Goal: Task Accomplishment & Management: Use online tool/utility

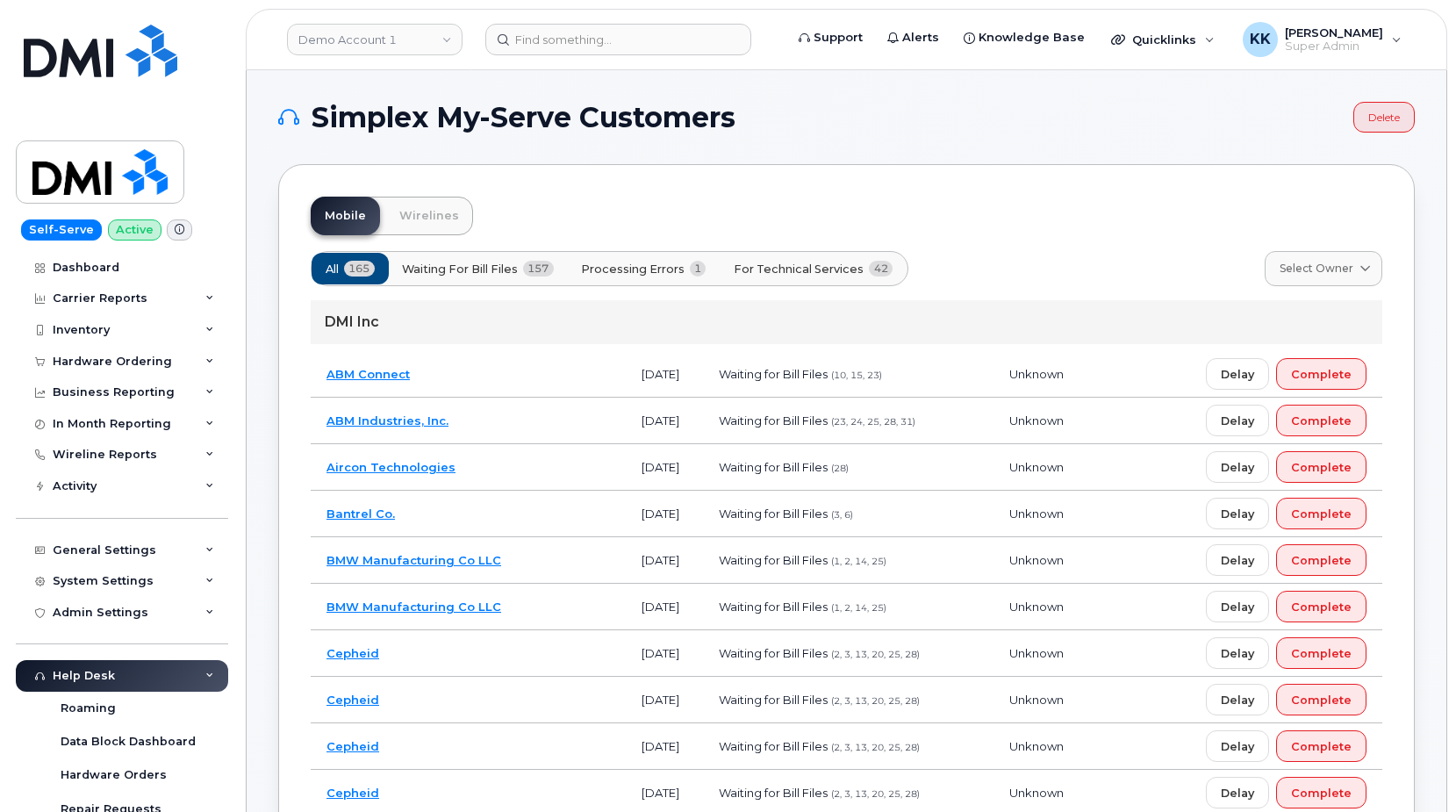
click at [808, 273] on span "For Technical Services" at bounding box center [799, 268] width 130 height 16
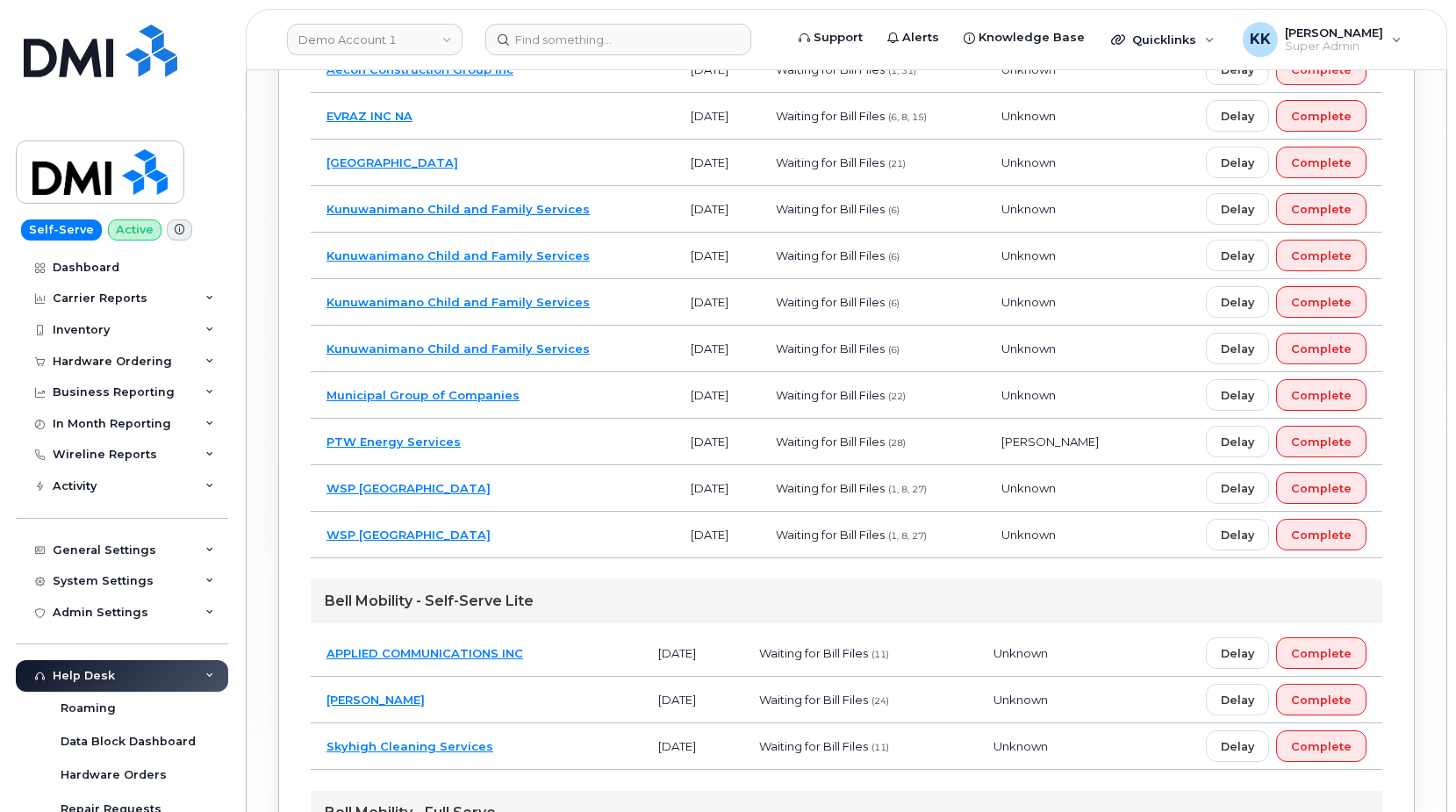
scroll to position [1938, 0]
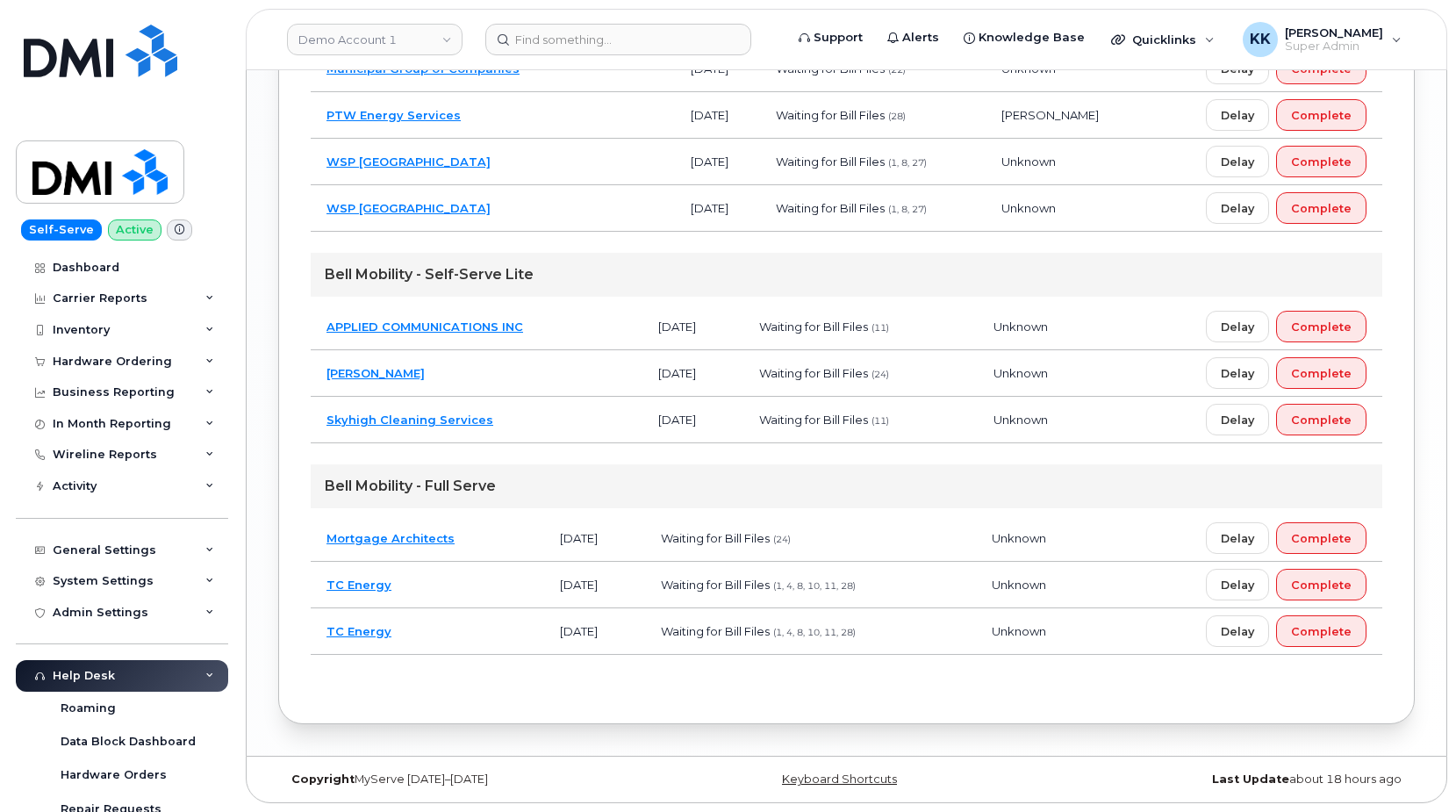
click at [504, 542] on td "Mortgage Architects" at bounding box center [427, 538] width 233 height 46
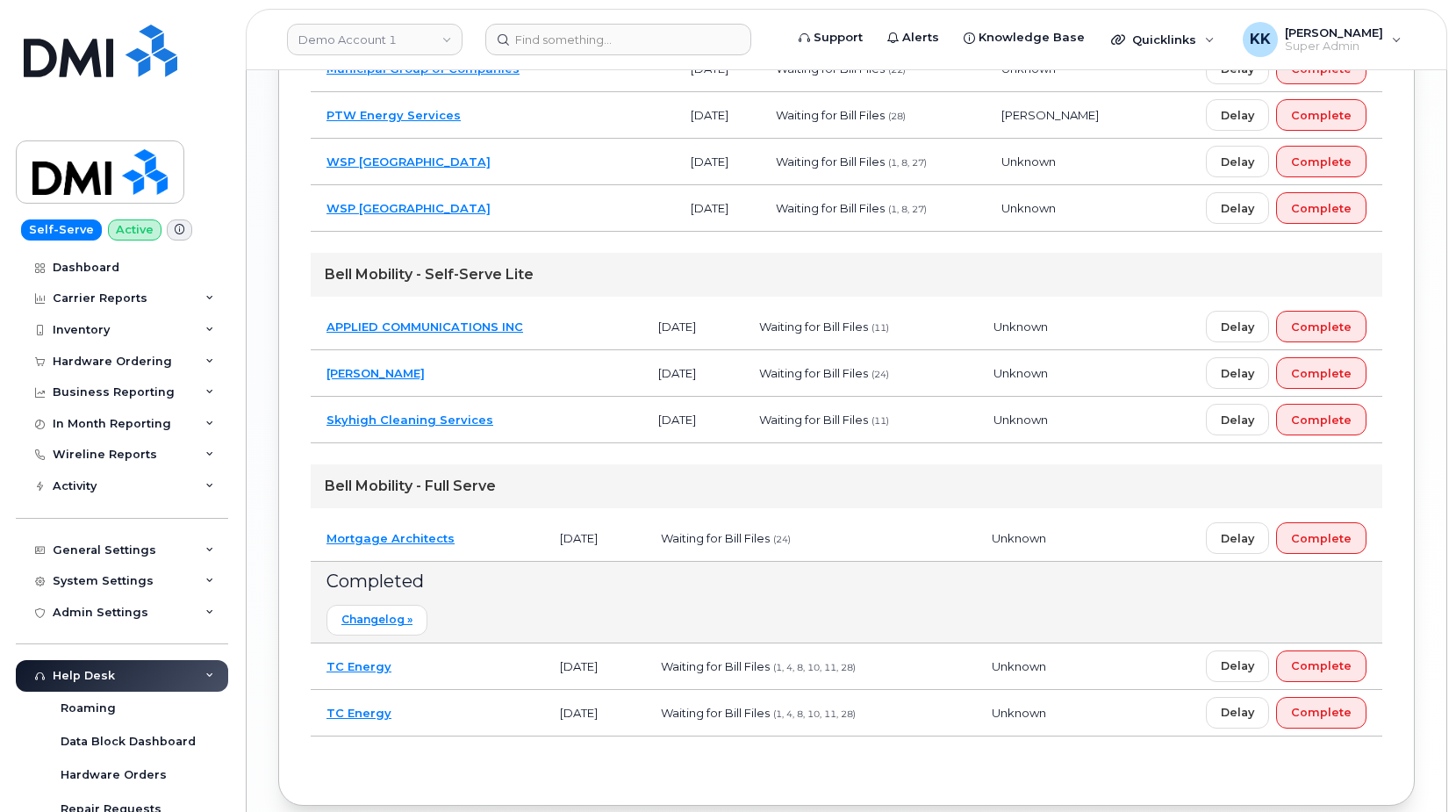
click at [493, 534] on td "Mortgage Architects" at bounding box center [427, 538] width 233 height 46
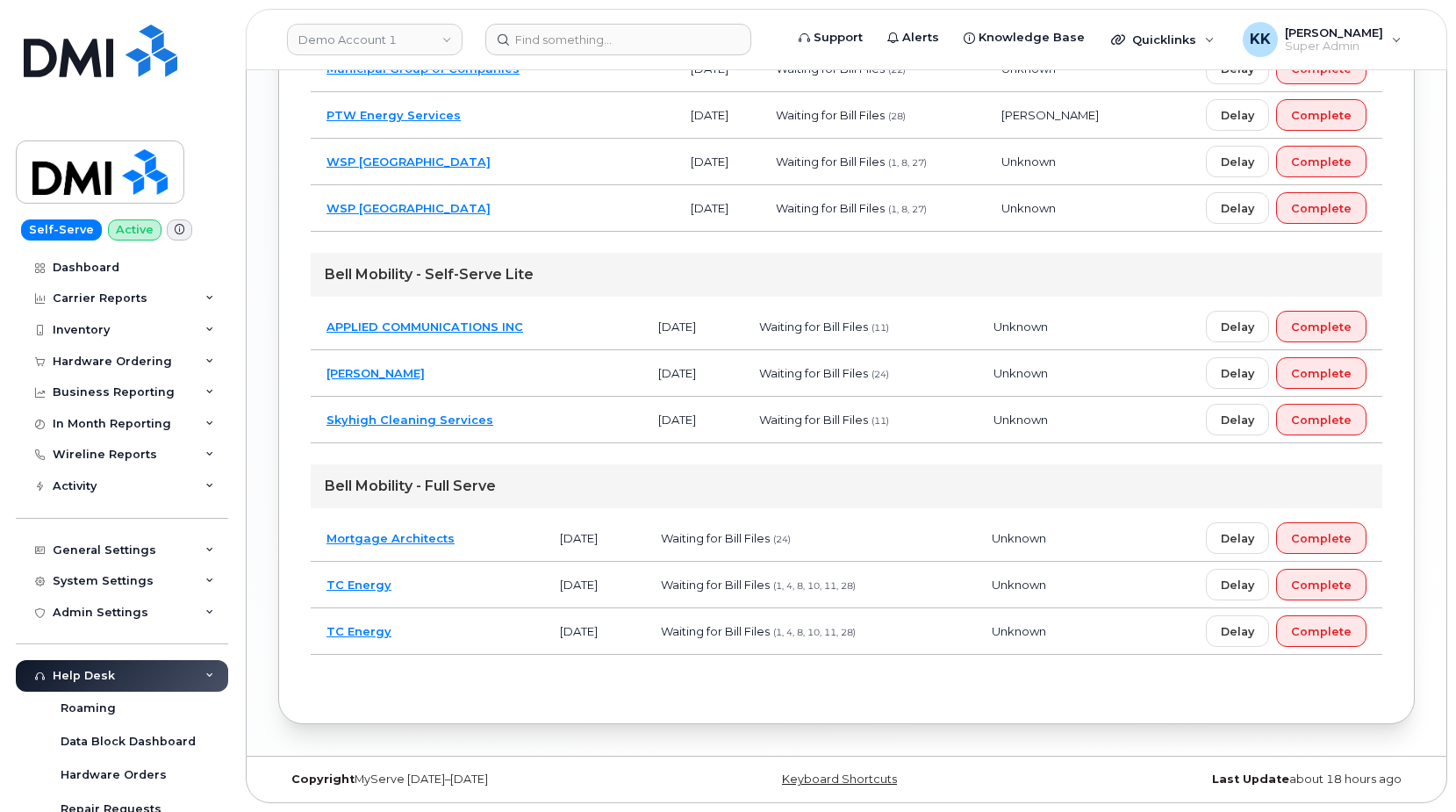
click at [496, 372] on td "Sable Villeneuve" at bounding box center [476, 374] width 332 height 46
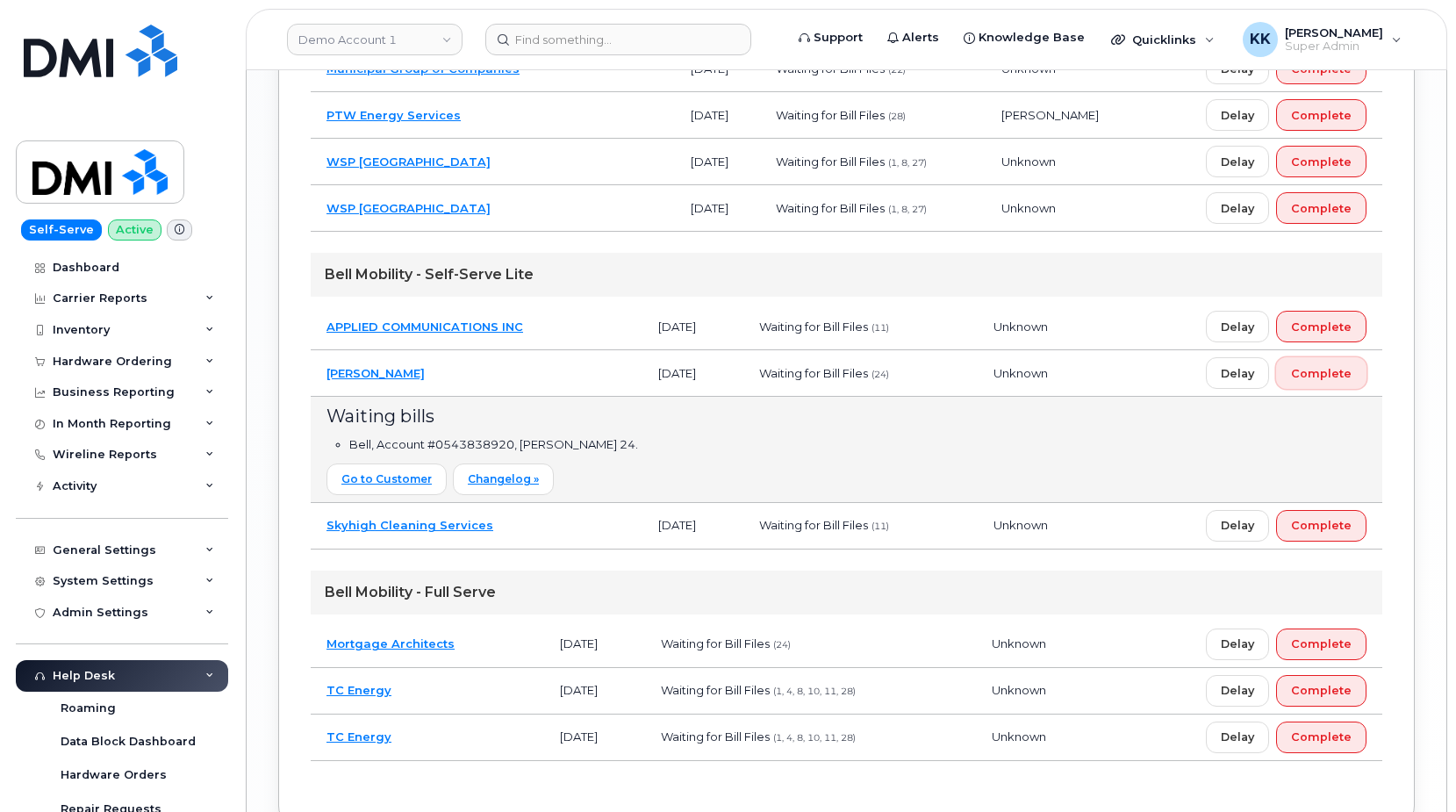
click at [1342, 379] on span "Complete" at bounding box center [1321, 373] width 61 height 16
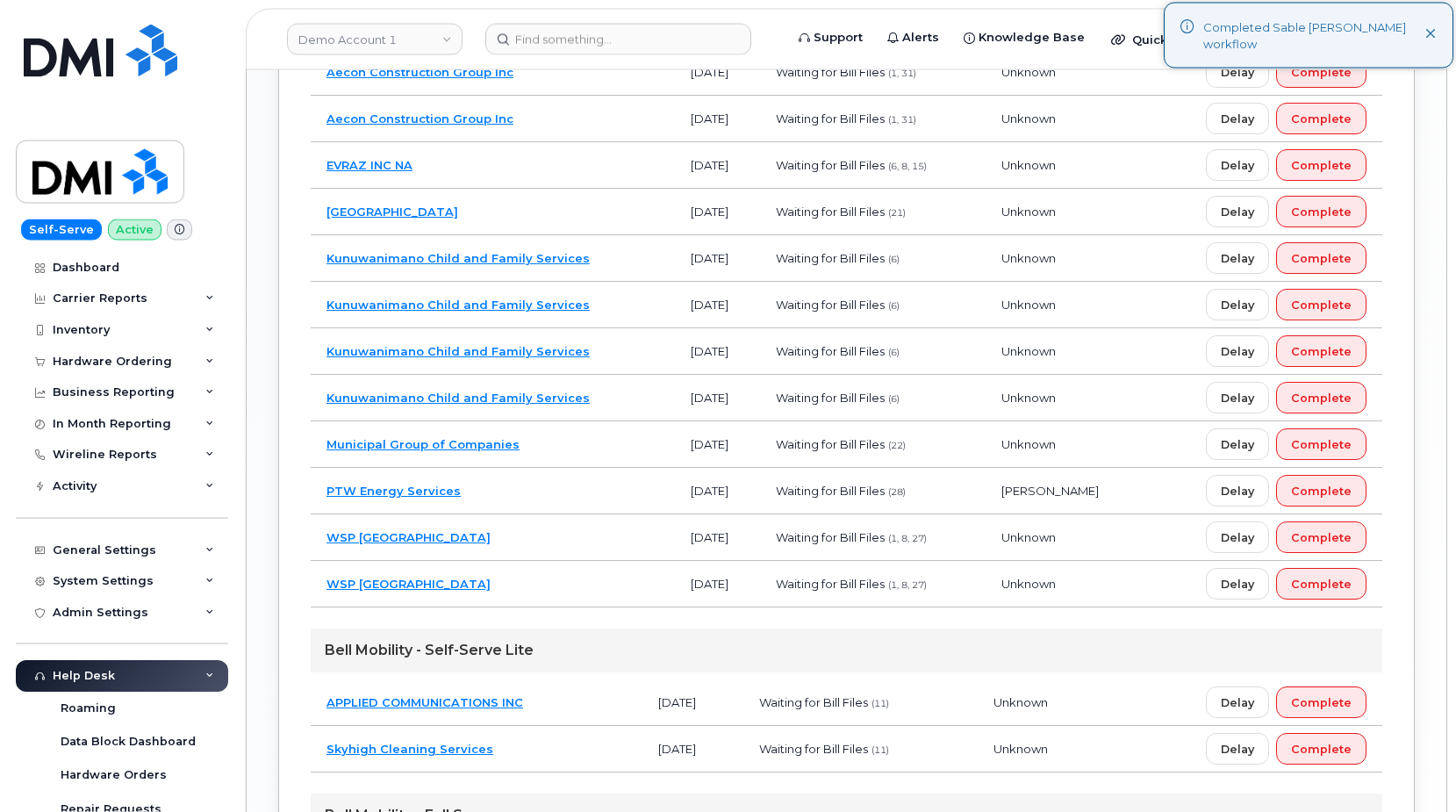
scroll to position [1533, 0]
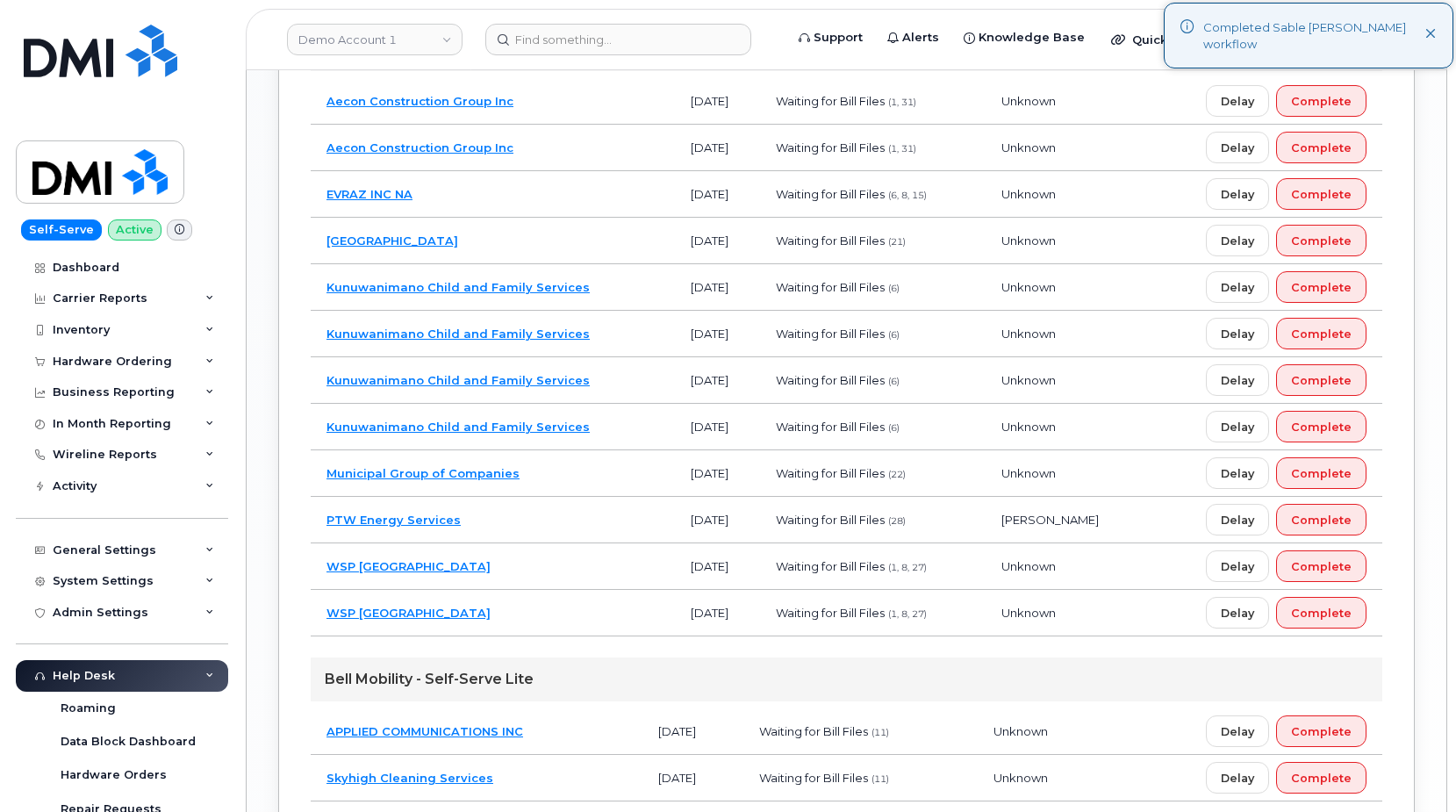
click at [512, 616] on td "WSP Canada" at bounding box center [493, 613] width 364 height 46
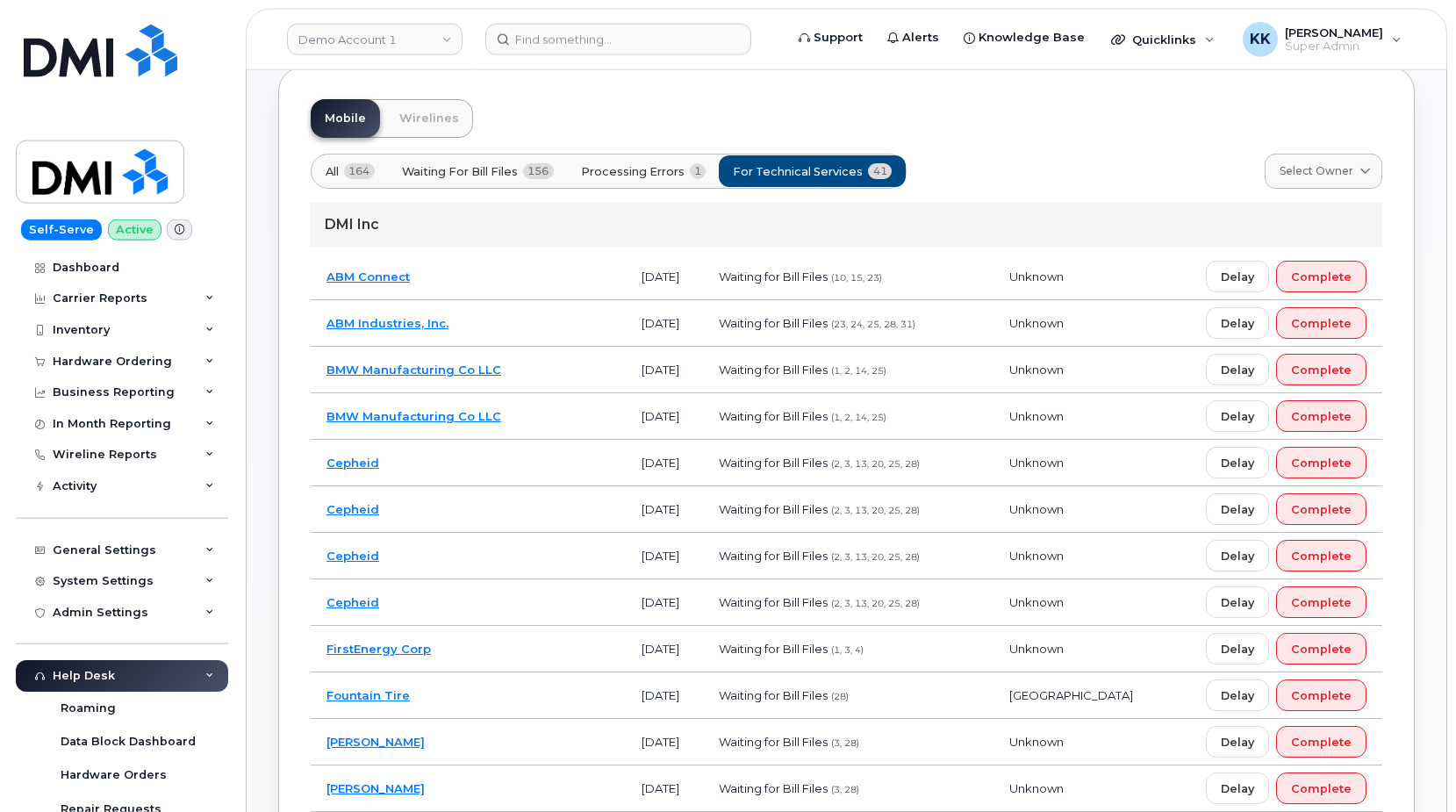
scroll to position [0, 0]
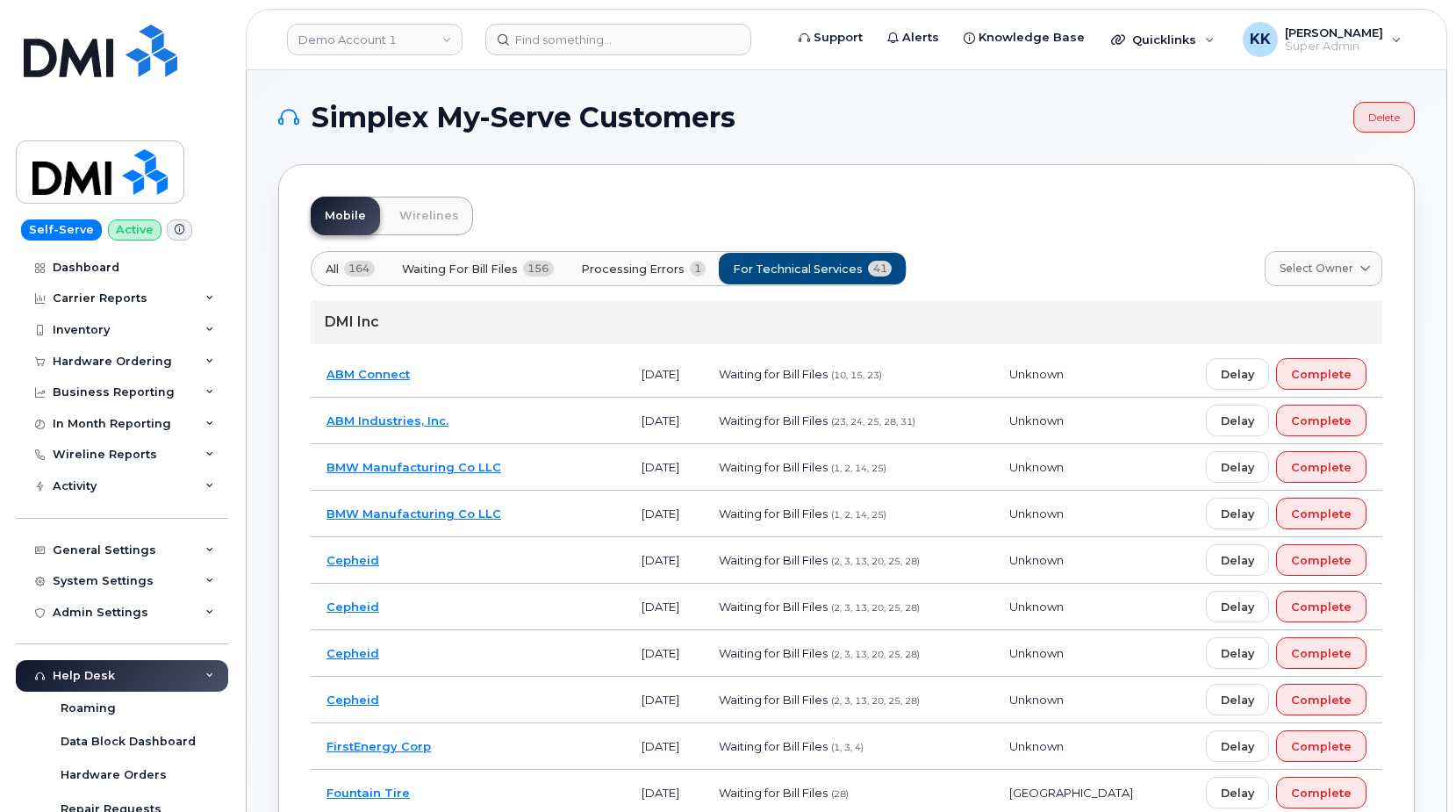
click at [537, 417] on td "ABM Industries, Inc." at bounding box center [468, 421] width 315 height 46
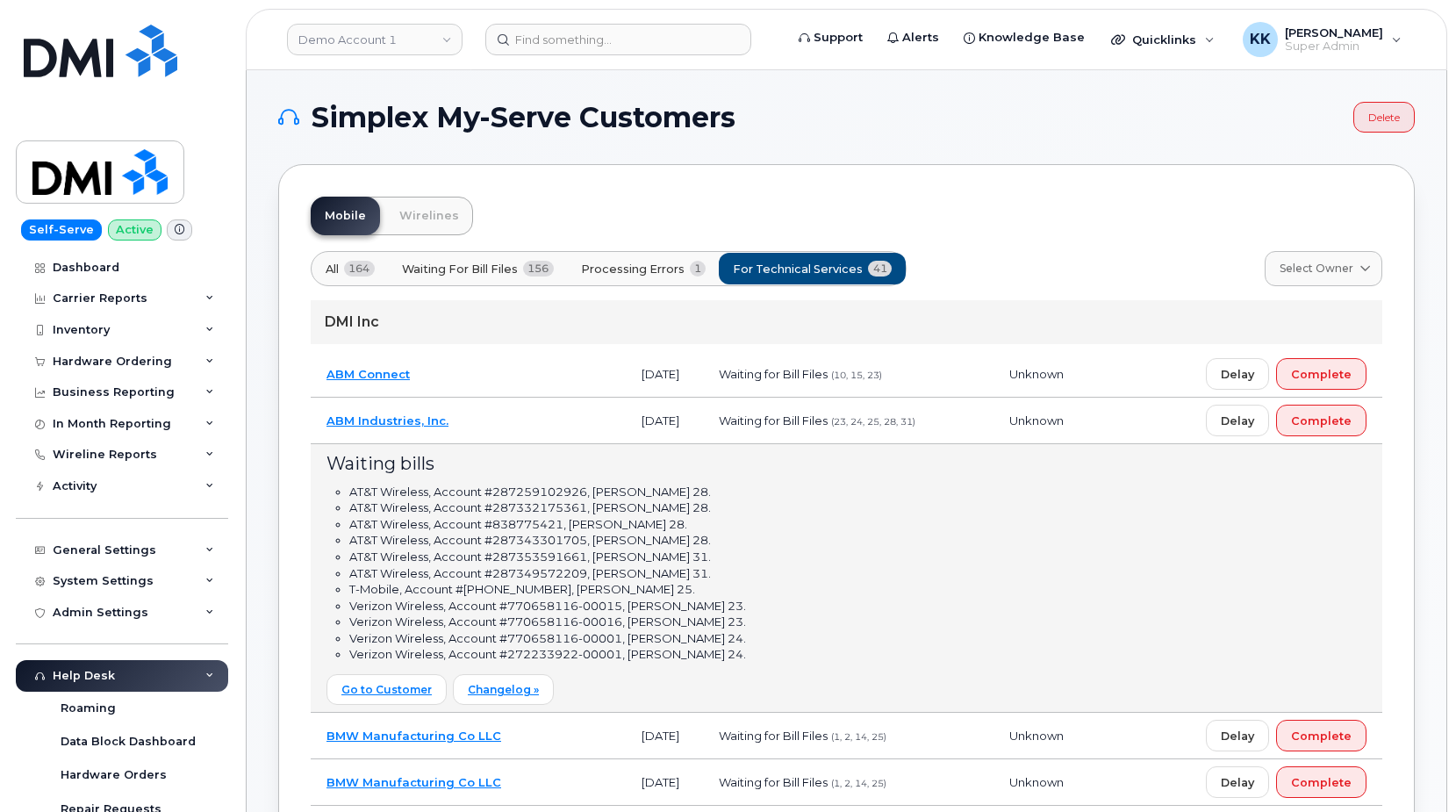
click at [536, 415] on td "ABM Industries, Inc." at bounding box center [468, 421] width 315 height 46
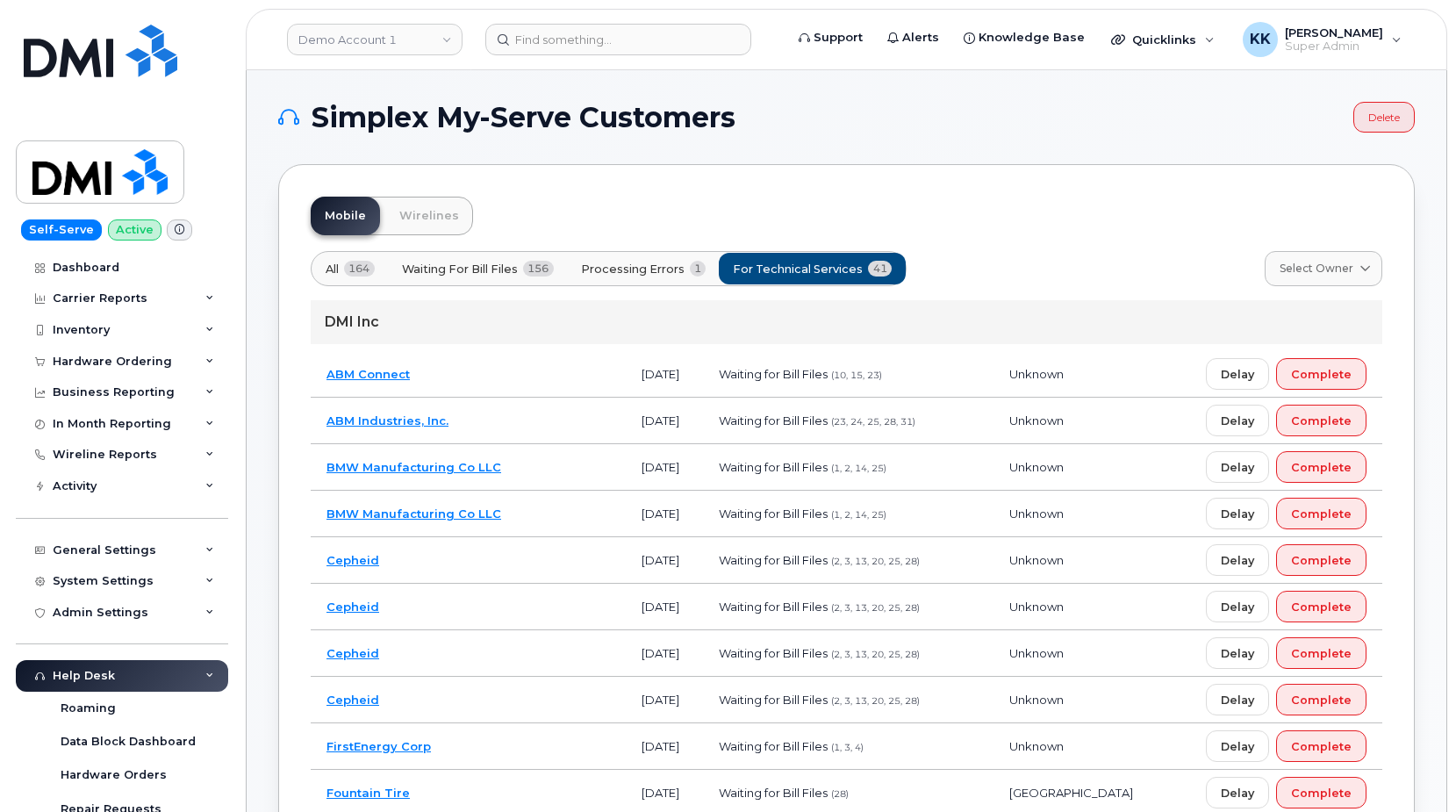
click at [524, 419] on td "ABM Industries, Inc." at bounding box center [468, 421] width 315 height 46
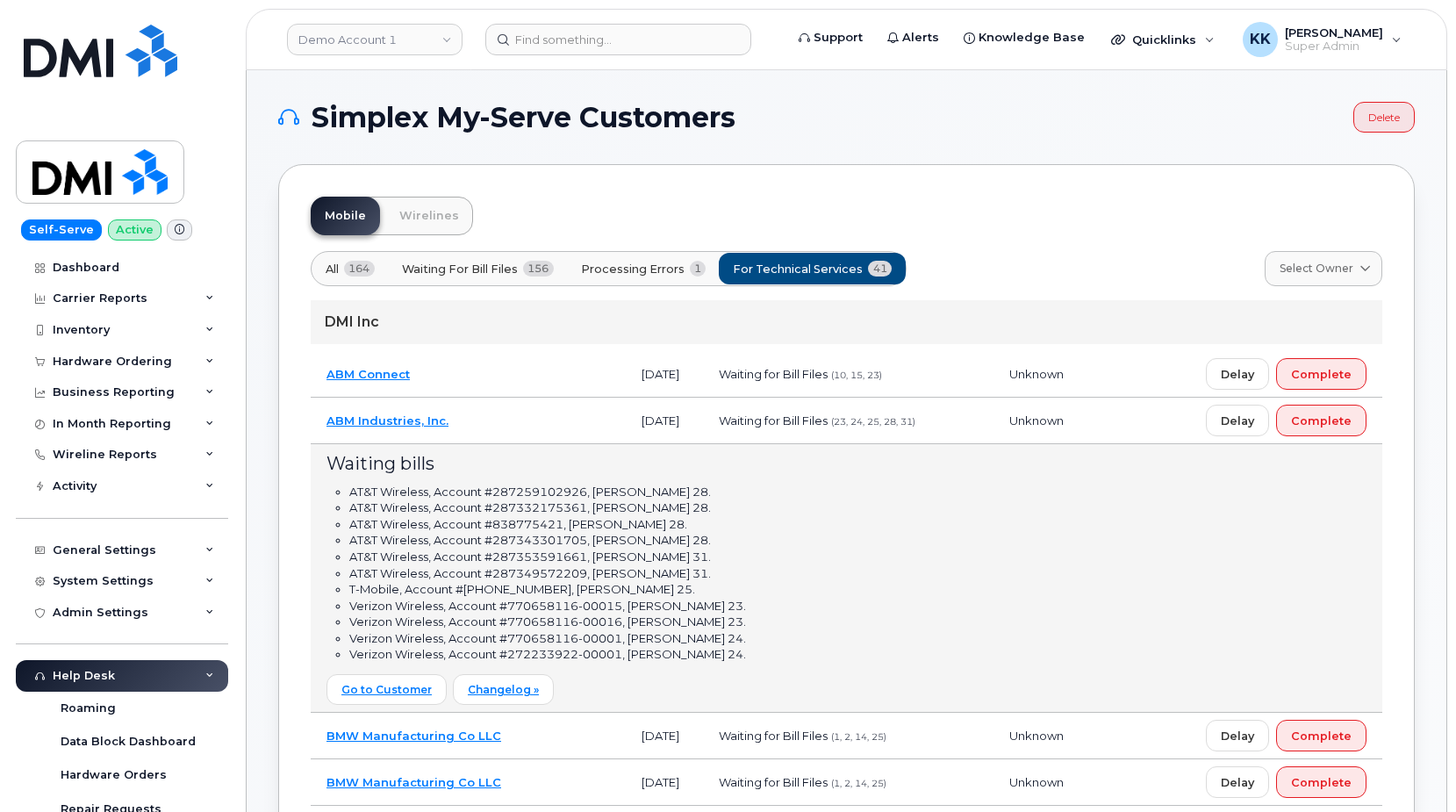
click at [523, 371] on td "ABM Connect" at bounding box center [468, 375] width 315 height 46
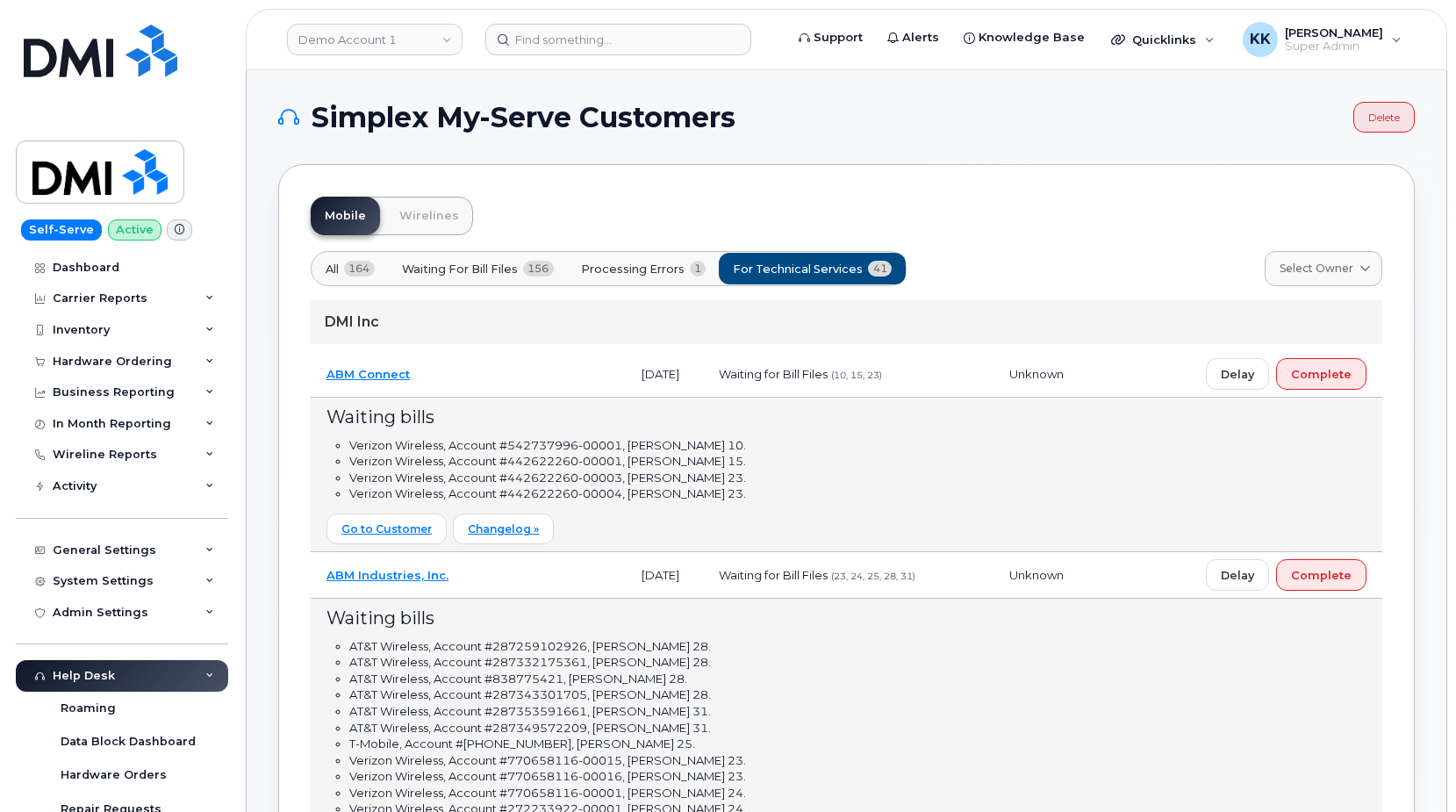
click at [525, 371] on td "ABM Connect" at bounding box center [468, 375] width 315 height 46
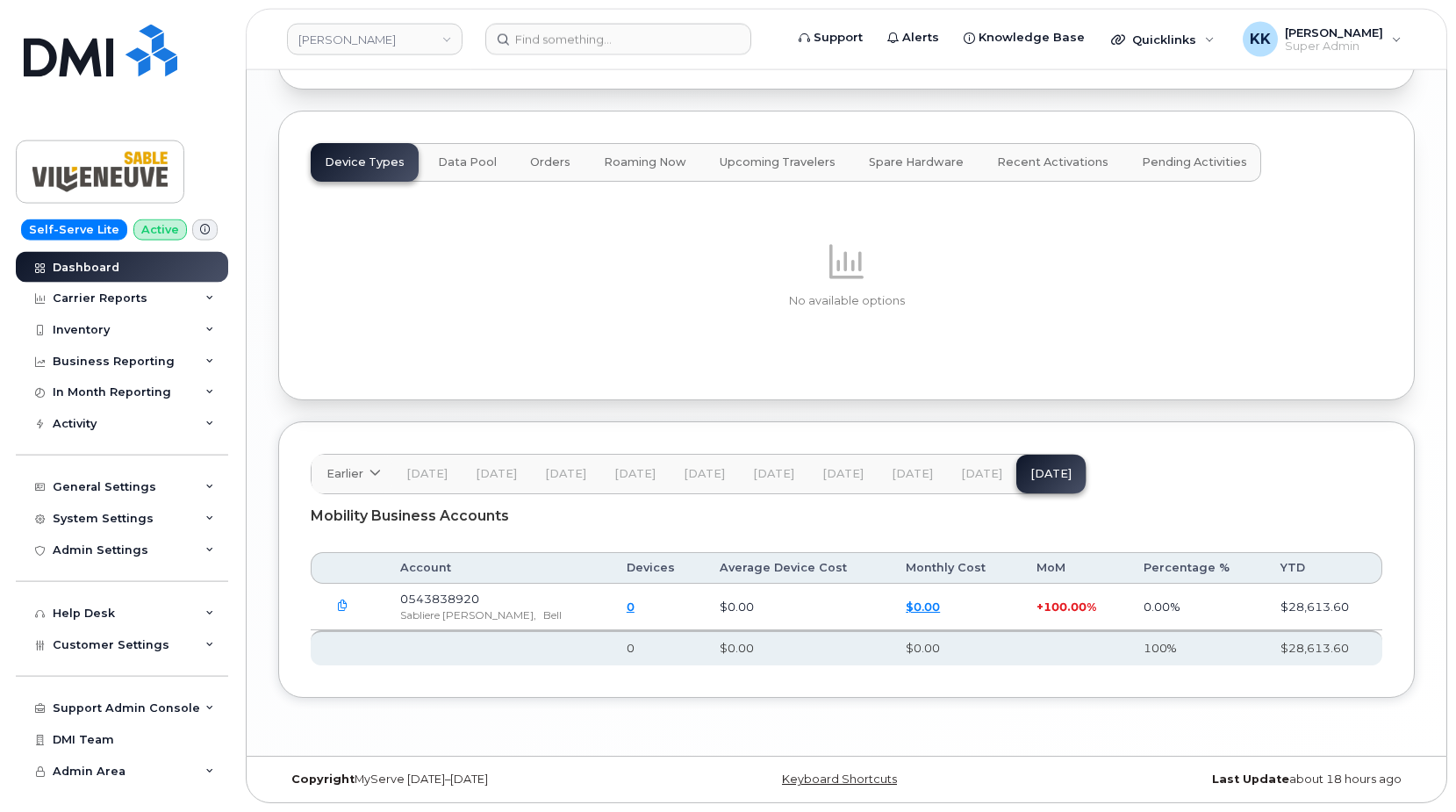
scroll to position [2204, 0]
click at [337, 613] on button "button" at bounding box center [342, 606] width 32 height 32
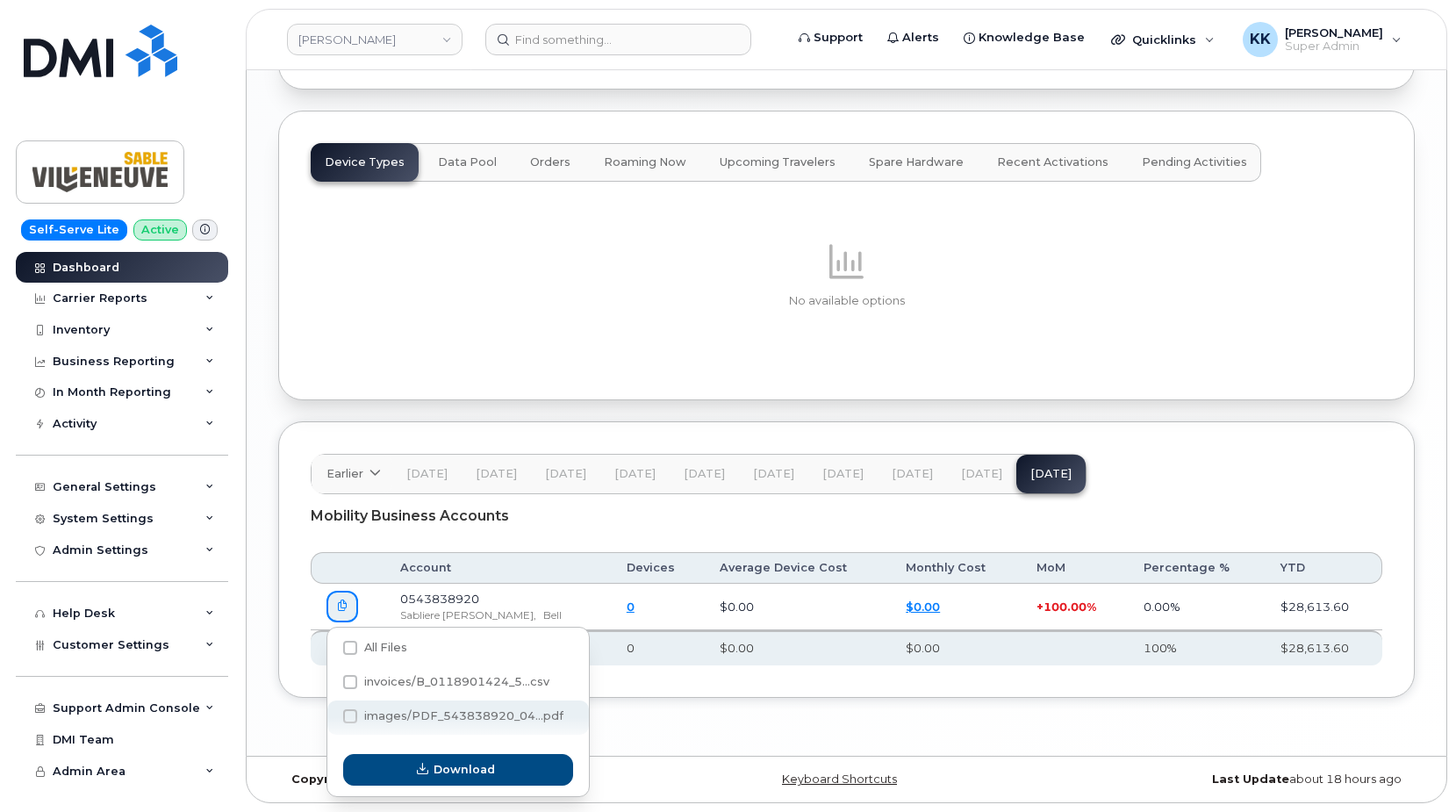
click at [401, 715] on span "images/PDF_543838920_04...pdf" at bounding box center [464, 716] width 199 height 14
click at [331, 715] on input "images/PDF_543838920_04...pdf" at bounding box center [326, 716] width 9 height 9
checkbox input "true"
click at [401, 792] on div "Download" at bounding box center [458, 769] width 261 height 52
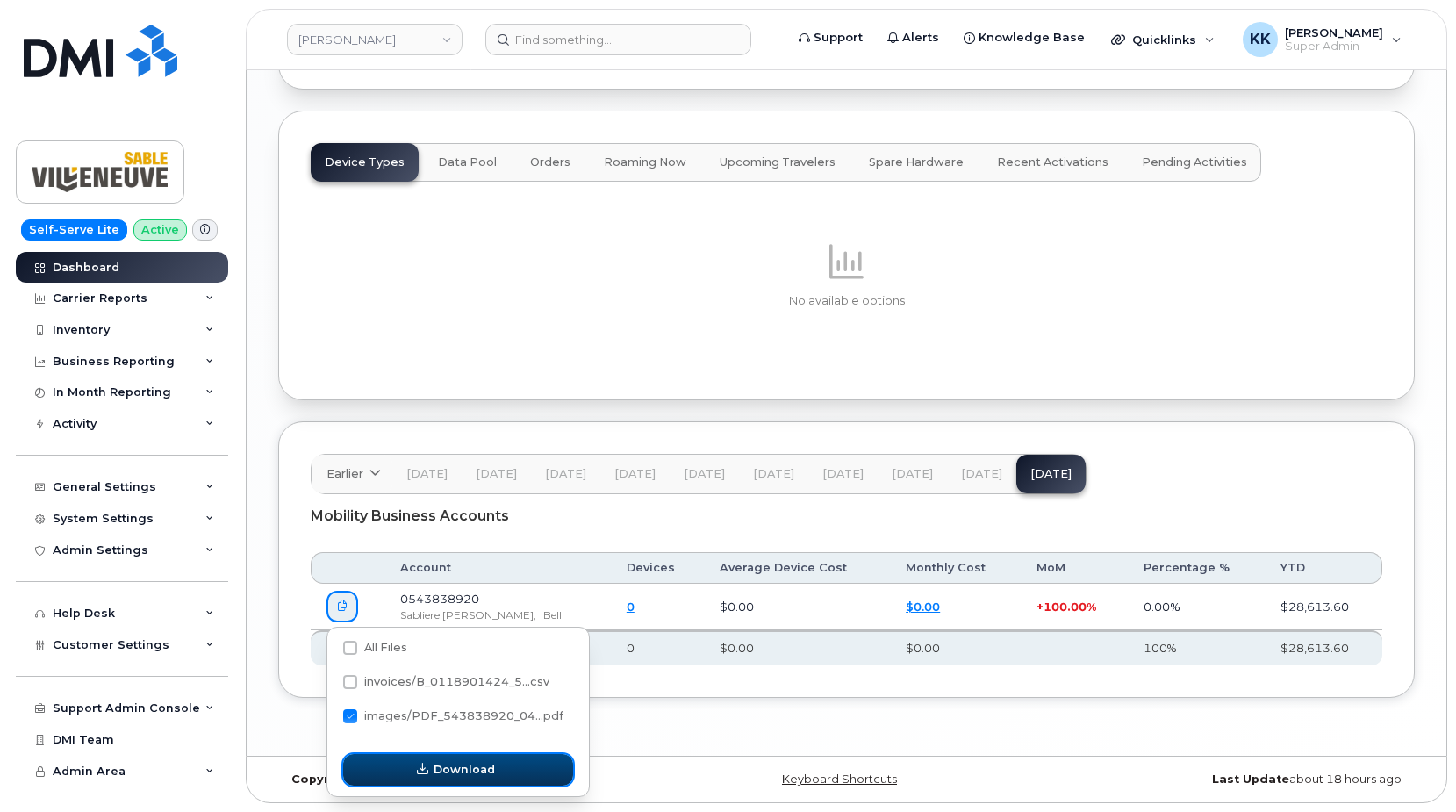
click at [401, 777] on button "Download" at bounding box center [458, 769] width 230 height 32
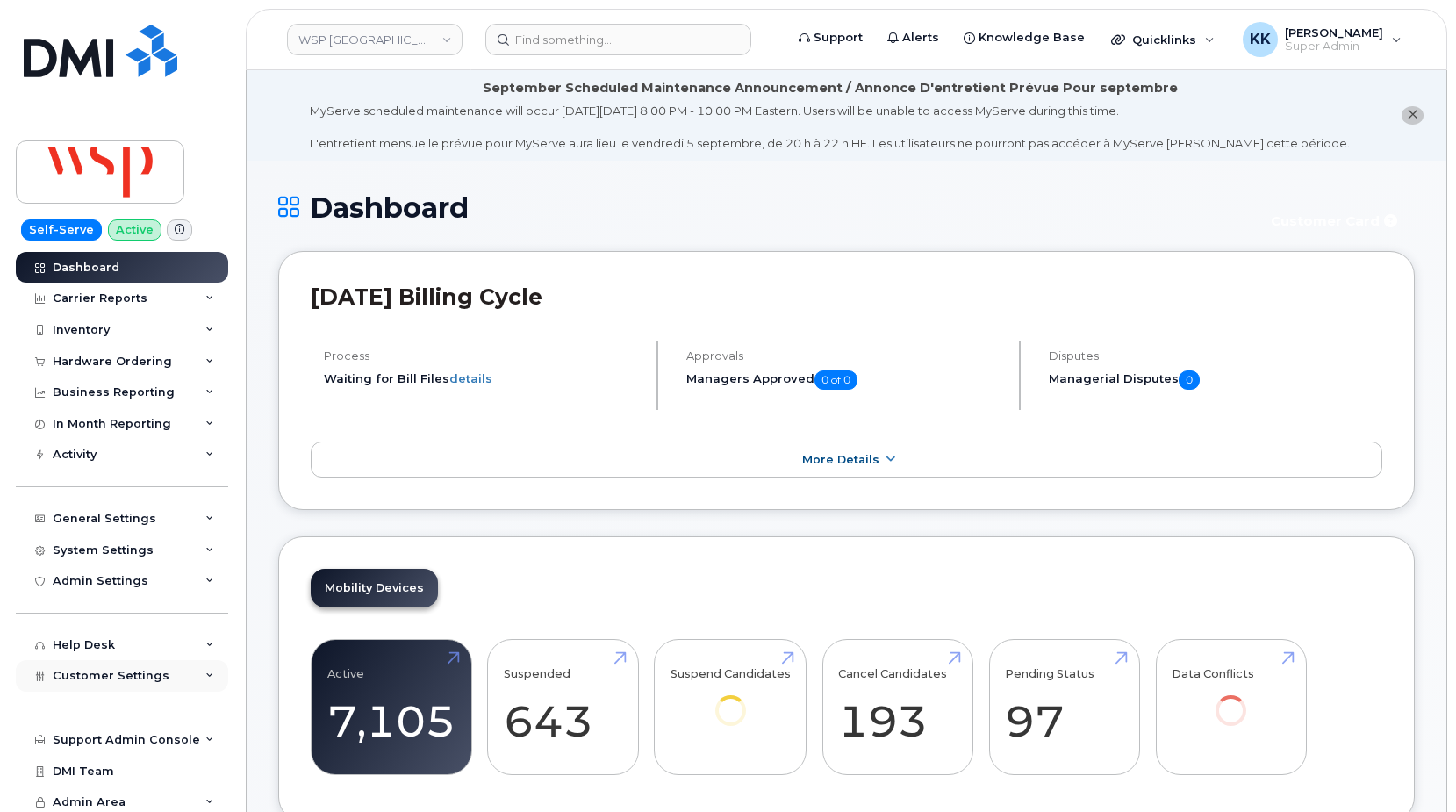
click at [90, 672] on span "Customer Settings" at bounding box center [110, 676] width 117 height 14
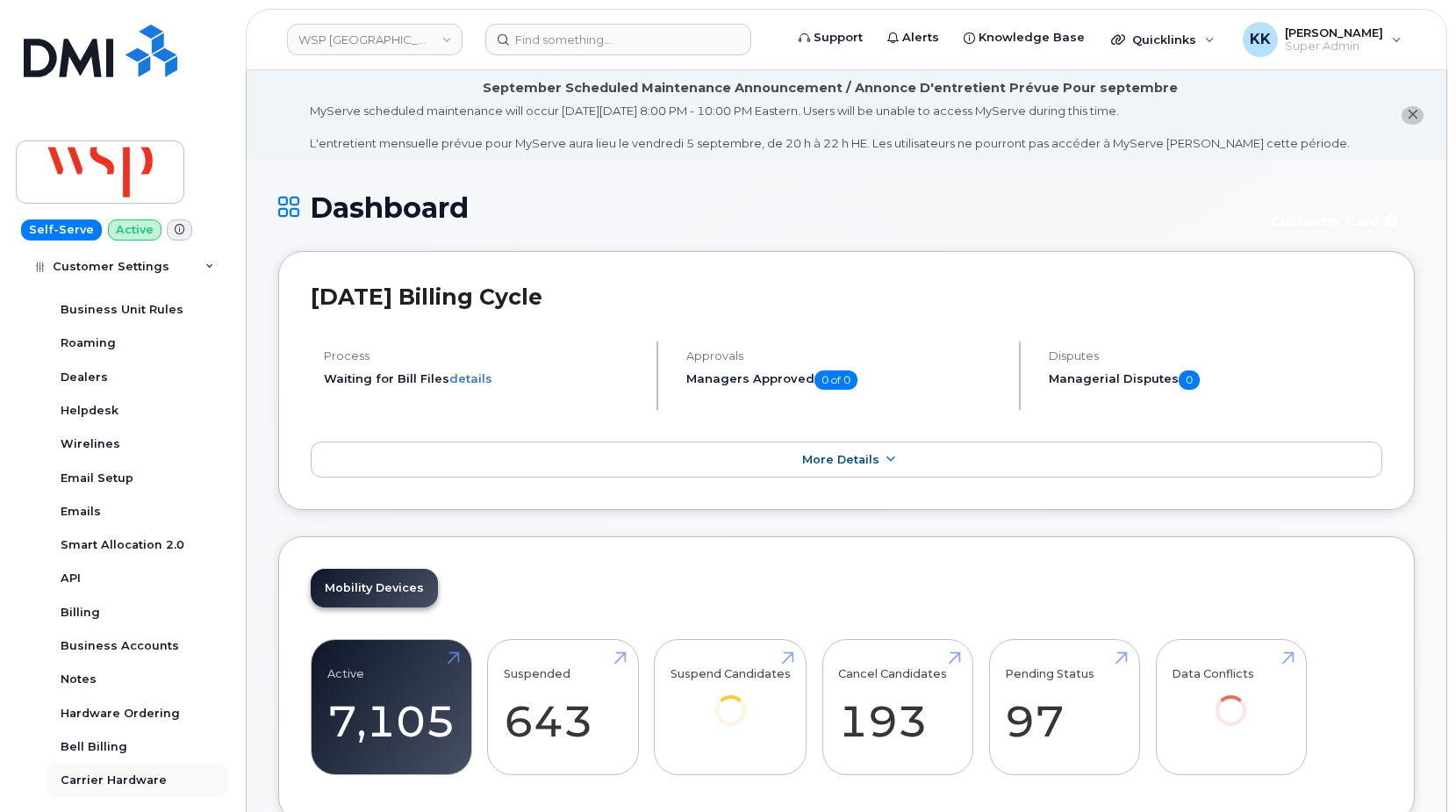
scroll to position [542, 0]
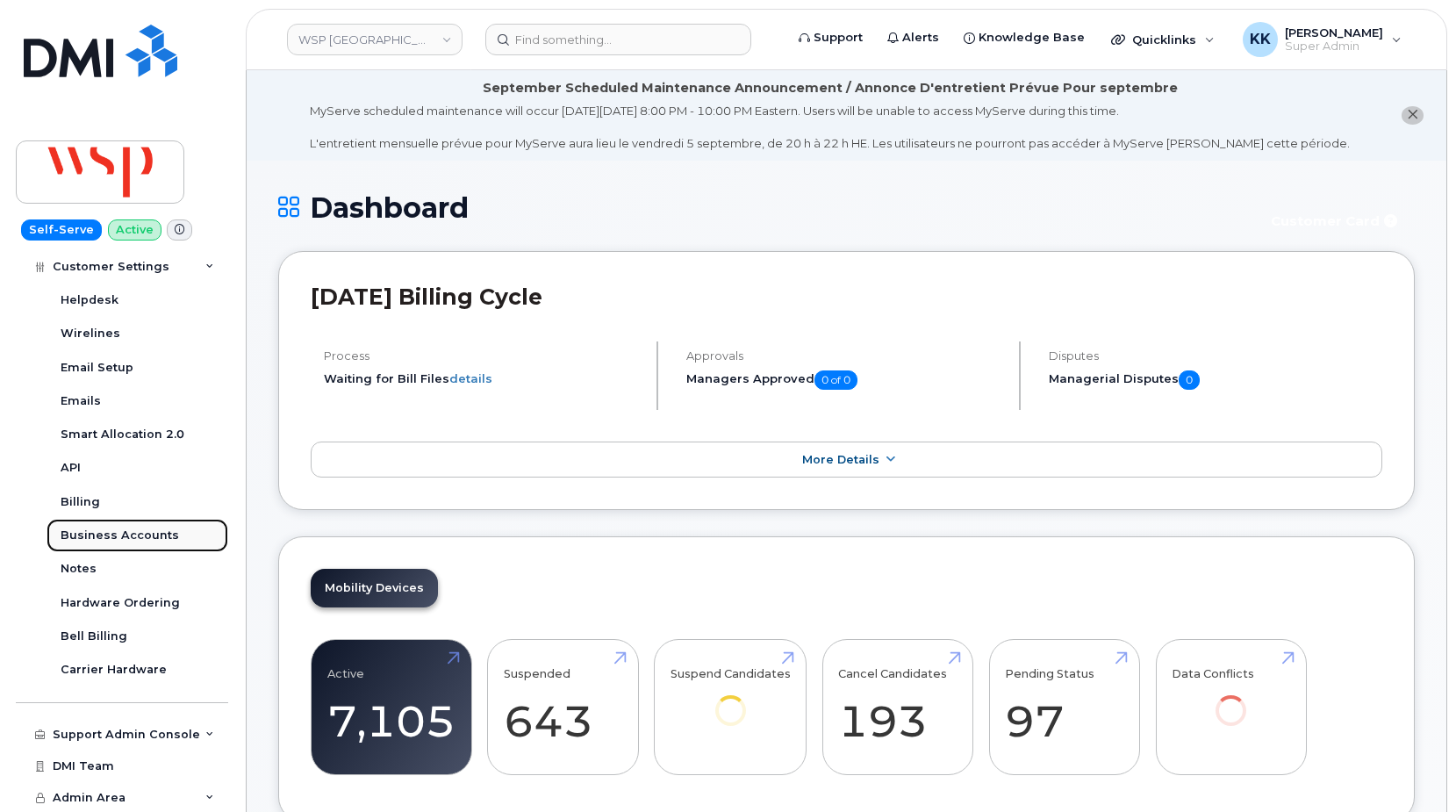
click at [137, 527] on link "Business Accounts" at bounding box center [137, 535] width 182 height 33
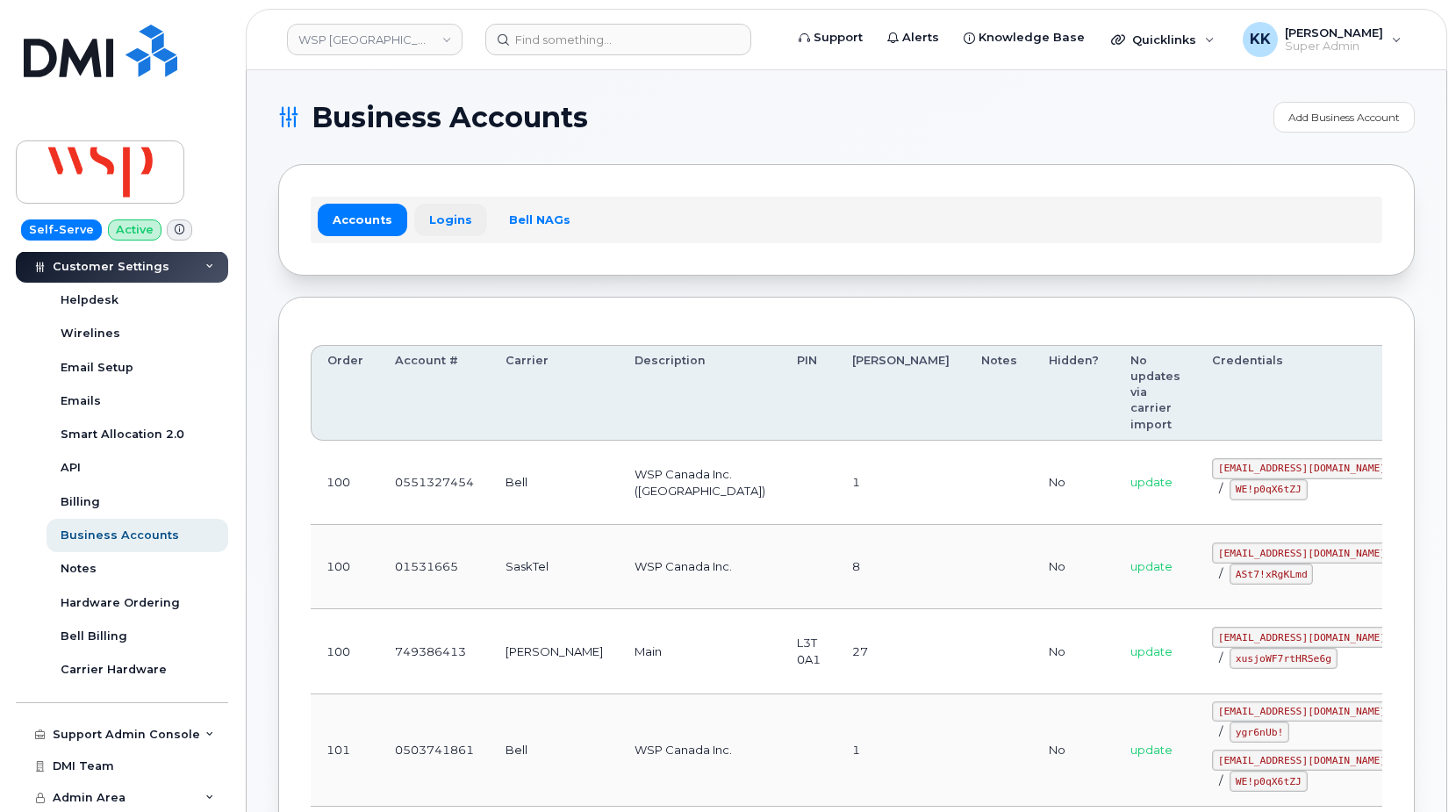
click at [449, 211] on link "Logins" at bounding box center [450, 219] width 73 height 32
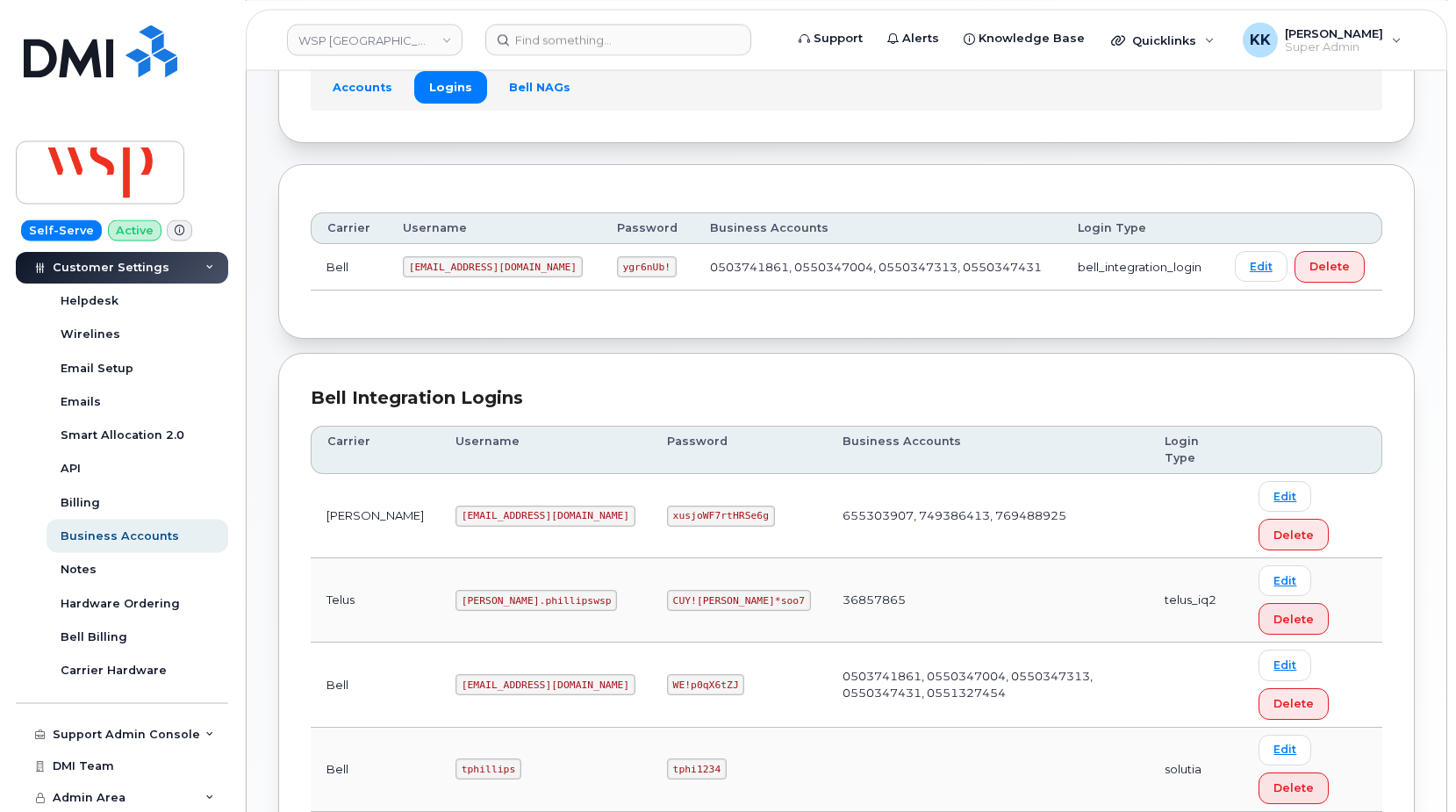
scroll to position [162, 0]
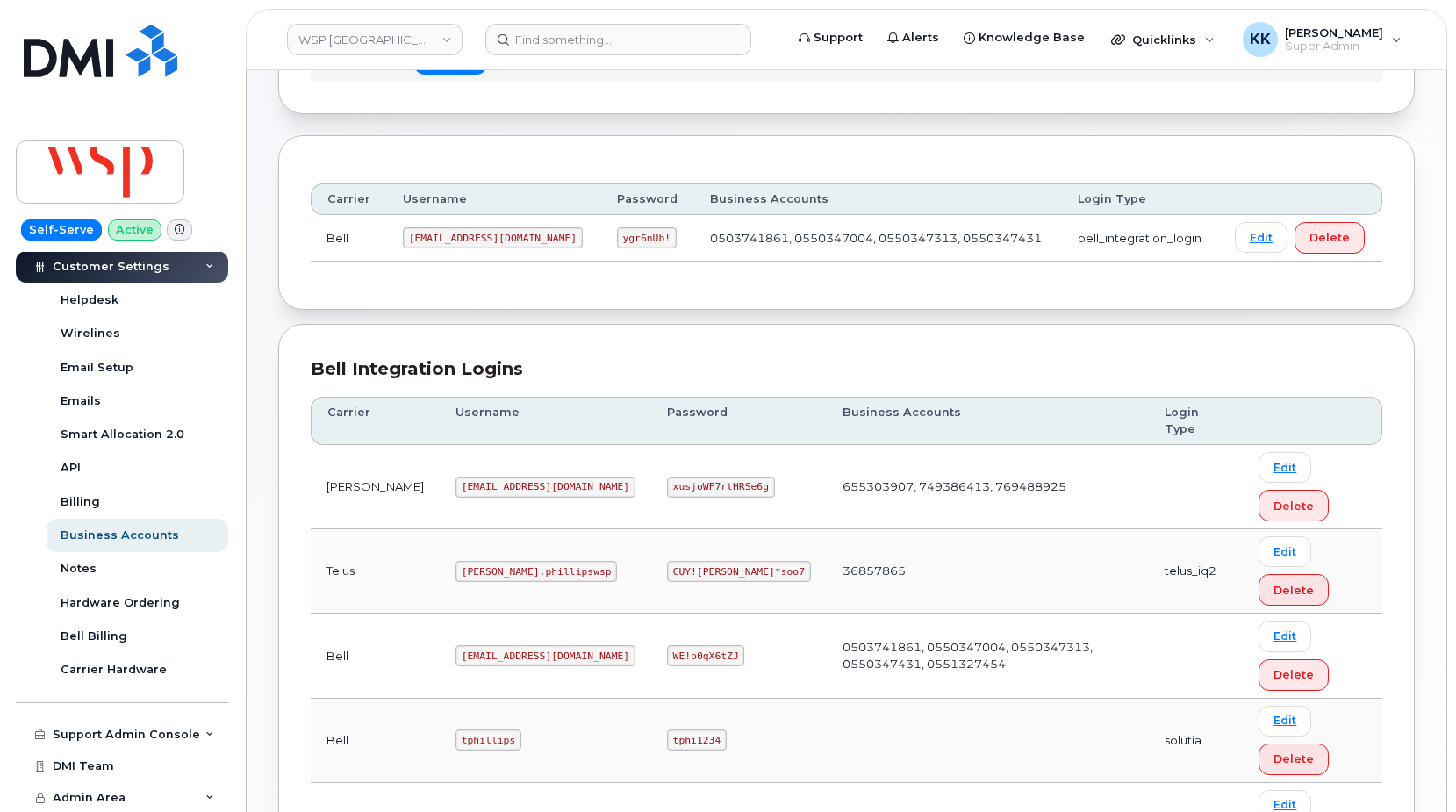
click at [471, 476] on code "wsp@myserve.ca" at bounding box center [546, 487] width 180 height 21
click at [471, 476] on code "[EMAIL_ADDRESS][DOMAIN_NAME]" at bounding box center [546, 487] width 180 height 21
click at [471, 476] on code "wsp@myserve.ca" at bounding box center [546, 487] width 180 height 21
click at [667, 476] on code "xusjoWF7rtHRSe6g" at bounding box center [721, 487] width 108 height 21
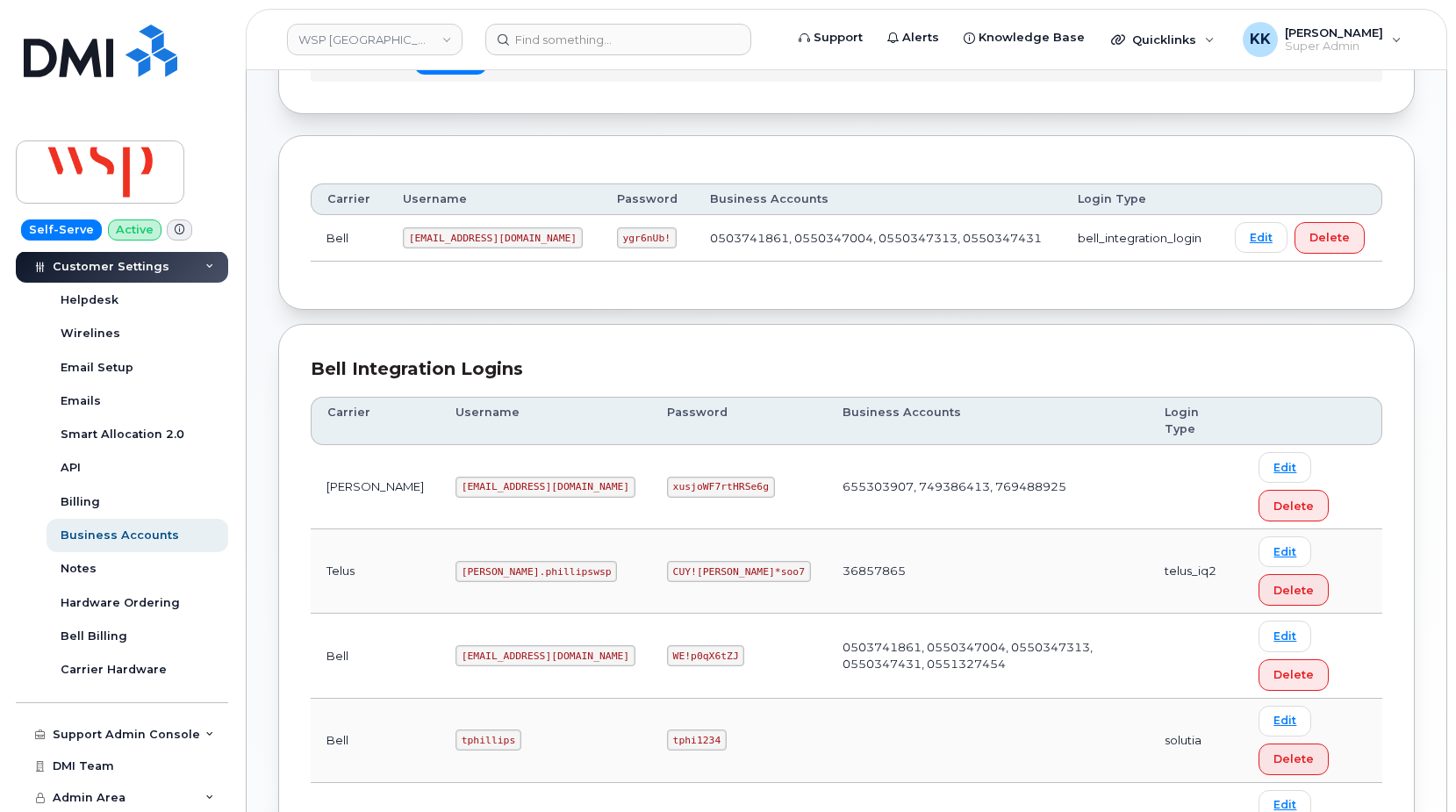
click at [667, 476] on code "xusjoWF7rtHRSe6g" at bounding box center [721, 487] width 108 height 21
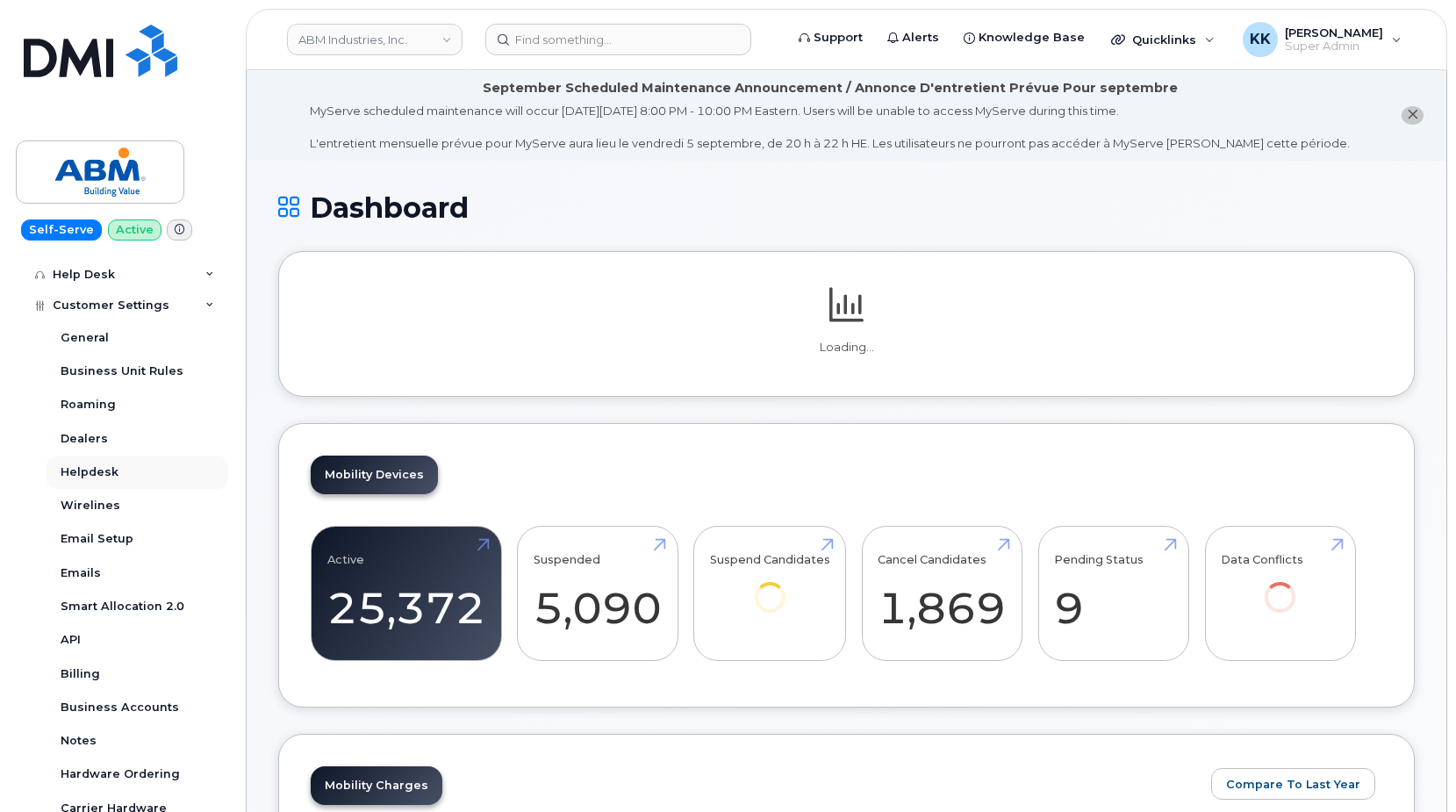
scroll to position [337, 0]
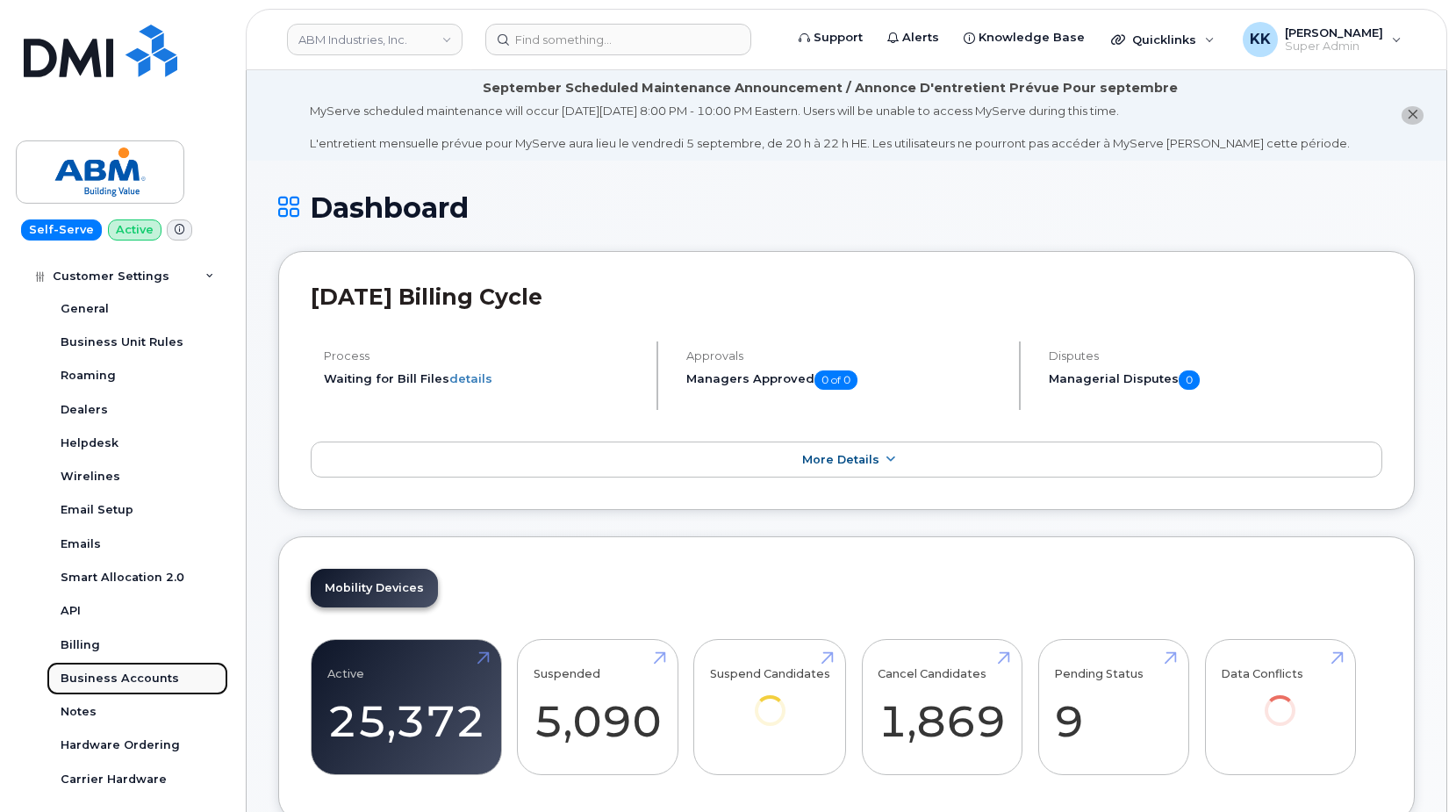
click at [117, 677] on div "Business Accounts" at bounding box center [120, 678] width 118 height 15
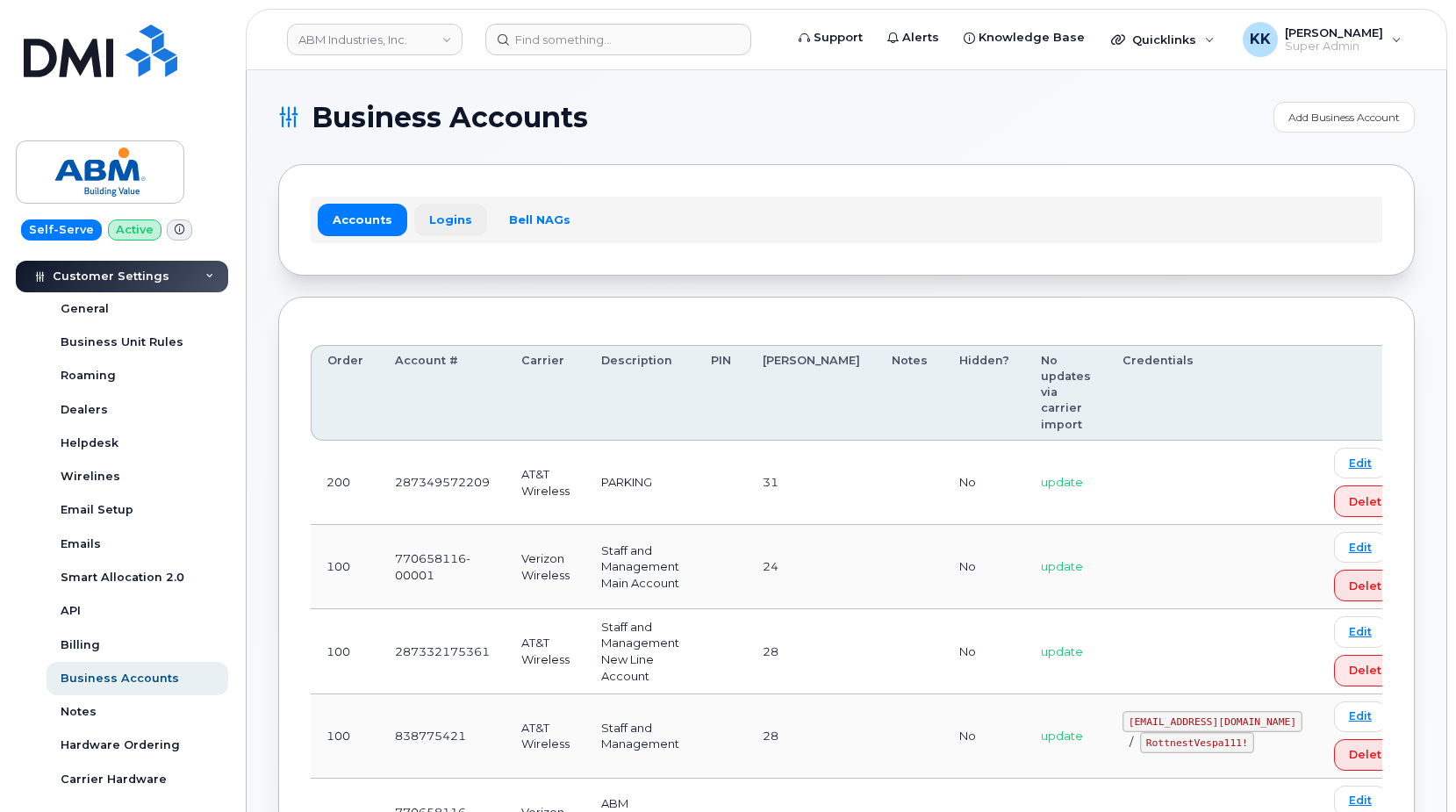
click at [462, 227] on link "Logins" at bounding box center [450, 219] width 73 height 32
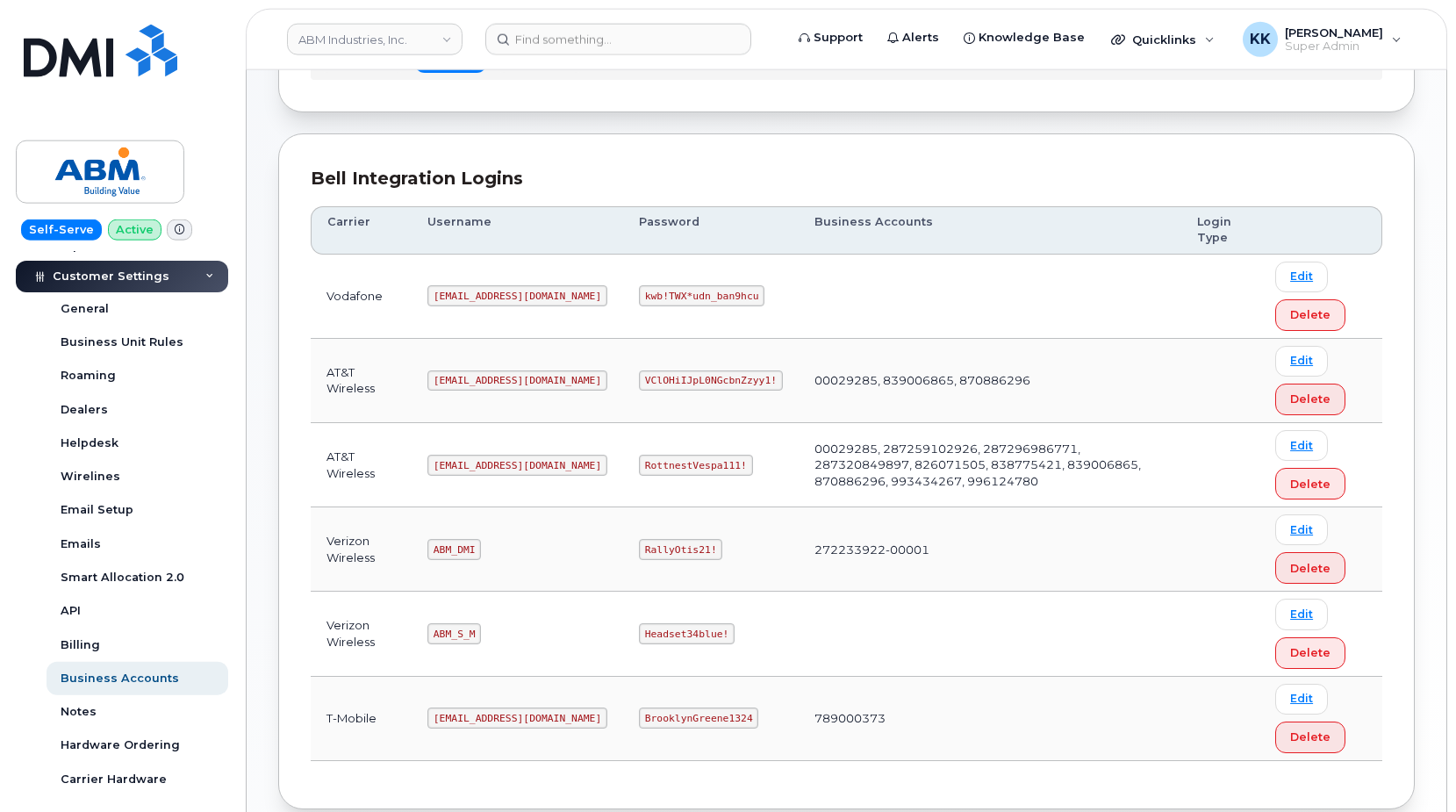
scroll to position [262, 0]
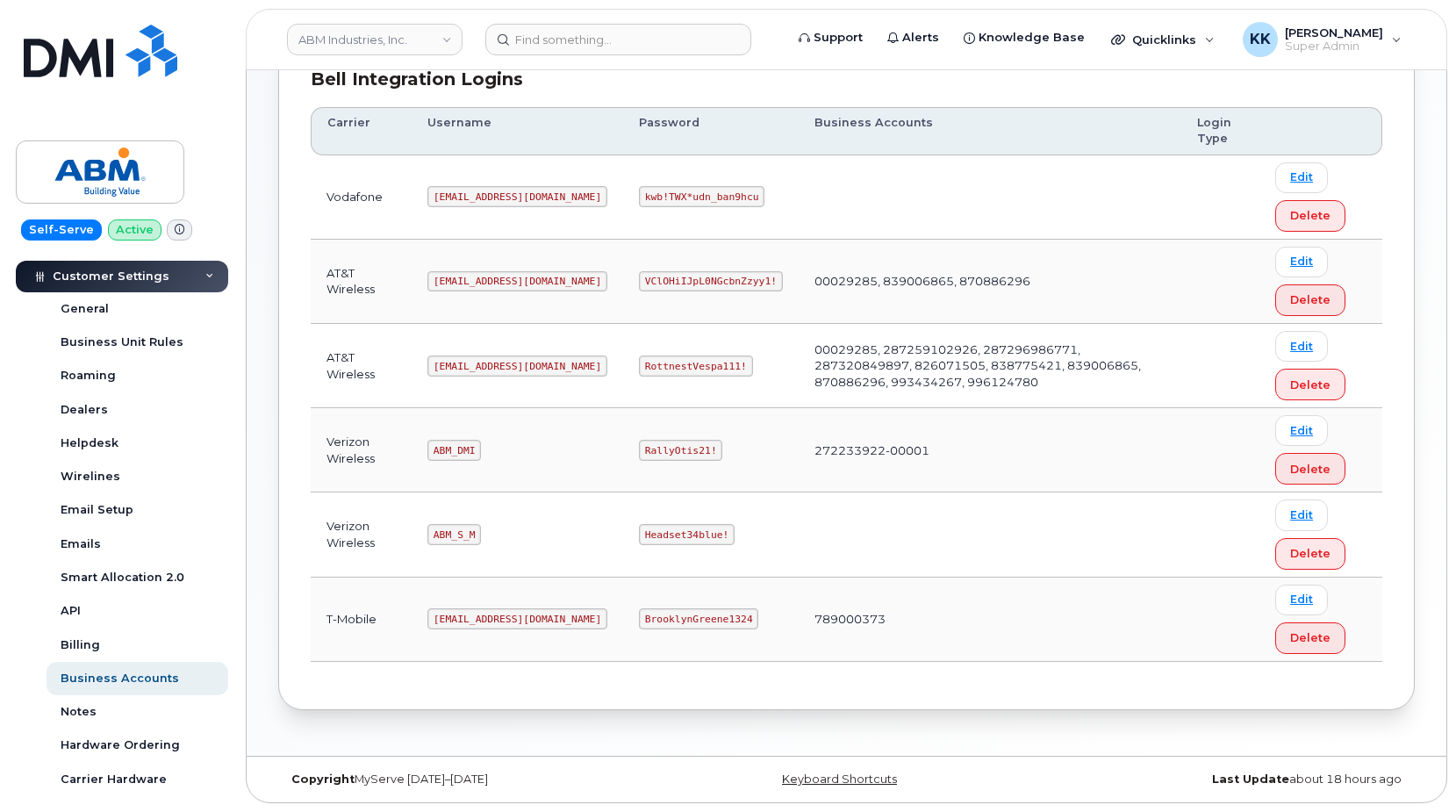
click at [473, 618] on code "abm@dminc.com" at bounding box center [517, 618] width 180 height 21
click at [473, 618] on code "[EMAIL_ADDRESS][DOMAIN_NAME]" at bounding box center [517, 618] width 180 height 21
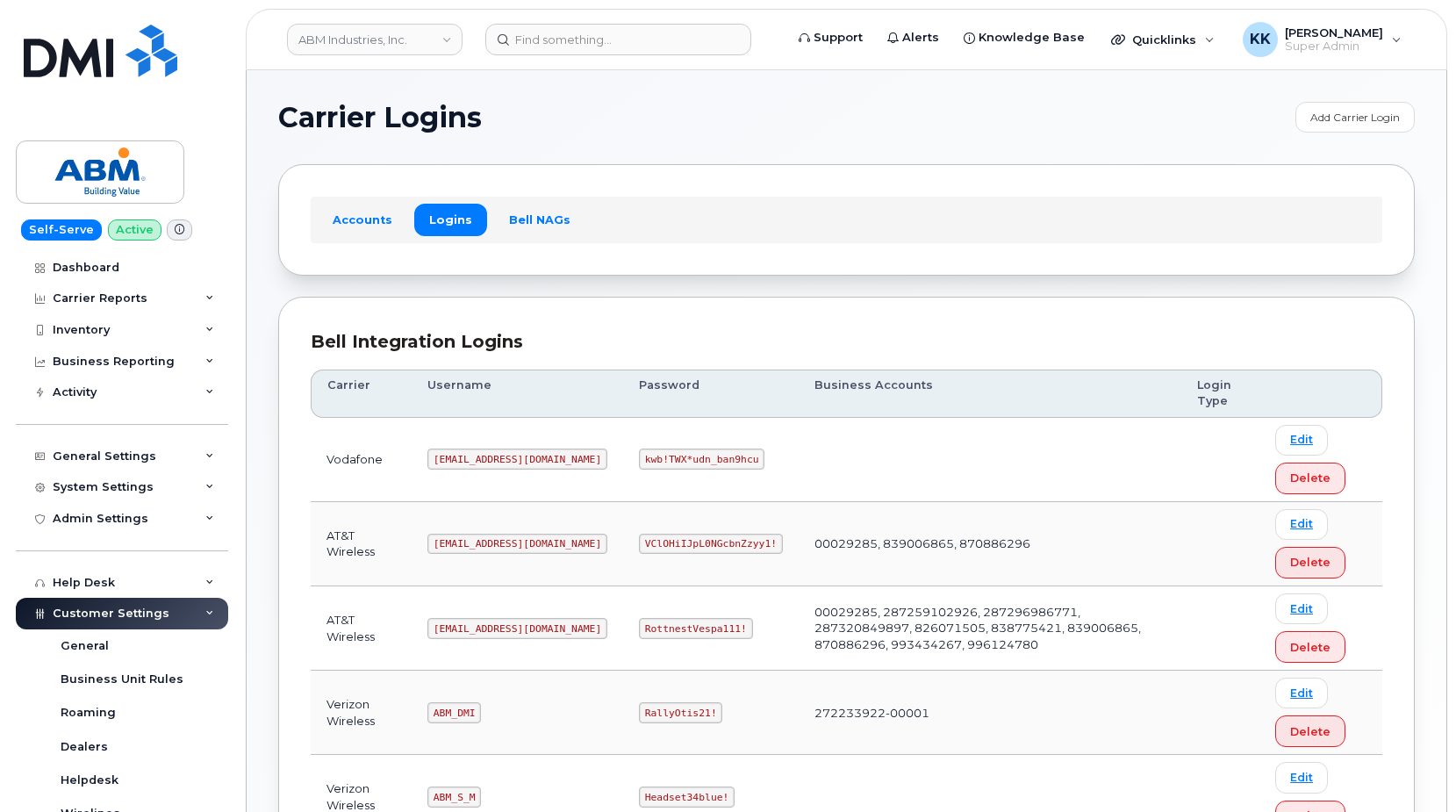
scroll to position [262, 0]
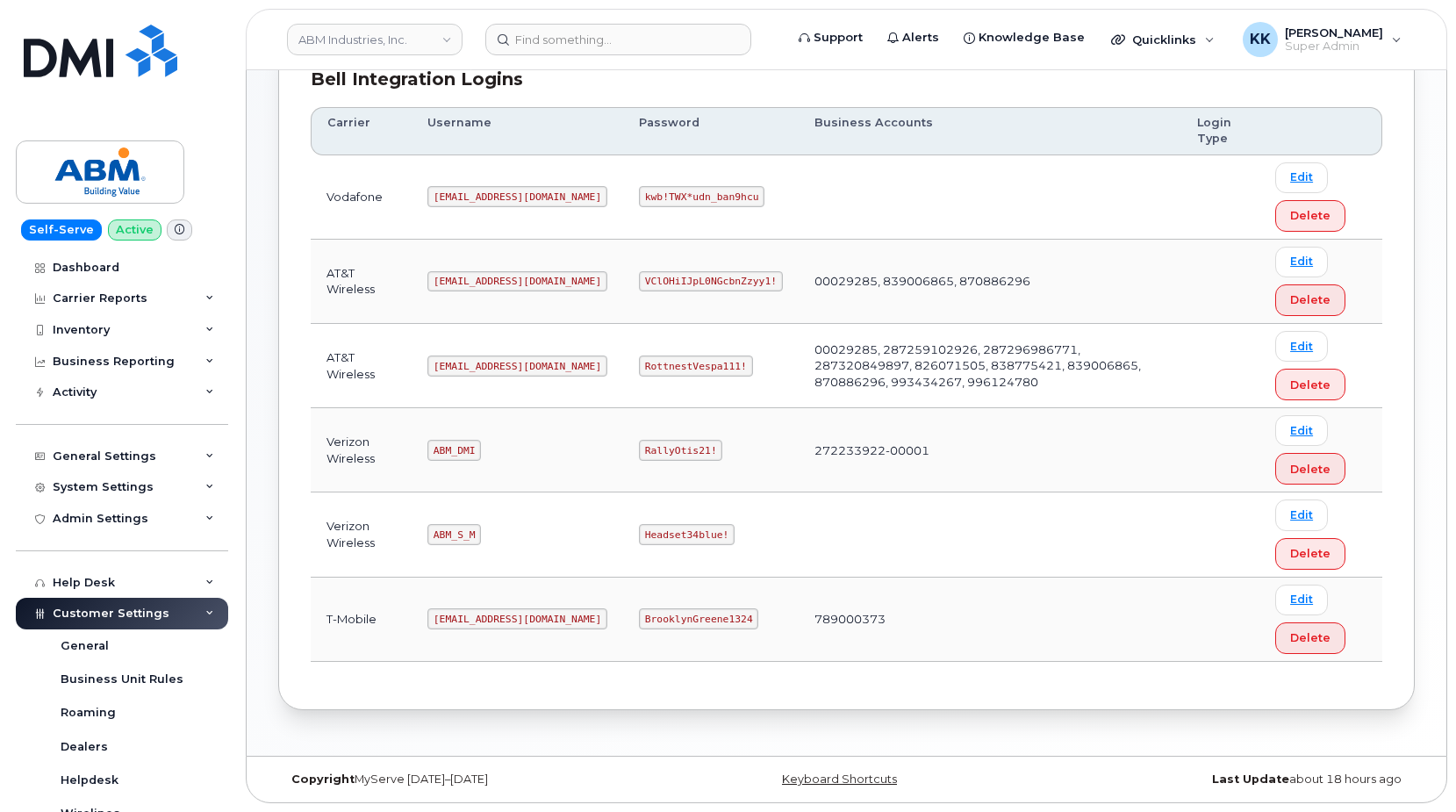
click at [639, 618] on code "BrooklynGreene1324" at bounding box center [698, 618] width 119 height 21
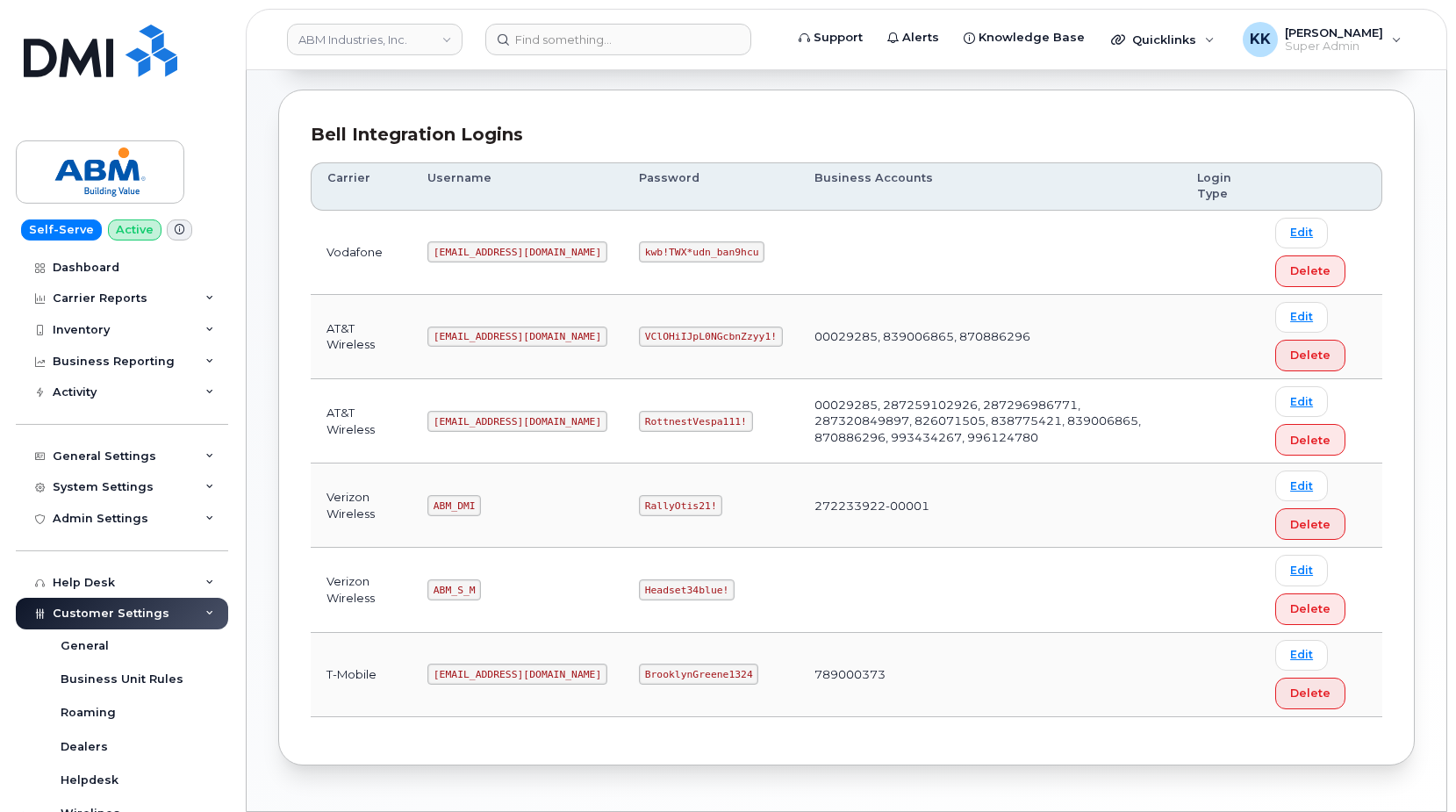
scroll to position [173, 0]
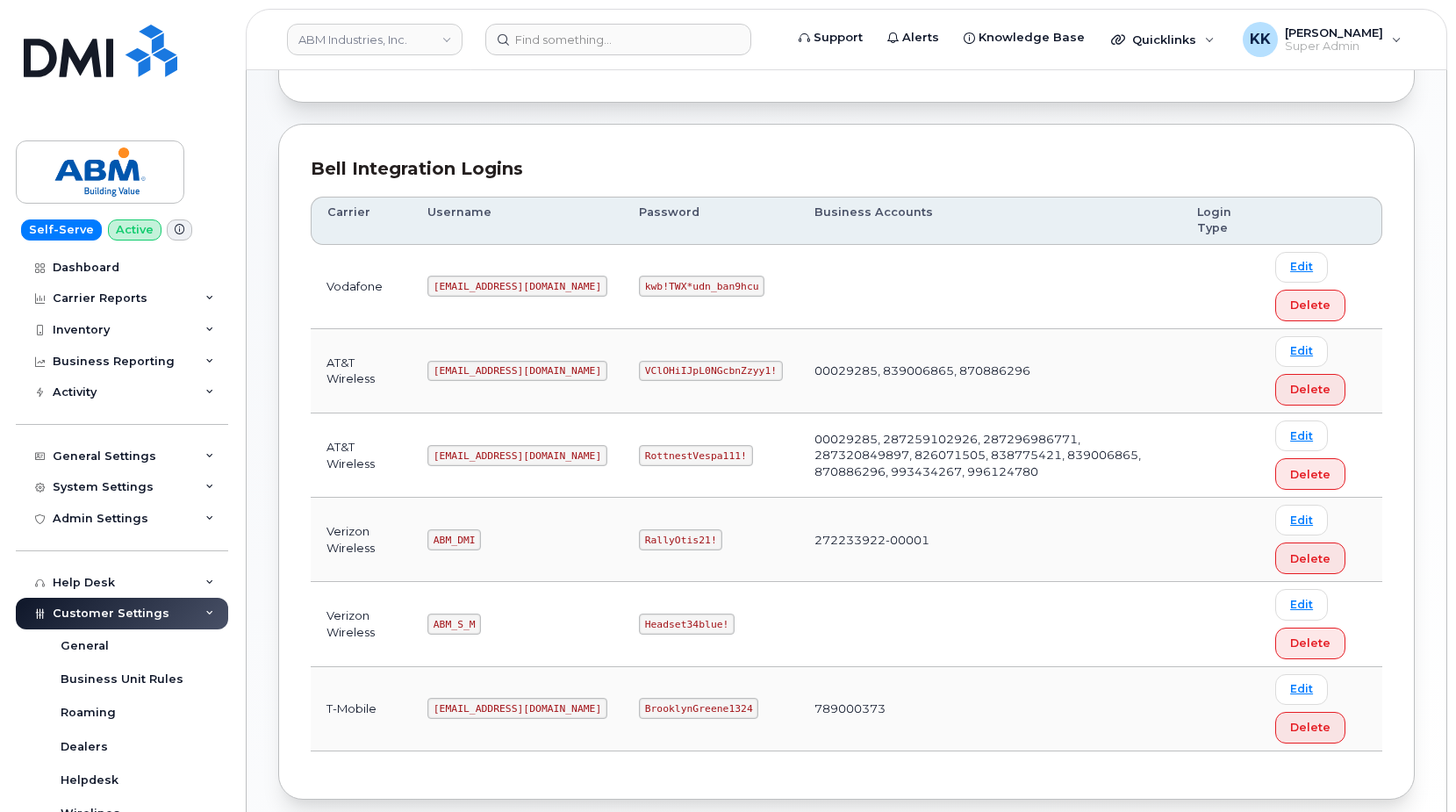
click at [456, 537] on code "ABM_DMI" at bounding box center [453, 540] width 53 height 21
copy code "ABM_DMI"
click at [639, 536] on code "RallyOtis21!" at bounding box center [681, 540] width 83 height 21
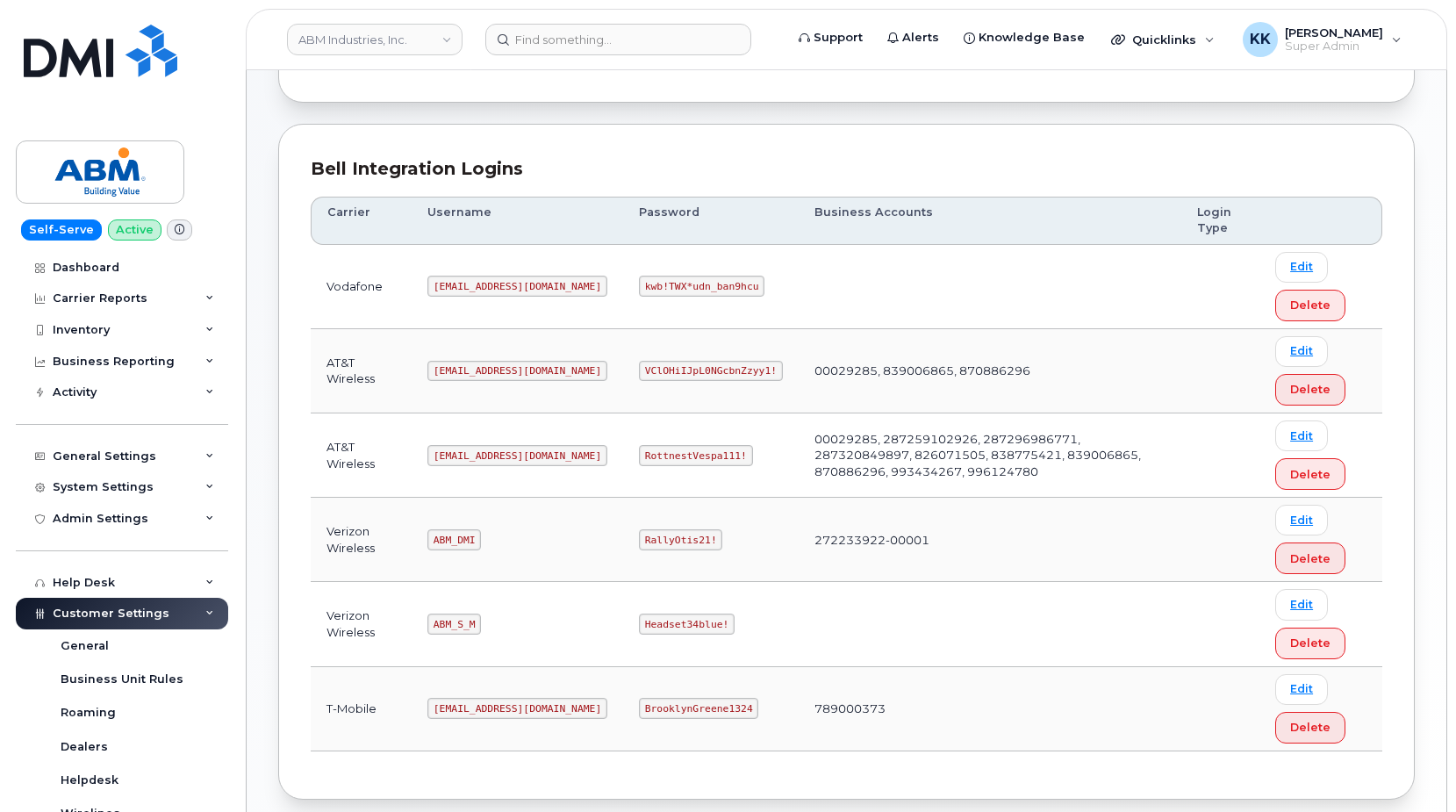
click at [639, 536] on code "RallyOtis21!" at bounding box center [681, 540] width 83 height 21
click at [109, 264] on div "Dashboard" at bounding box center [85, 267] width 67 height 15
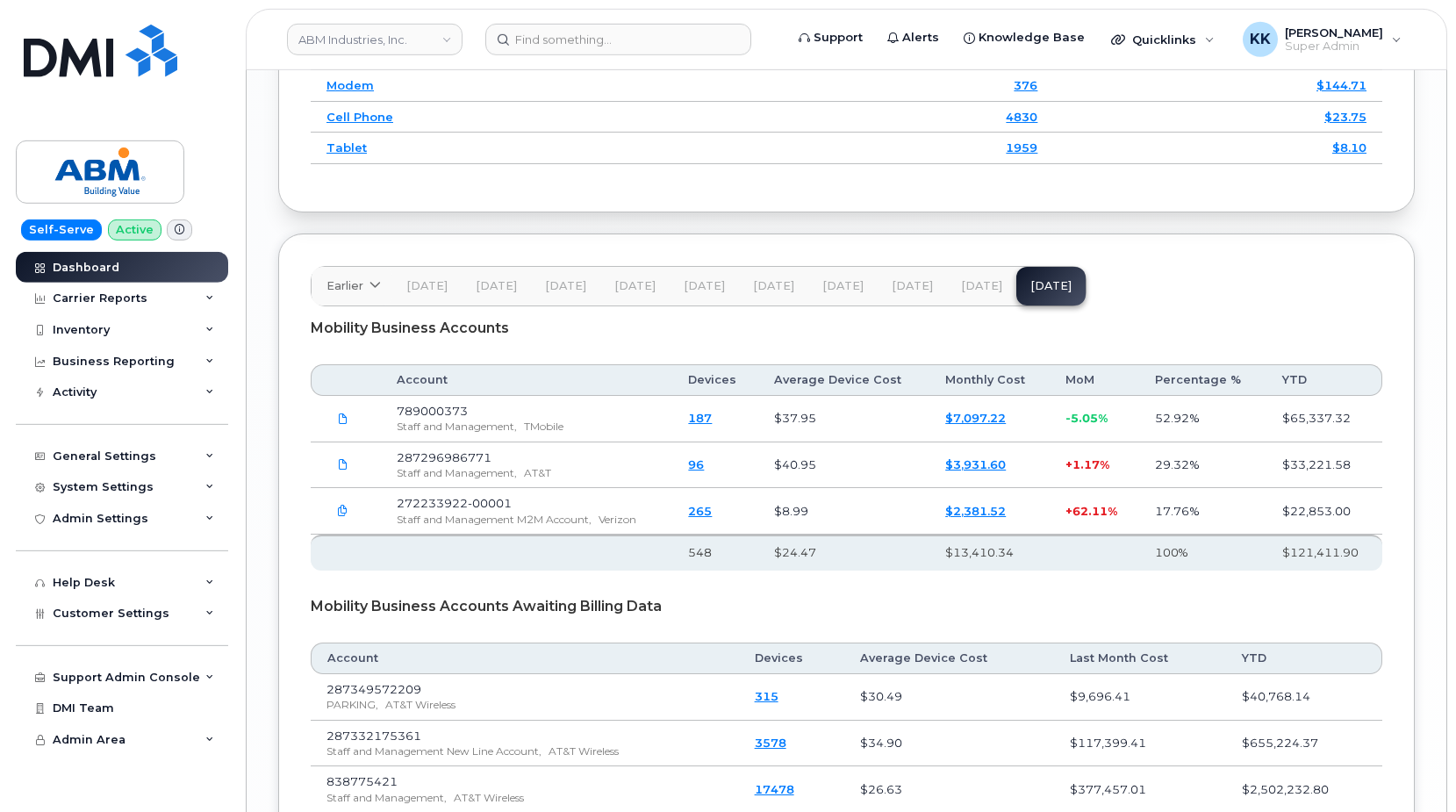
scroll to position [2812, 0]
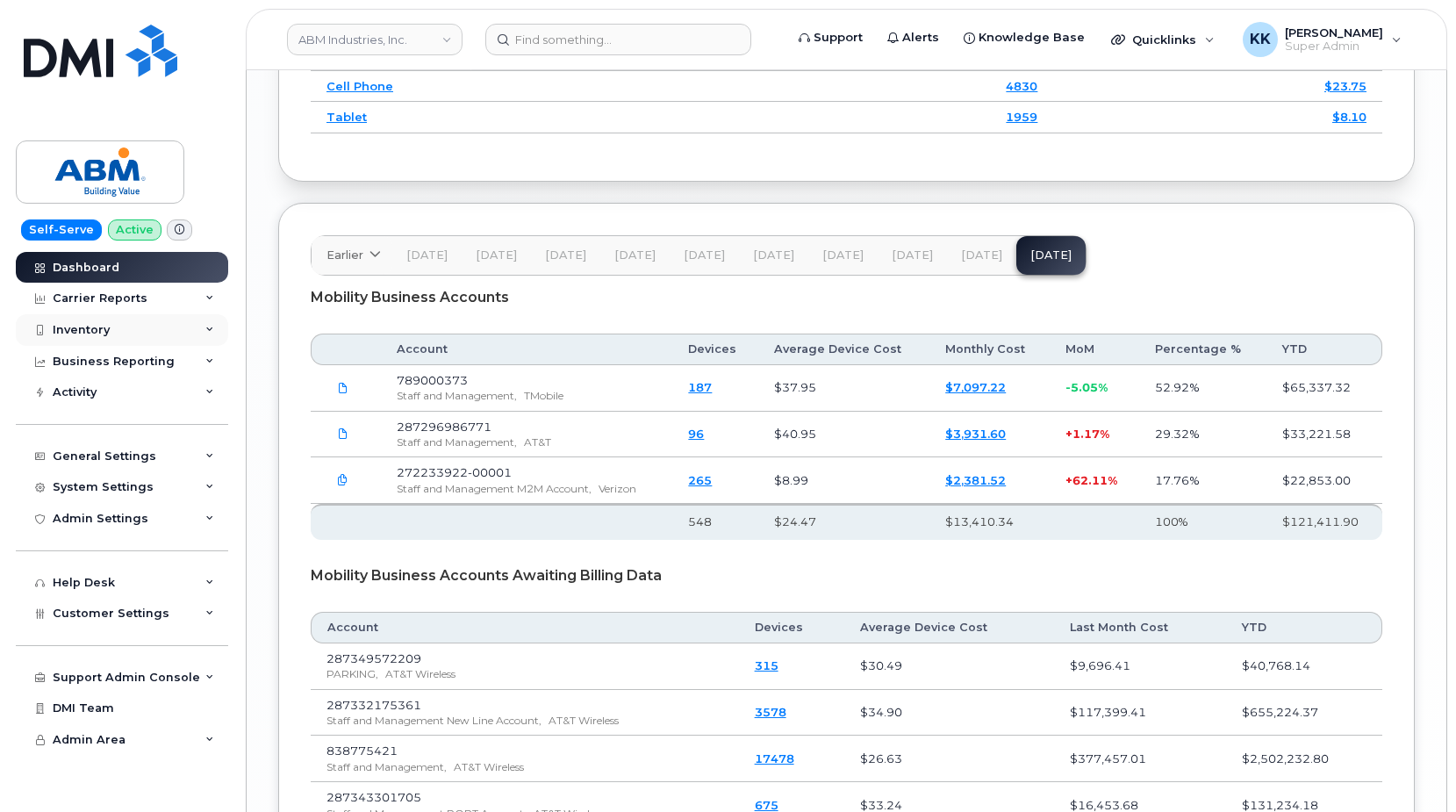
click at [73, 320] on div "Inventory" at bounding box center [121, 330] width 212 height 32
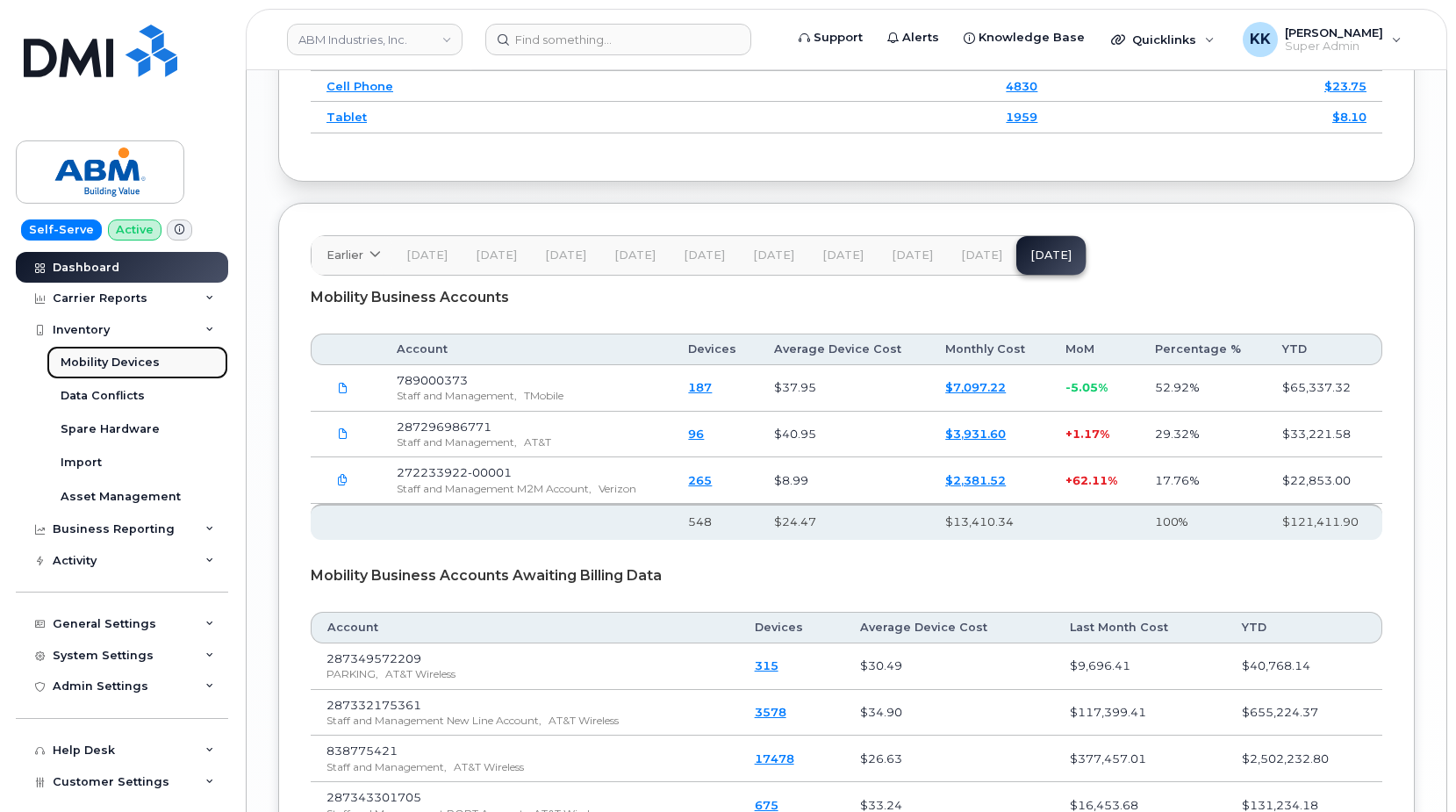
click at [98, 368] on div "Mobility Devices" at bounding box center [110, 362] width 99 height 15
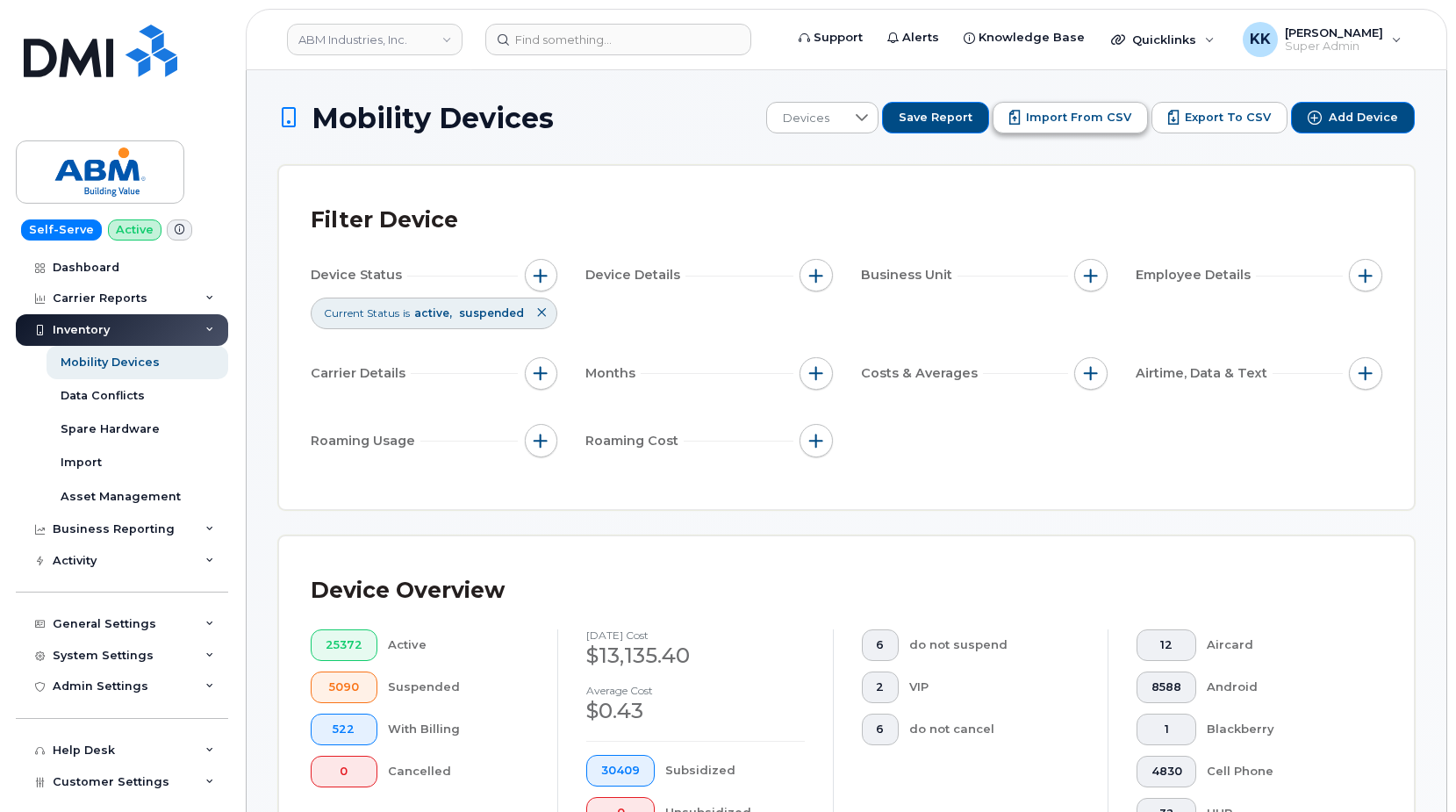
click at [1050, 126] on span "Import from CSV" at bounding box center [1078, 117] width 106 height 15
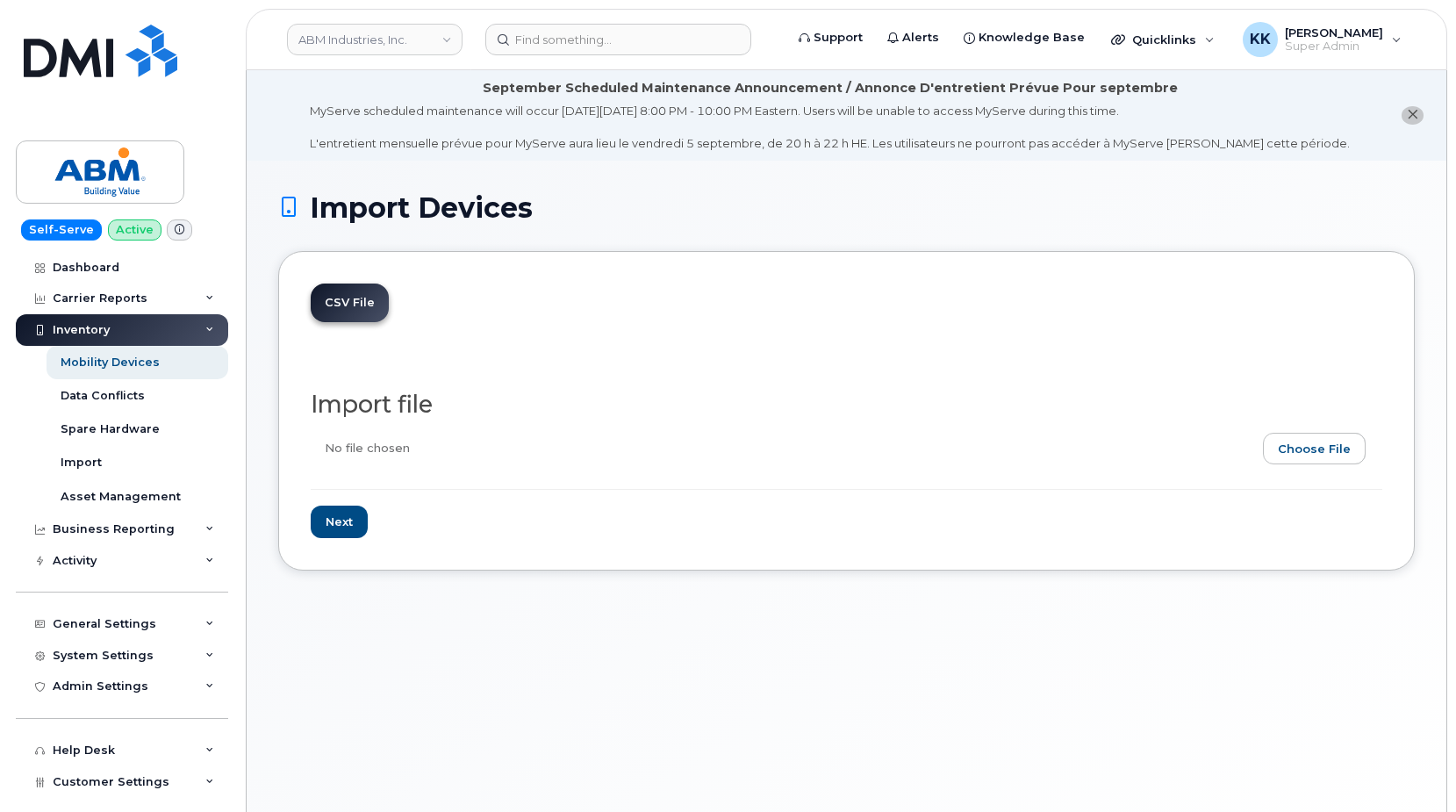
click at [1311, 455] on input "file" at bounding box center [839, 453] width 1057 height 41
type input "C:\fakepath\ABM T-Mobile Inventory [DATE].csv"
click at [349, 518] on input "Next" at bounding box center [339, 522] width 57 height 33
type input "Loading..."
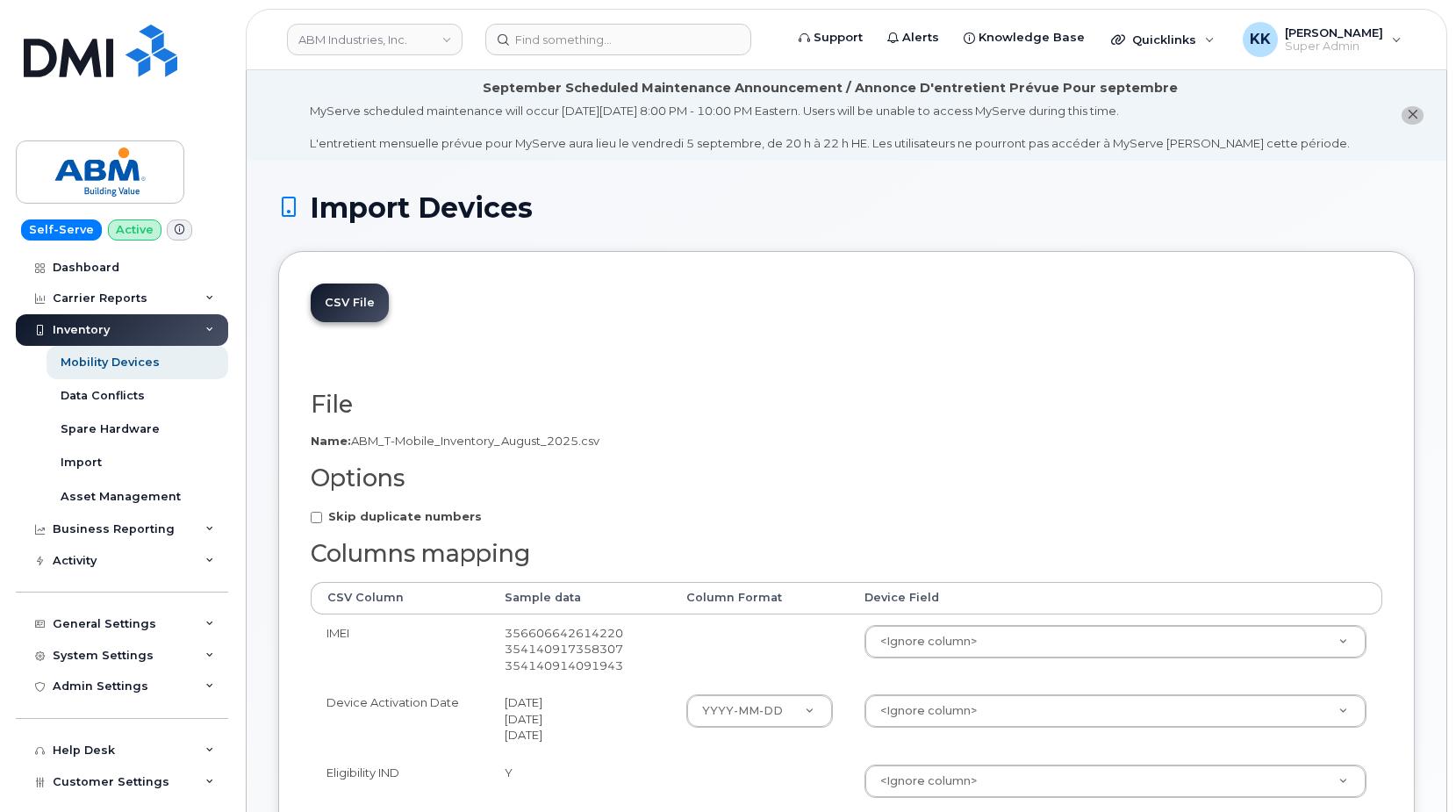
click at [405, 524] on label "Skip duplicate numbers" at bounding box center [396, 516] width 171 height 16
click at [322, 523] on input "Skip duplicate numbers" at bounding box center [317, 518] width 12 height 12
checkbox input "true"
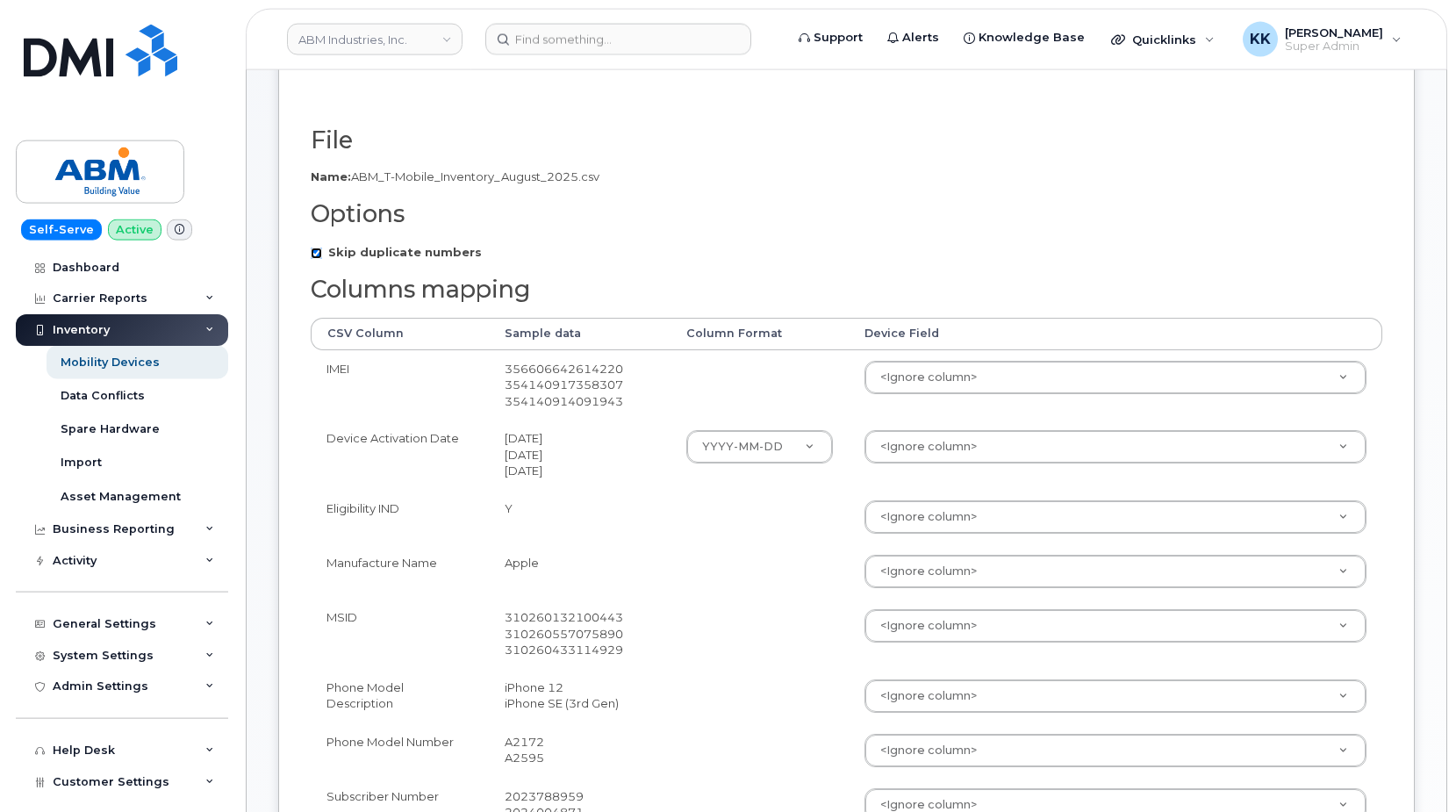
scroll to position [268, 0]
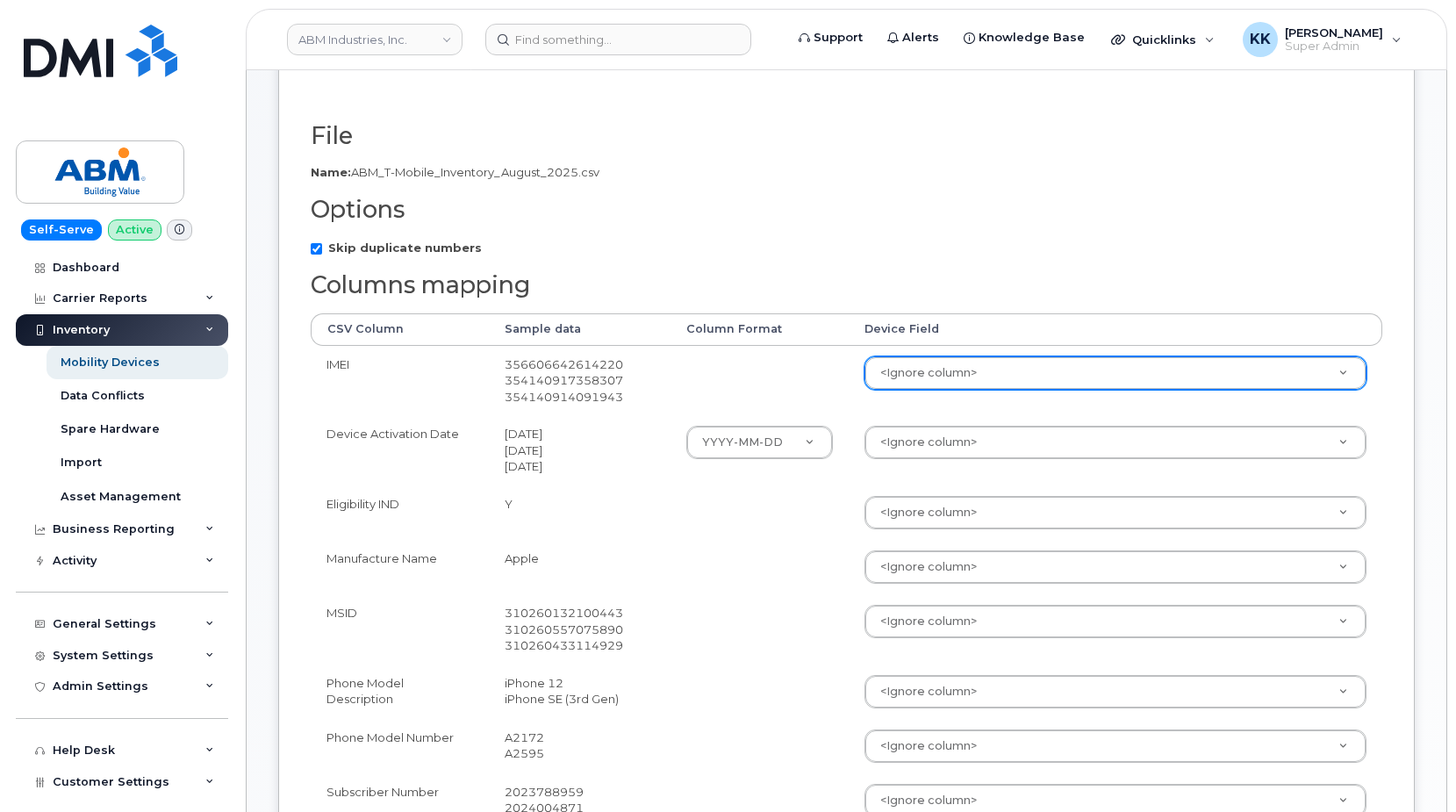
click at [949, 369] on body "ABM Industries, Inc. Support Alerts Knowledge Base Quicklinks Suspend / Cancel …" at bounding box center [728, 707] width 1456 height 1952
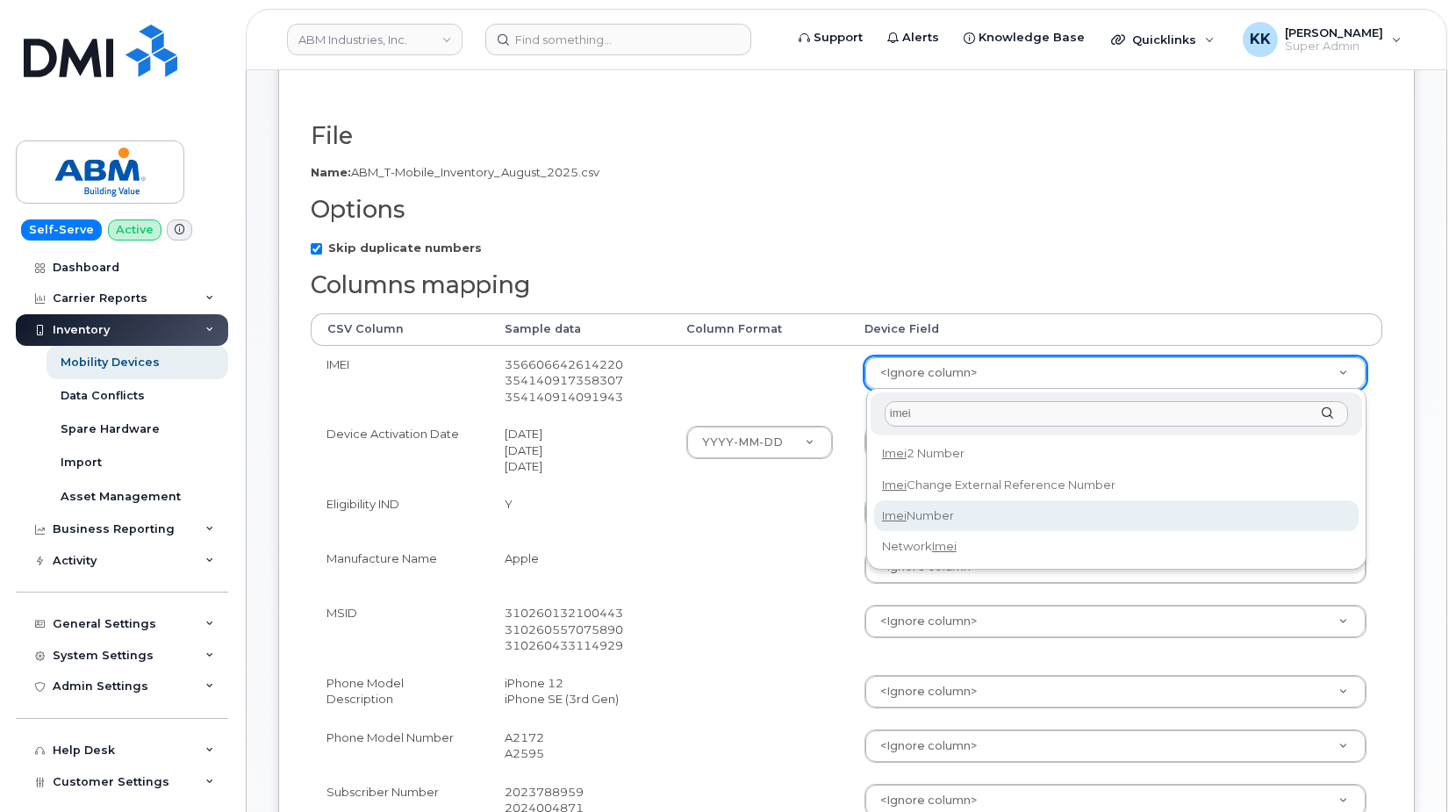
type input "imei"
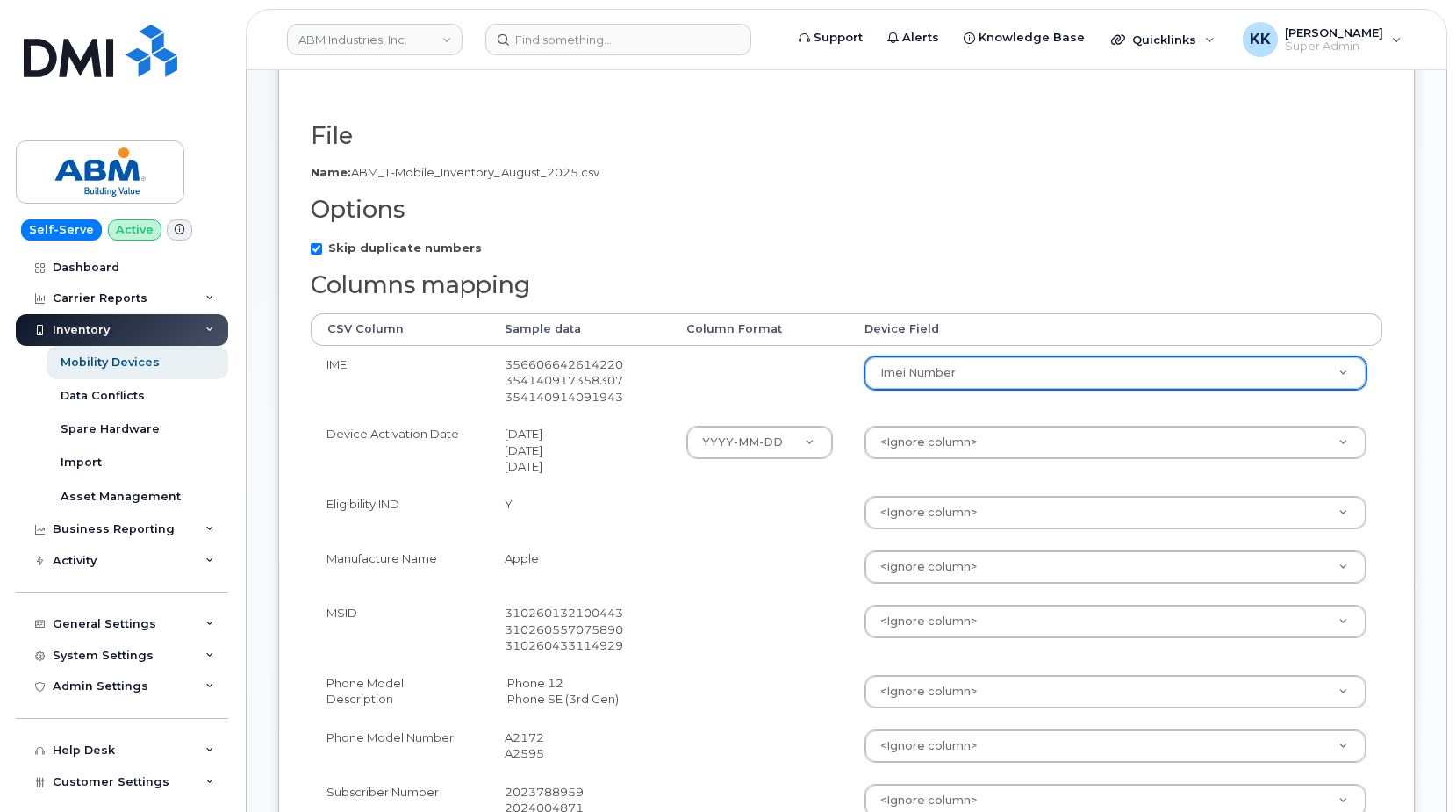
select select "imei_number"
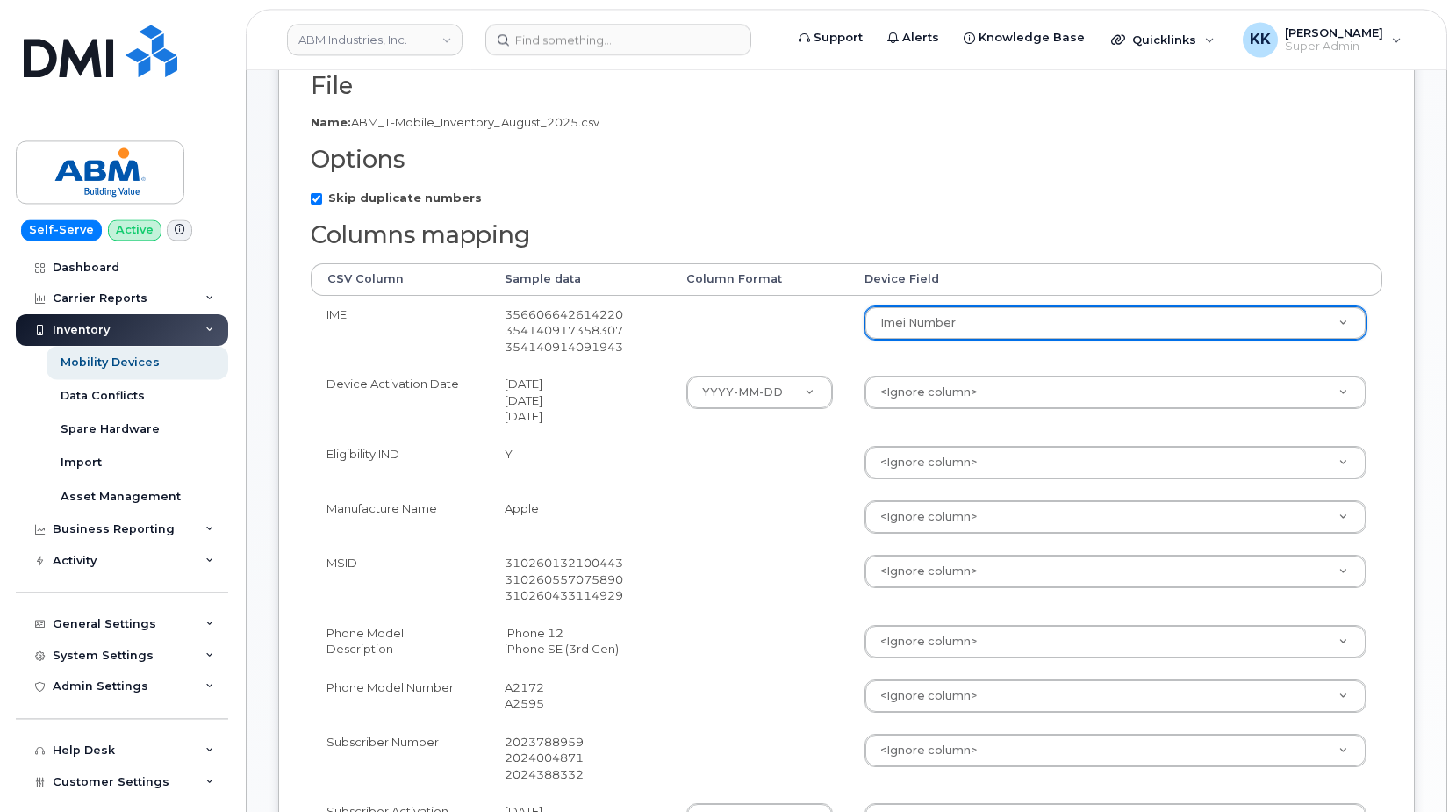
scroll to position [358, 0]
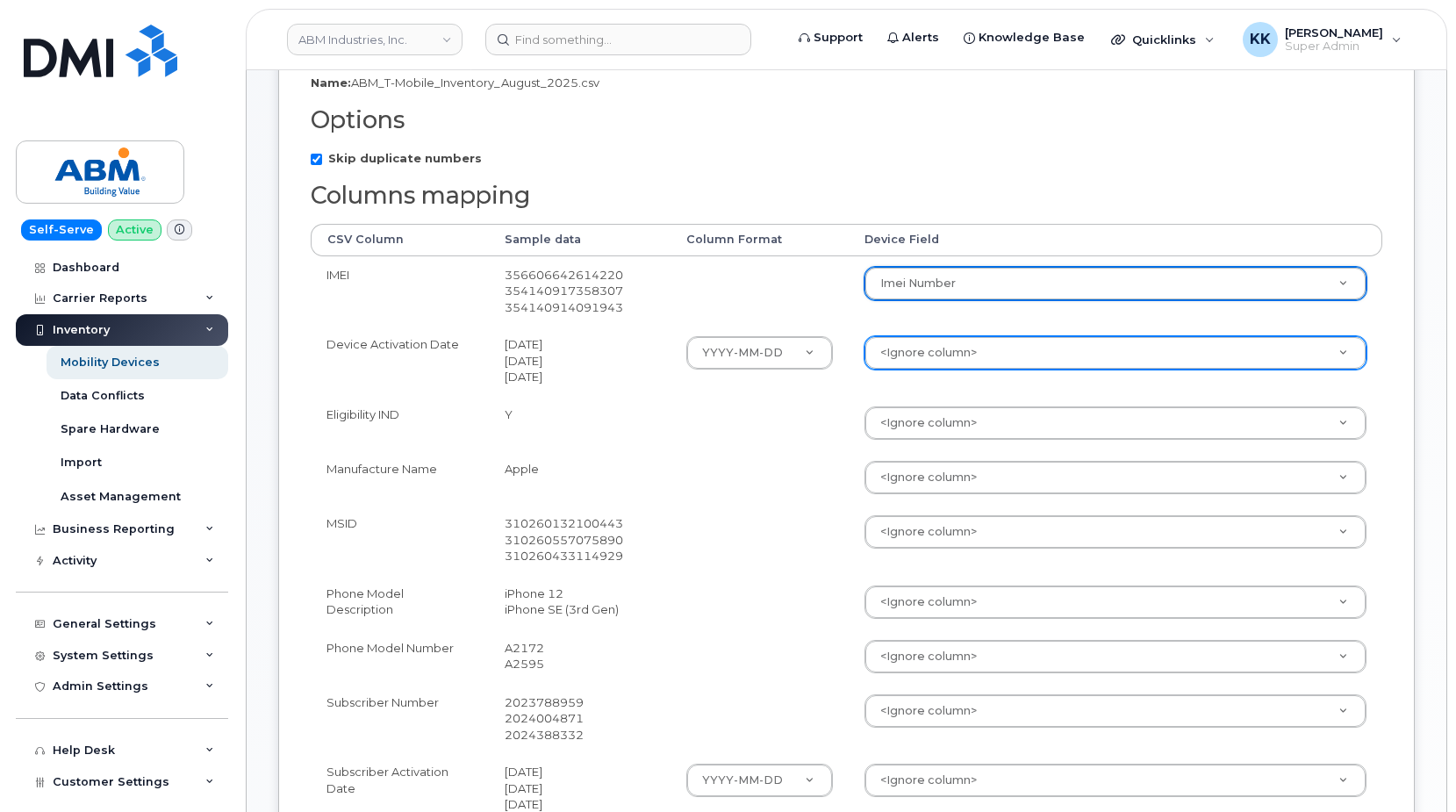
click at [928, 346] on body "ABM Industries, Inc. Support Alerts Knowledge Base Quicklinks Suspend / Cancel …" at bounding box center [728, 617] width 1456 height 1952
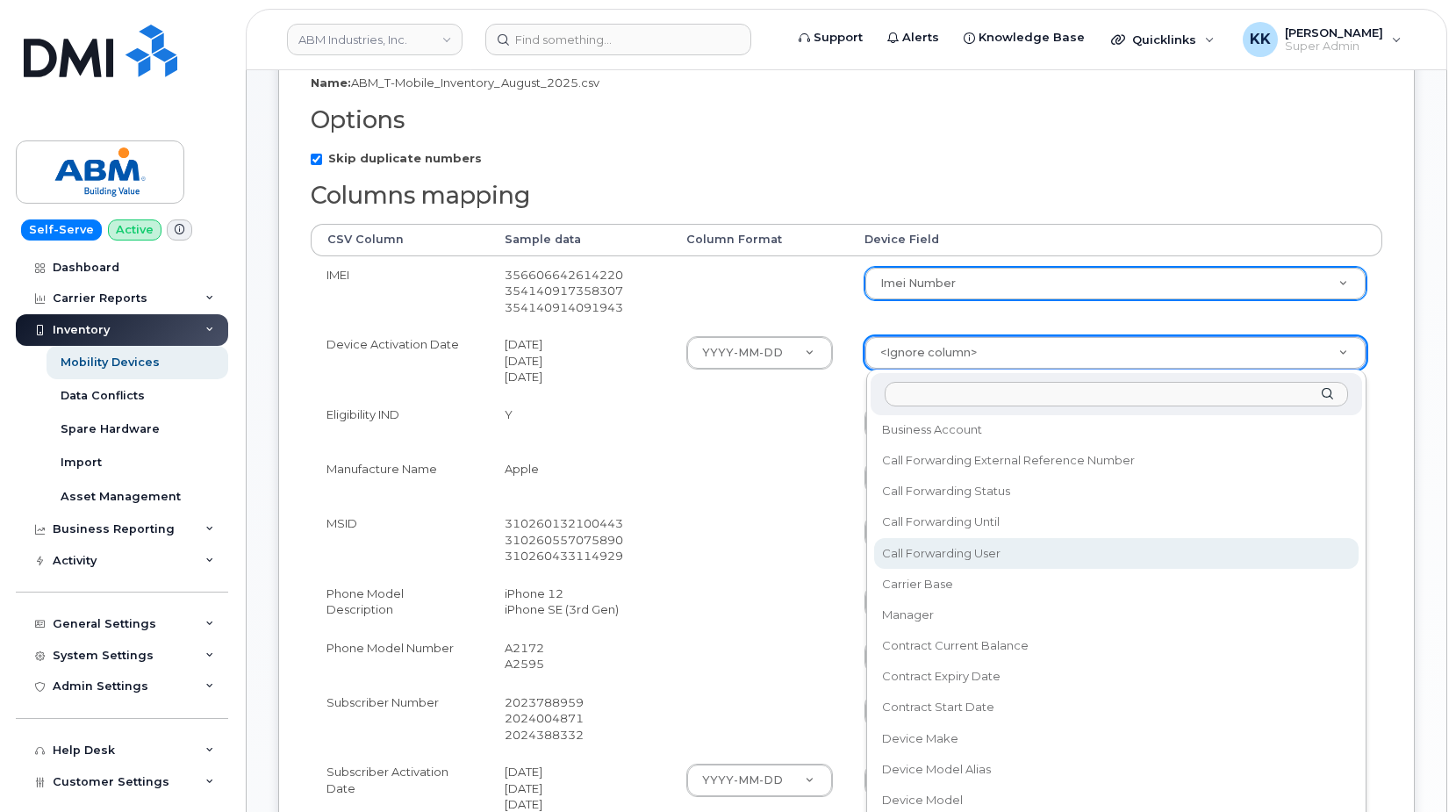
scroll to position [168, 0]
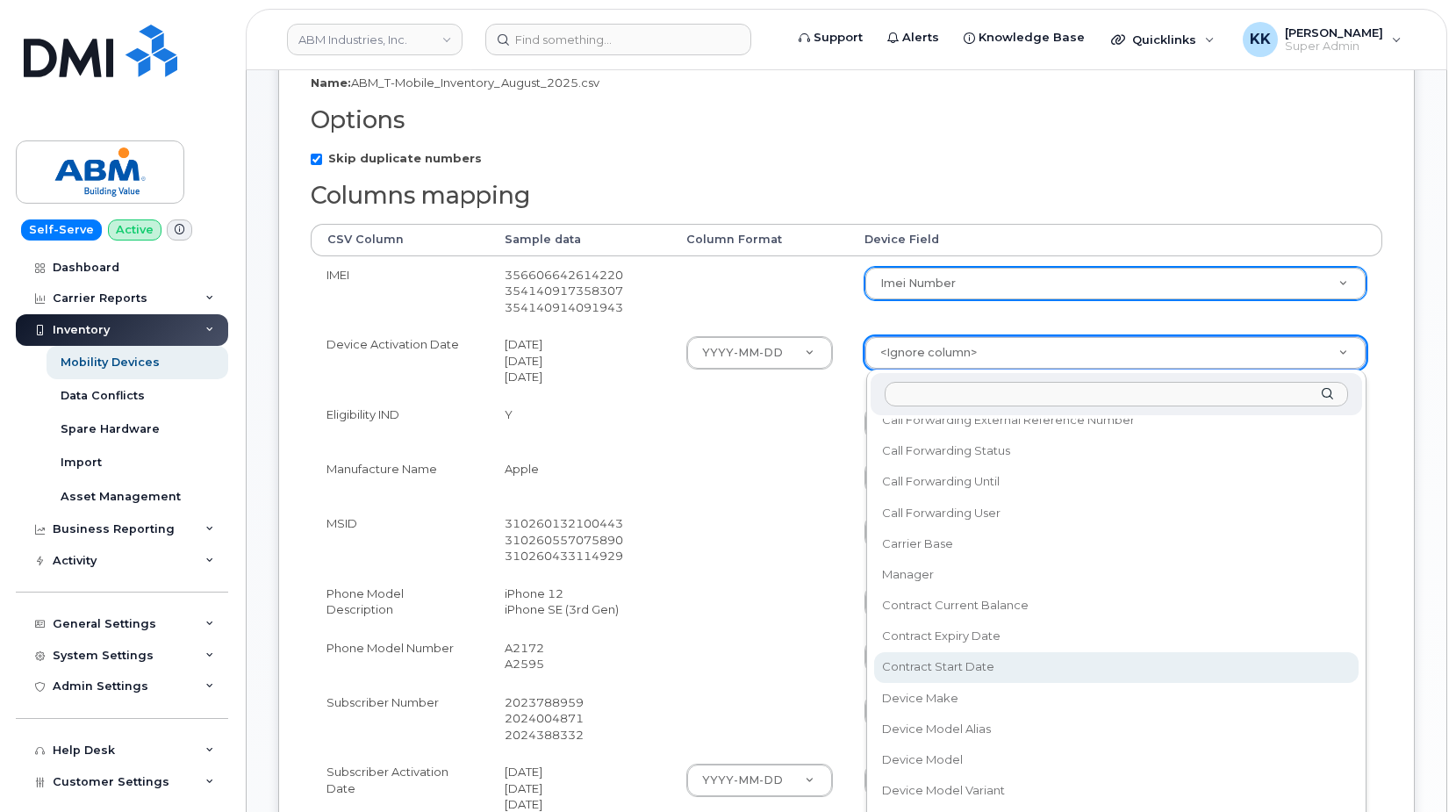
select select "contract_start_date"
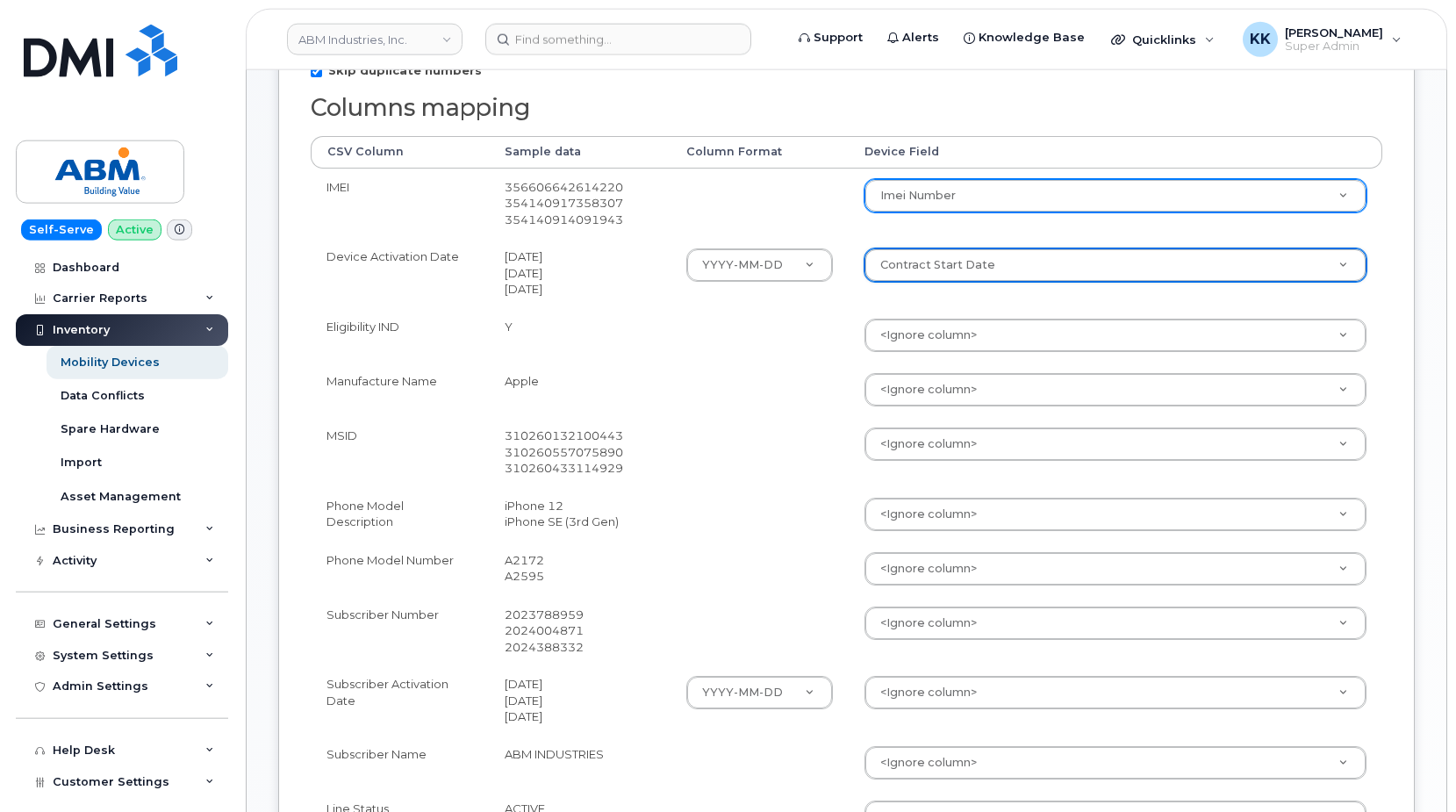
scroll to position [447, 0]
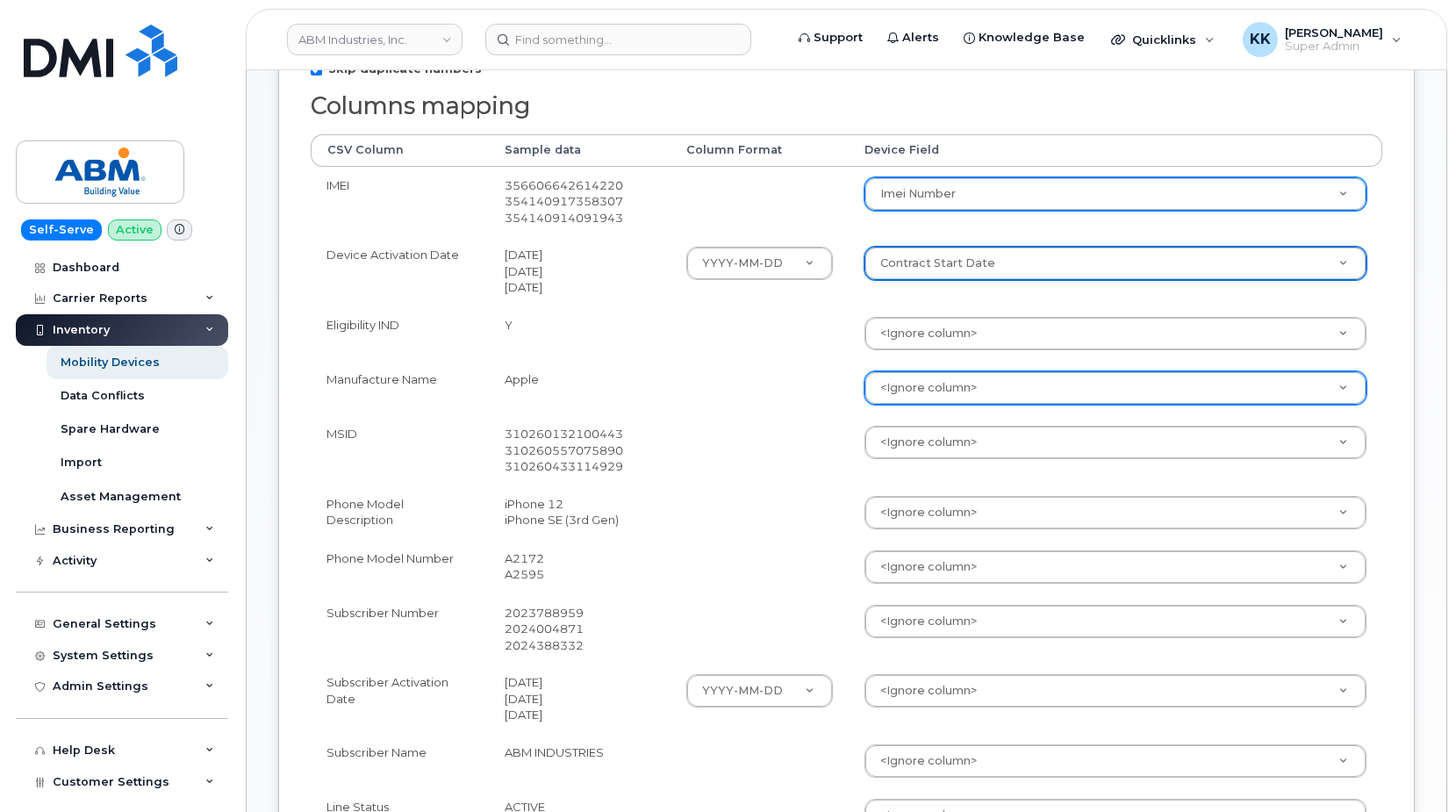
click at [906, 394] on body "ABM Industries, Inc. Support Alerts Knowledge Base Quicklinks Suspend / Cancel …" at bounding box center [728, 528] width 1456 height 1952
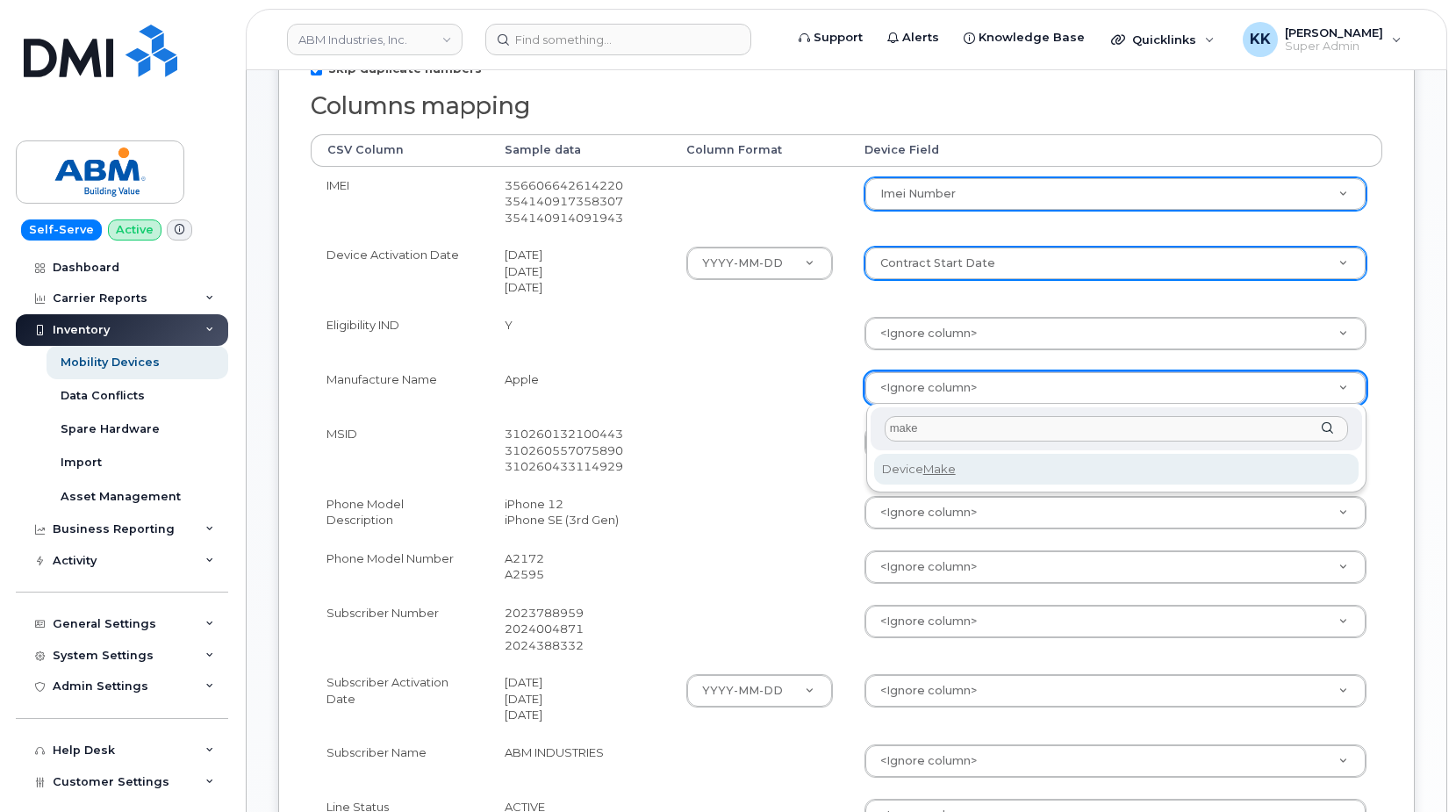
type input "make"
select select "device_make_id"
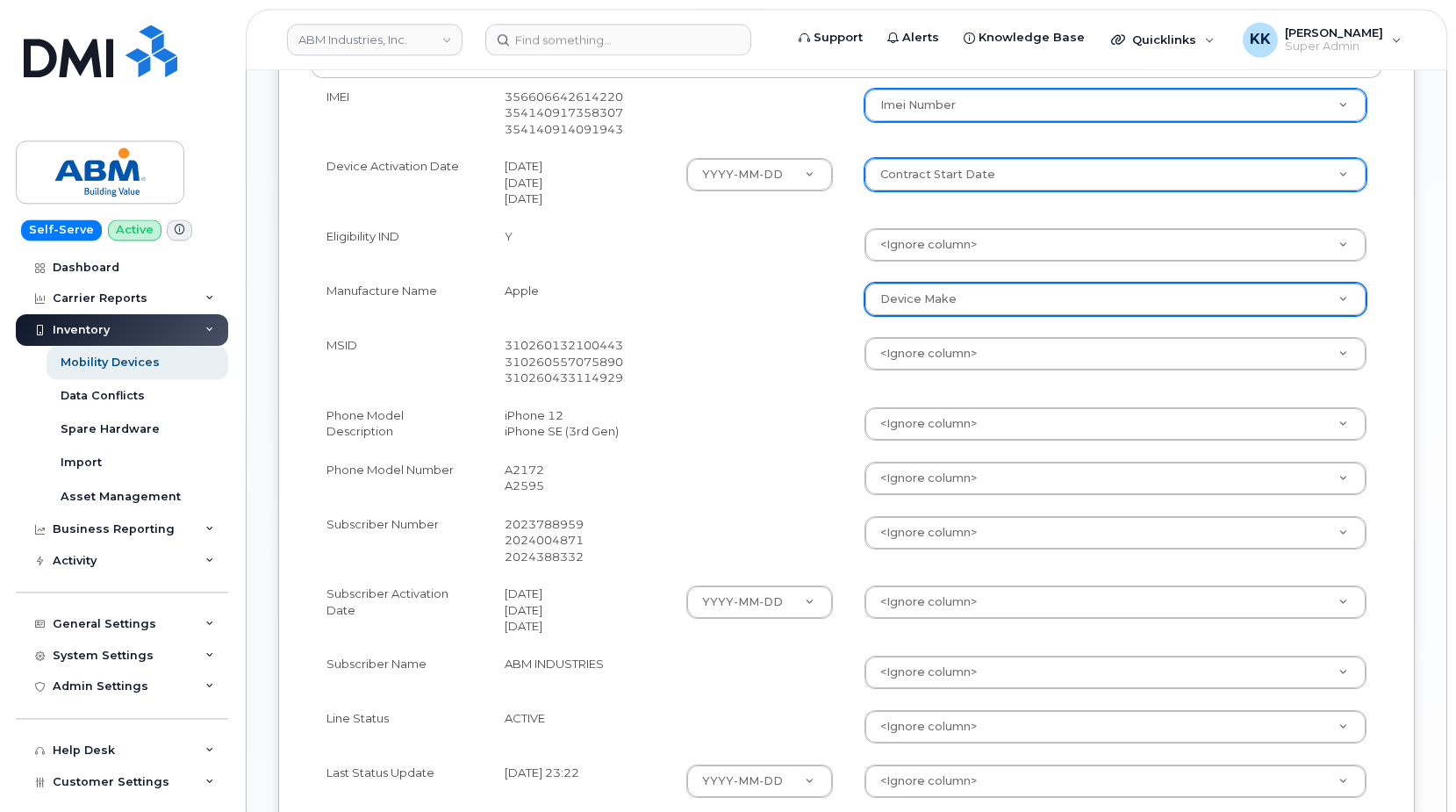
scroll to position [537, 0]
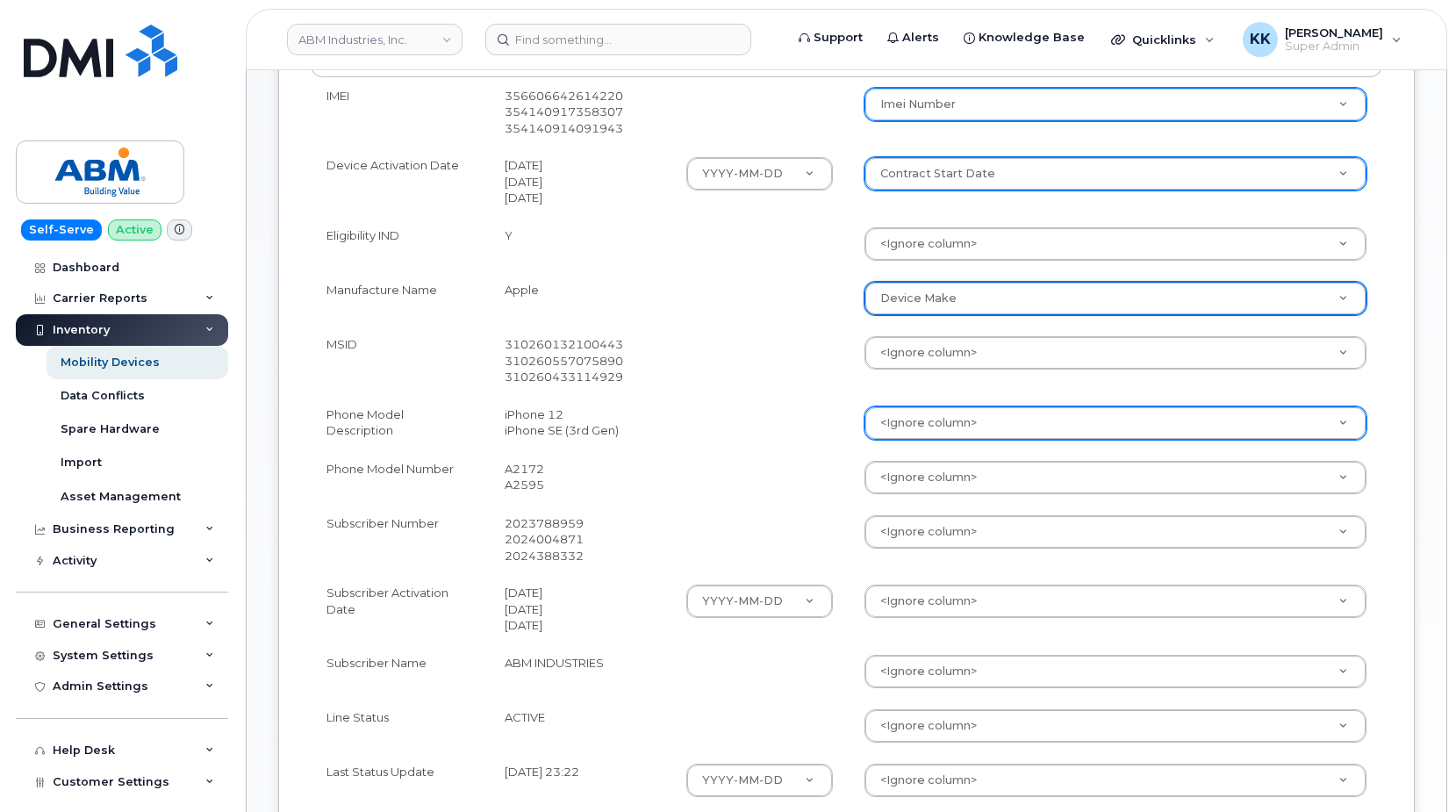
click at [900, 421] on body "ABM Industries, Inc. Support Alerts Knowledge Base Quicklinks Suspend / Cancel …" at bounding box center [728, 438] width 1456 height 1952
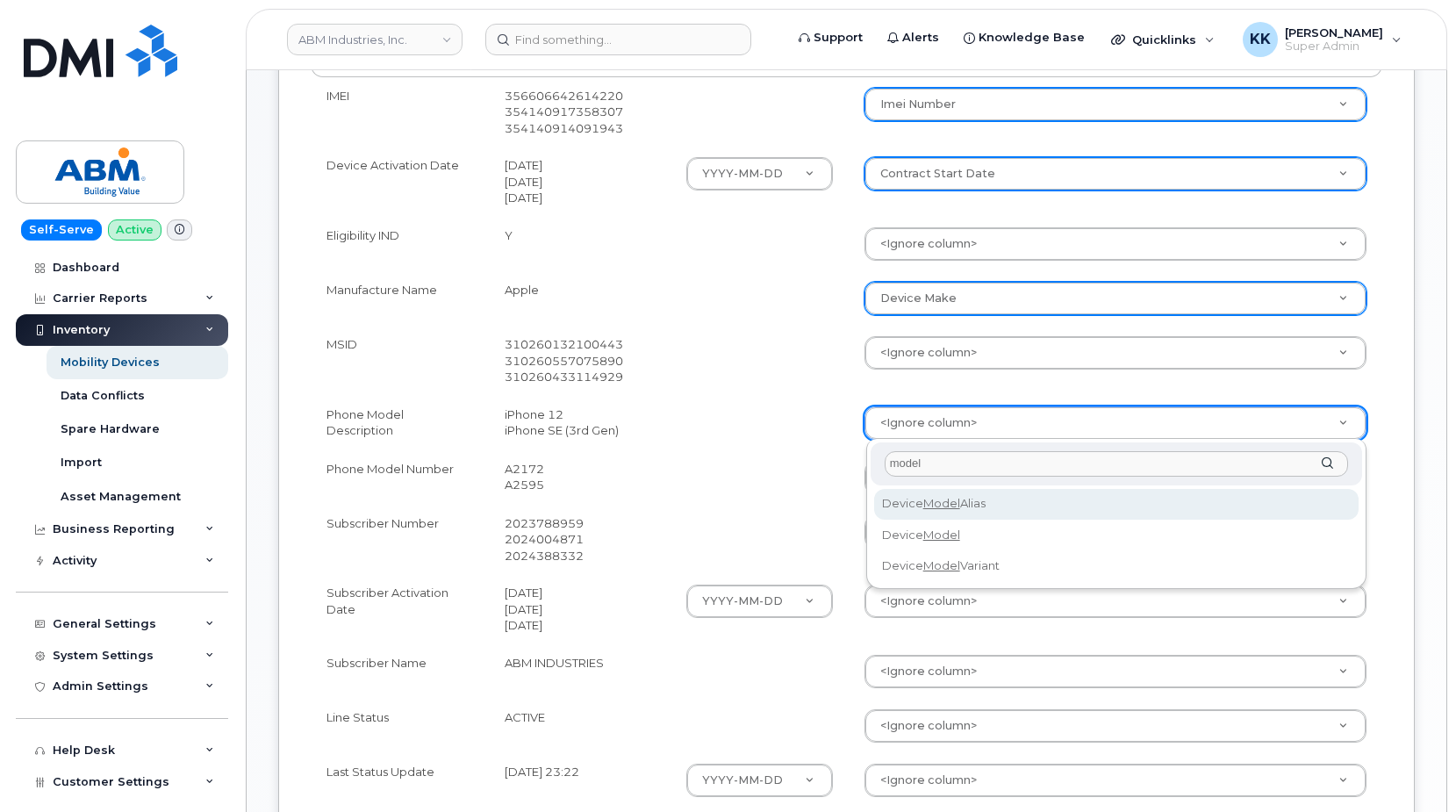
type input "model"
select select "device_model_alias"
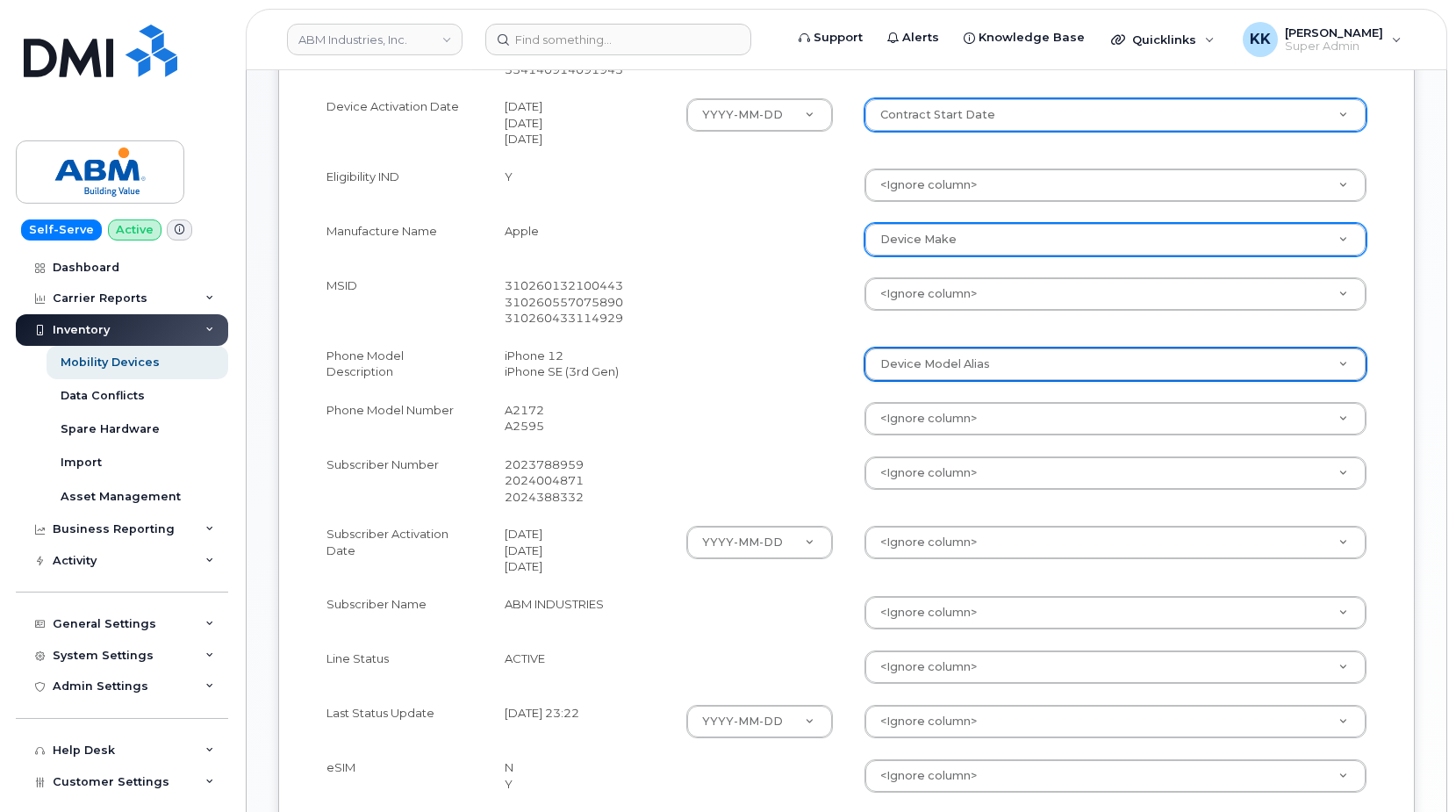
scroll to position [626, 0]
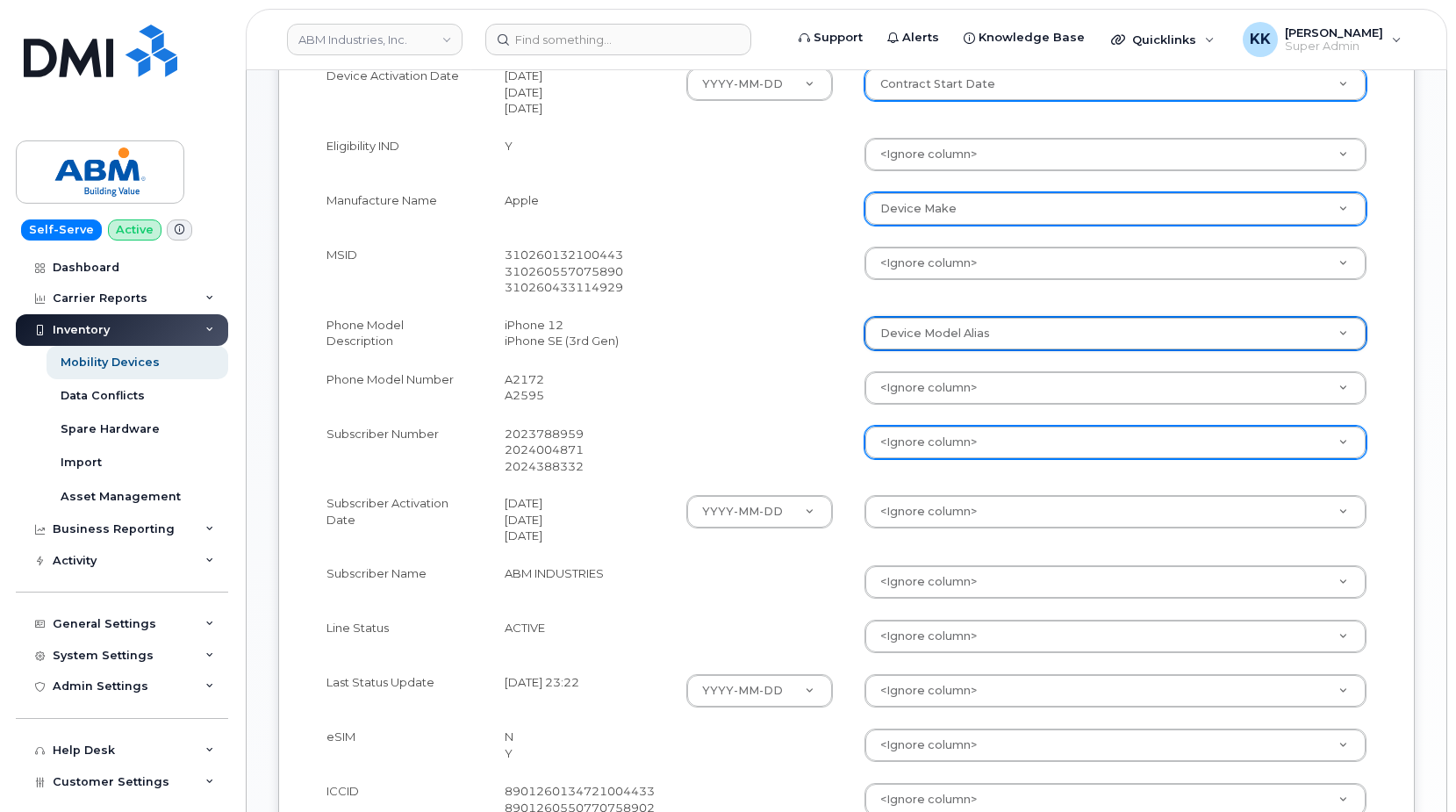
click at [925, 436] on body "ABM Industries, Inc. Support Alerts Knowledge Base Quicklinks Suspend / Cancel …" at bounding box center [728, 349] width 1456 height 1952
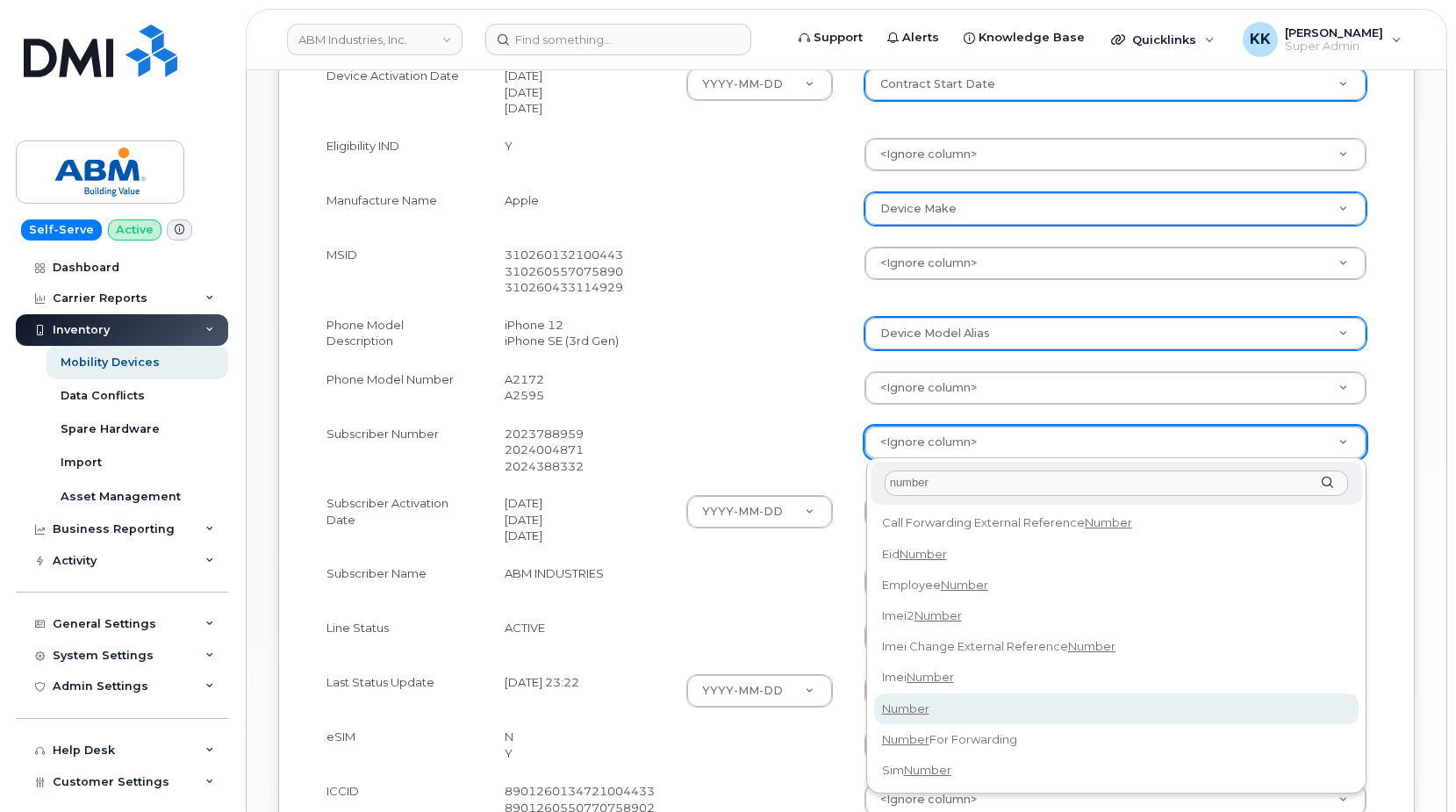
type input "number"
select select "number"
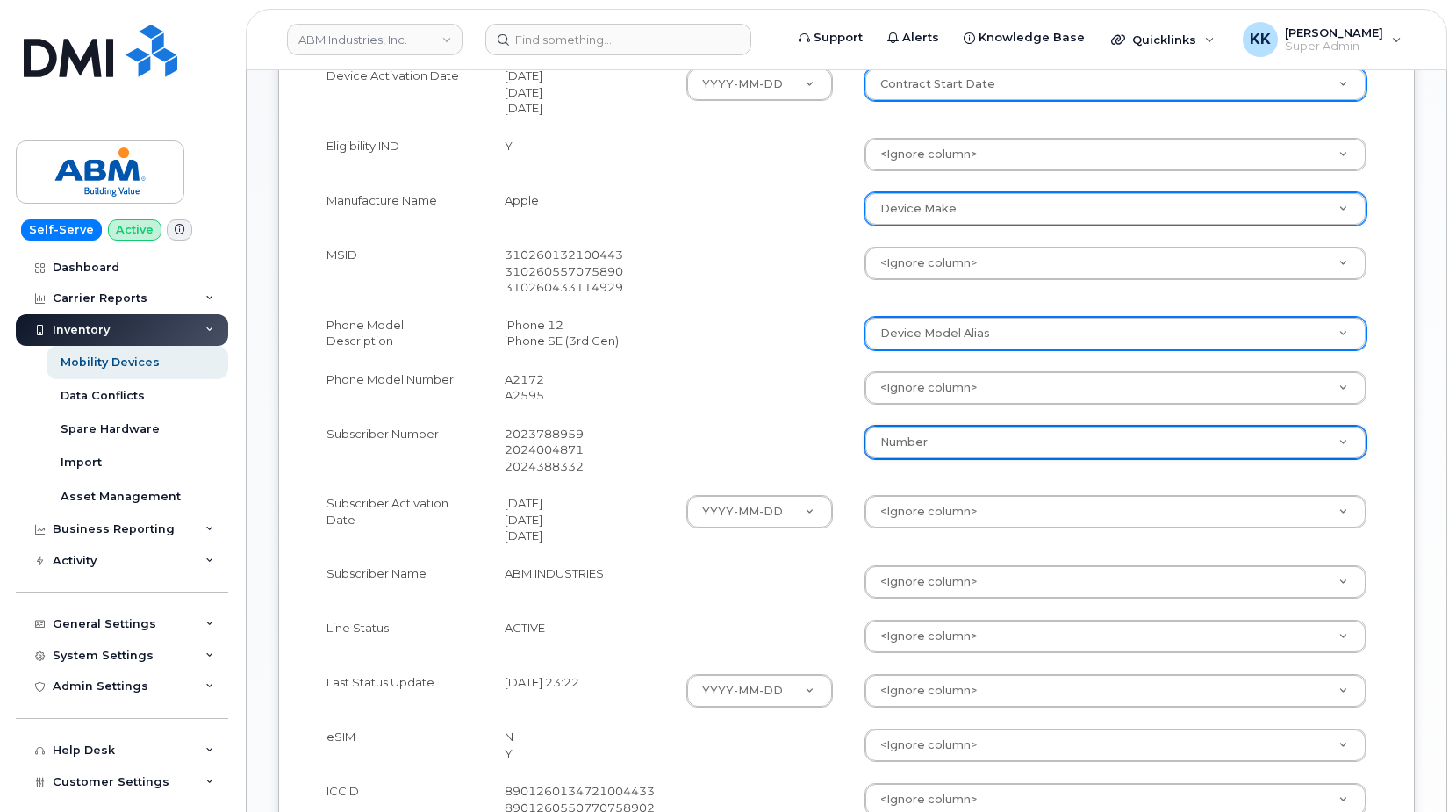
click at [903, 510] on body "ABM Industries, Inc. Support Alerts Knowledge Base Quicklinks Suspend / Cancel …" at bounding box center [728, 349] width 1456 height 1952
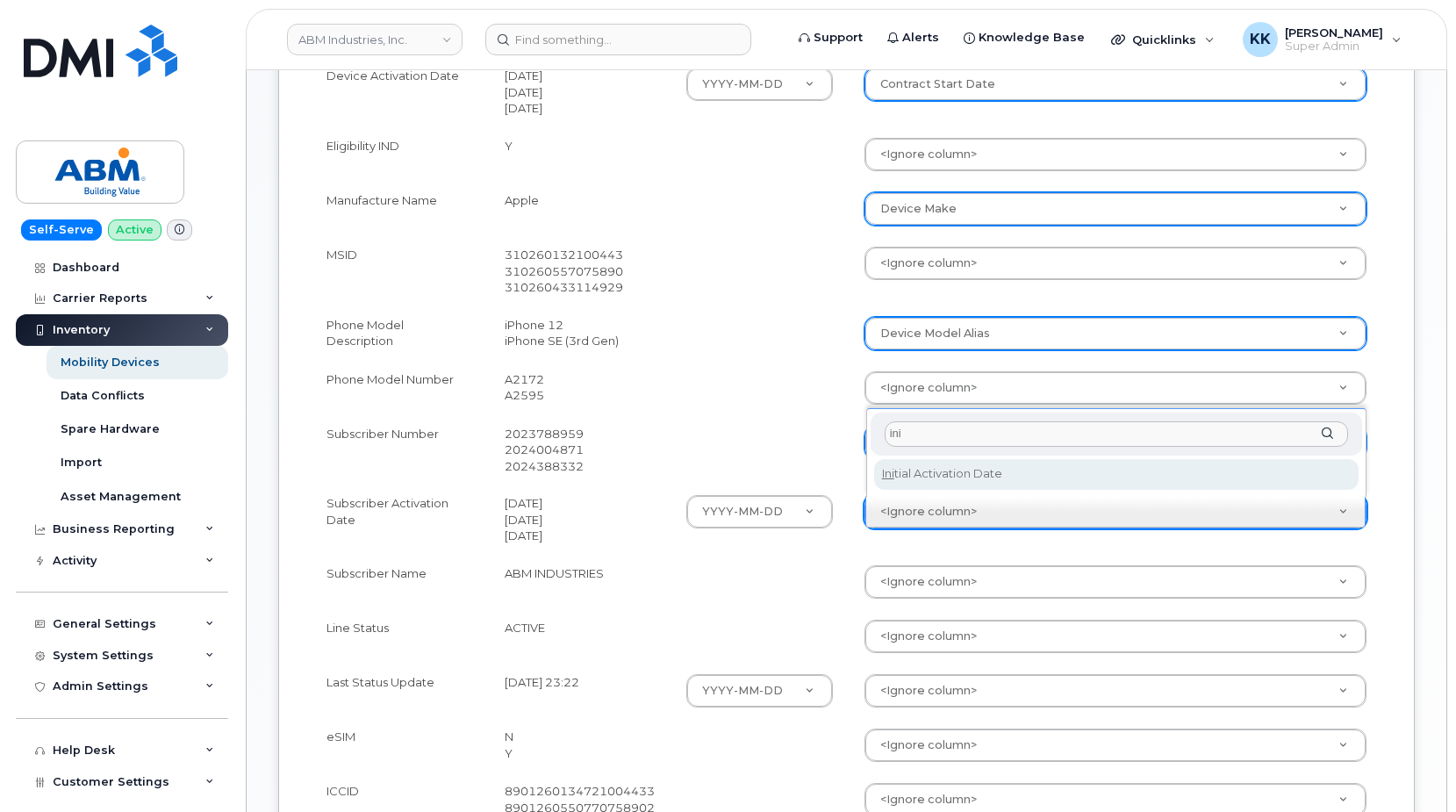
type input "ini"
select select "initial_activation_date"
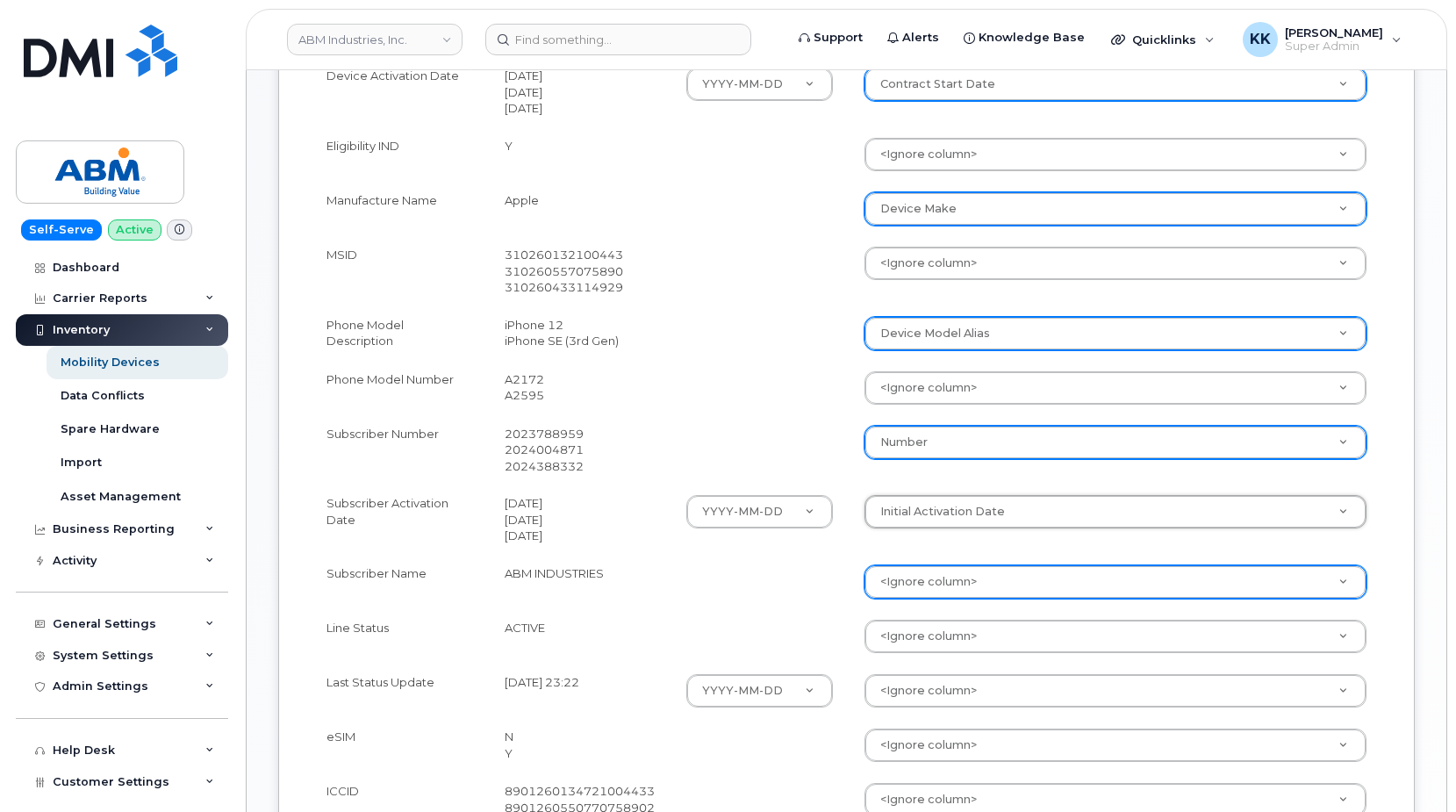
click at [921, 586] on body "ABM Industries, Inc. Support Alerts Knowledge Base Quicklinks Suspend / Cancel …" at bounding box center [728, 349] width 1456 height 1952
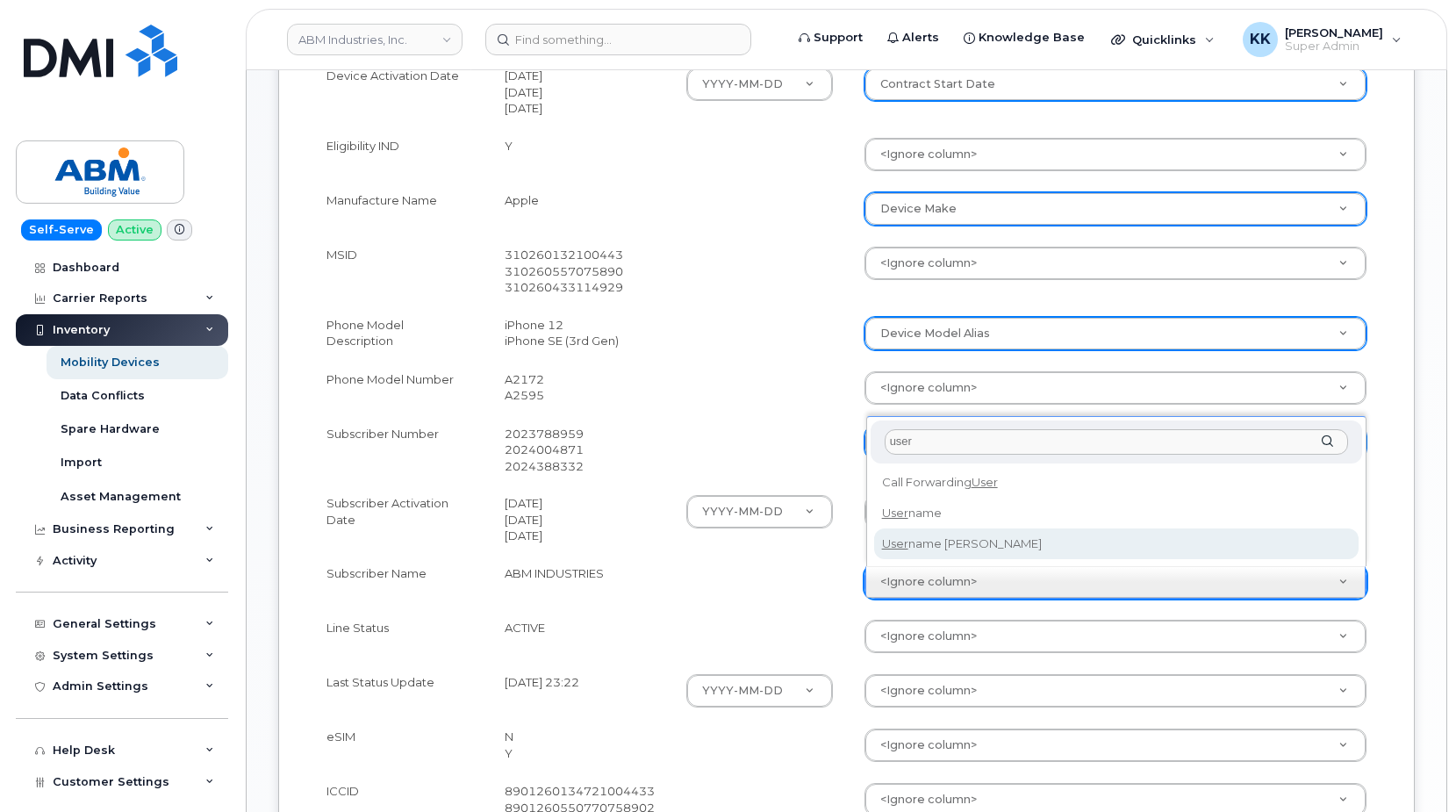
type input "user"
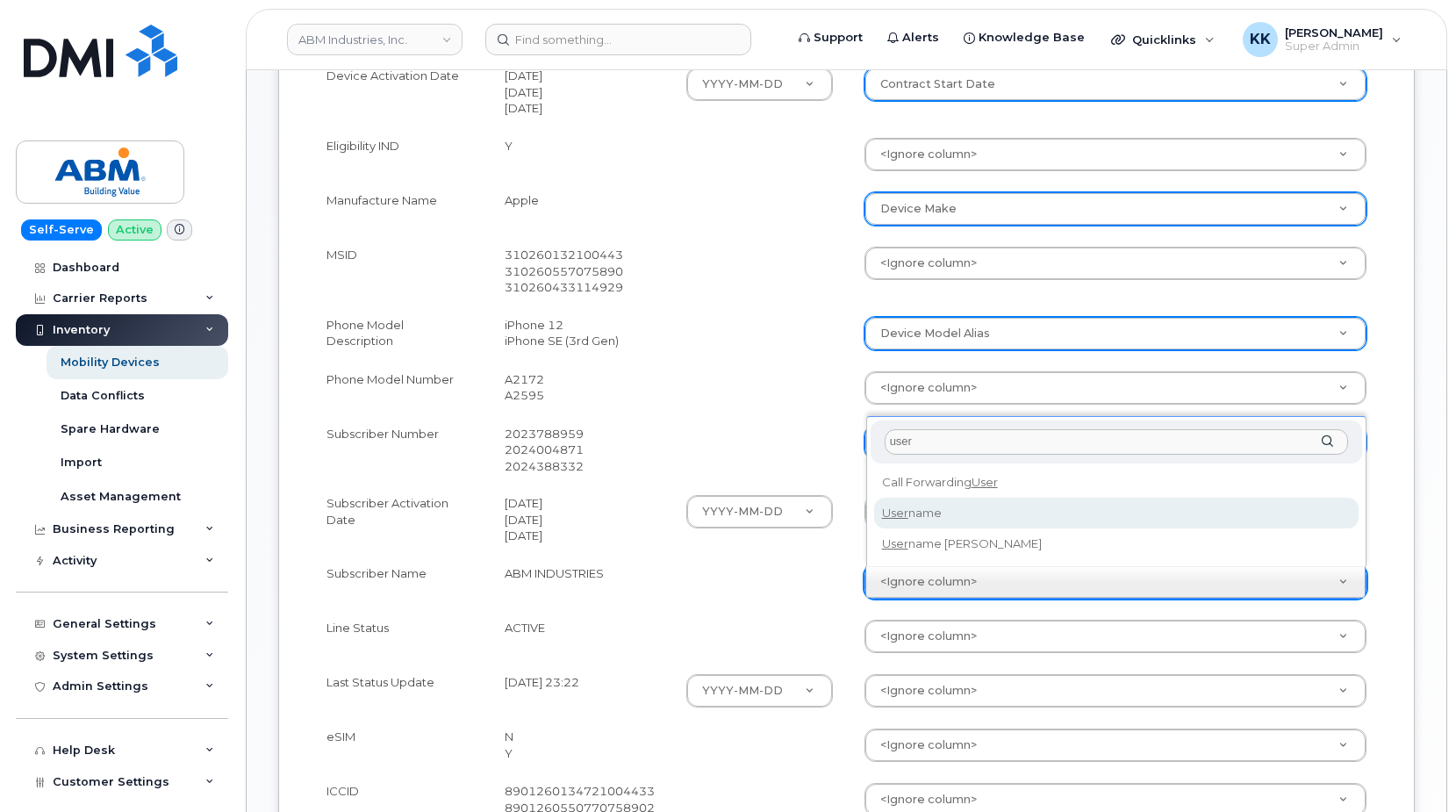
select select "username"
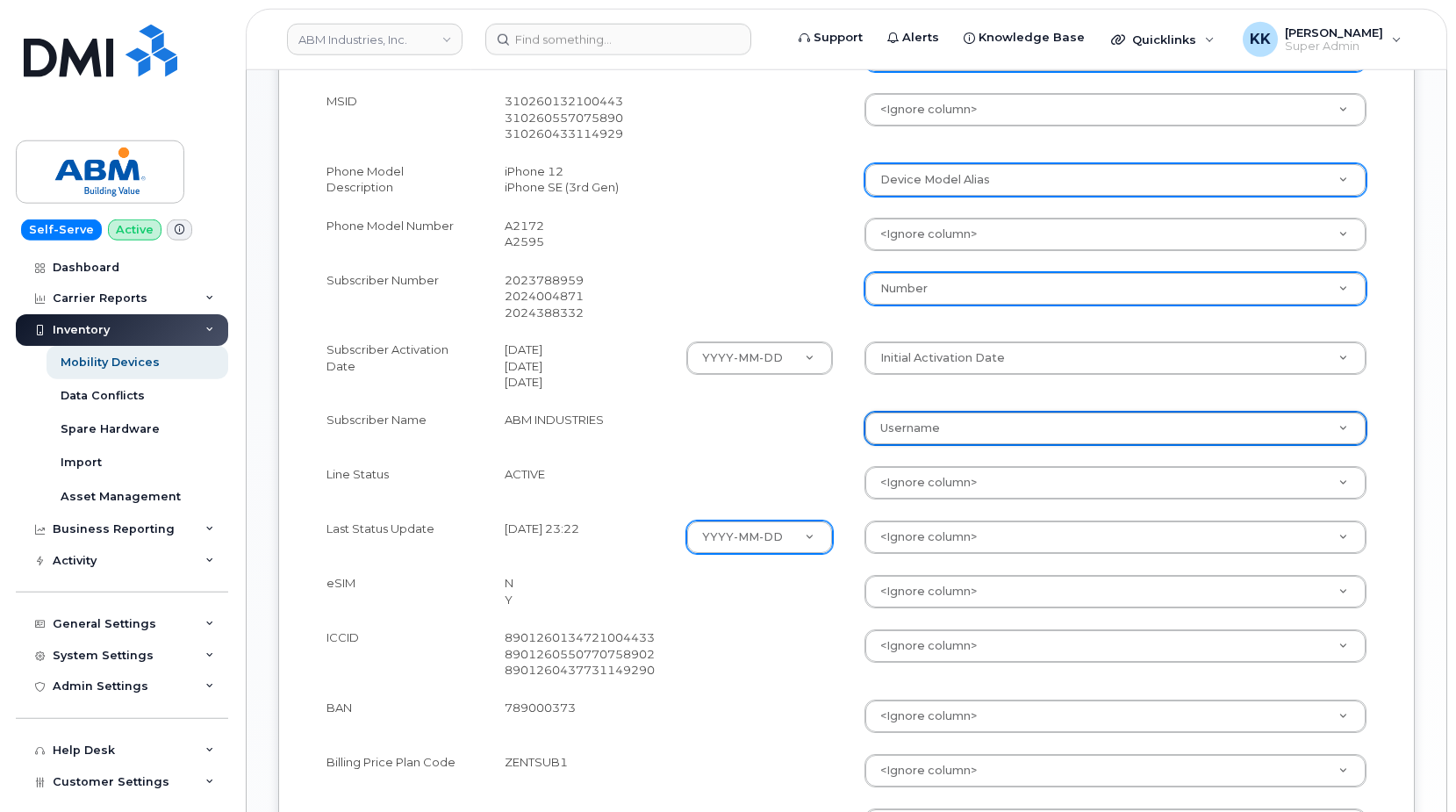
scroll to position [805, 0]
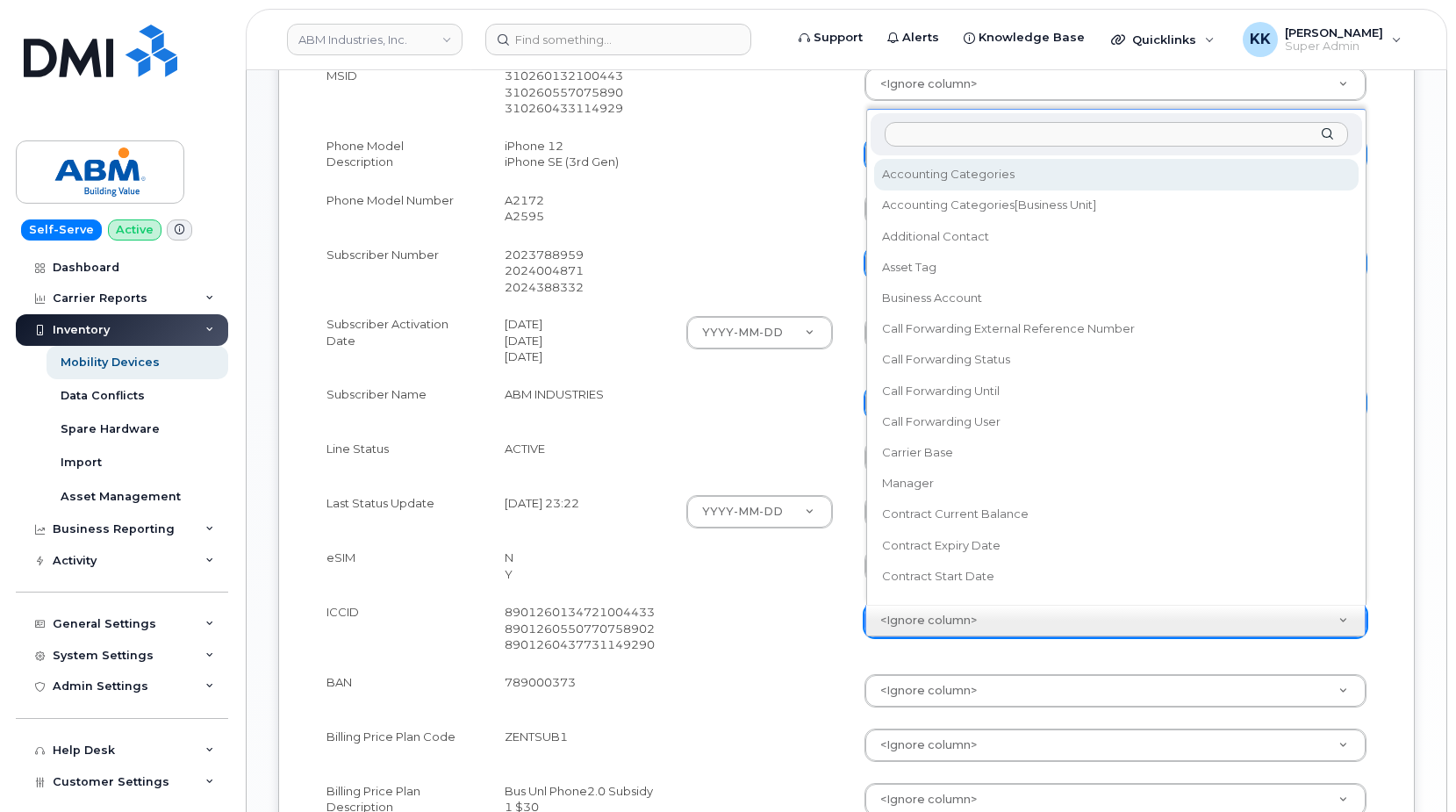
click at [910, 610] on body "ABM Industries, Inc. Support Alerts Knowledge Base Quicklinks Suspend / Cancel …" at bounding box center [728, 170] width 1456 height 1952
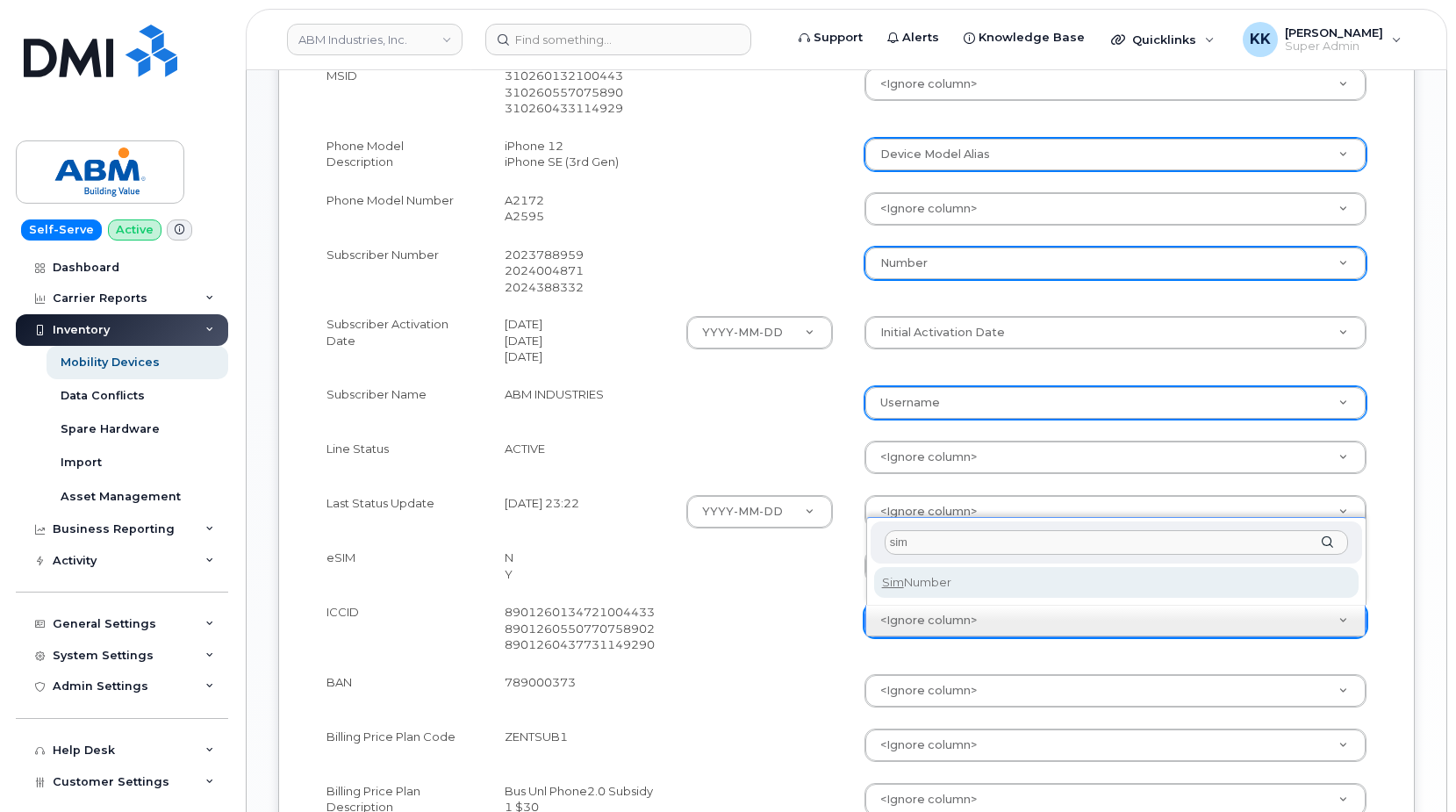
type input "sim"
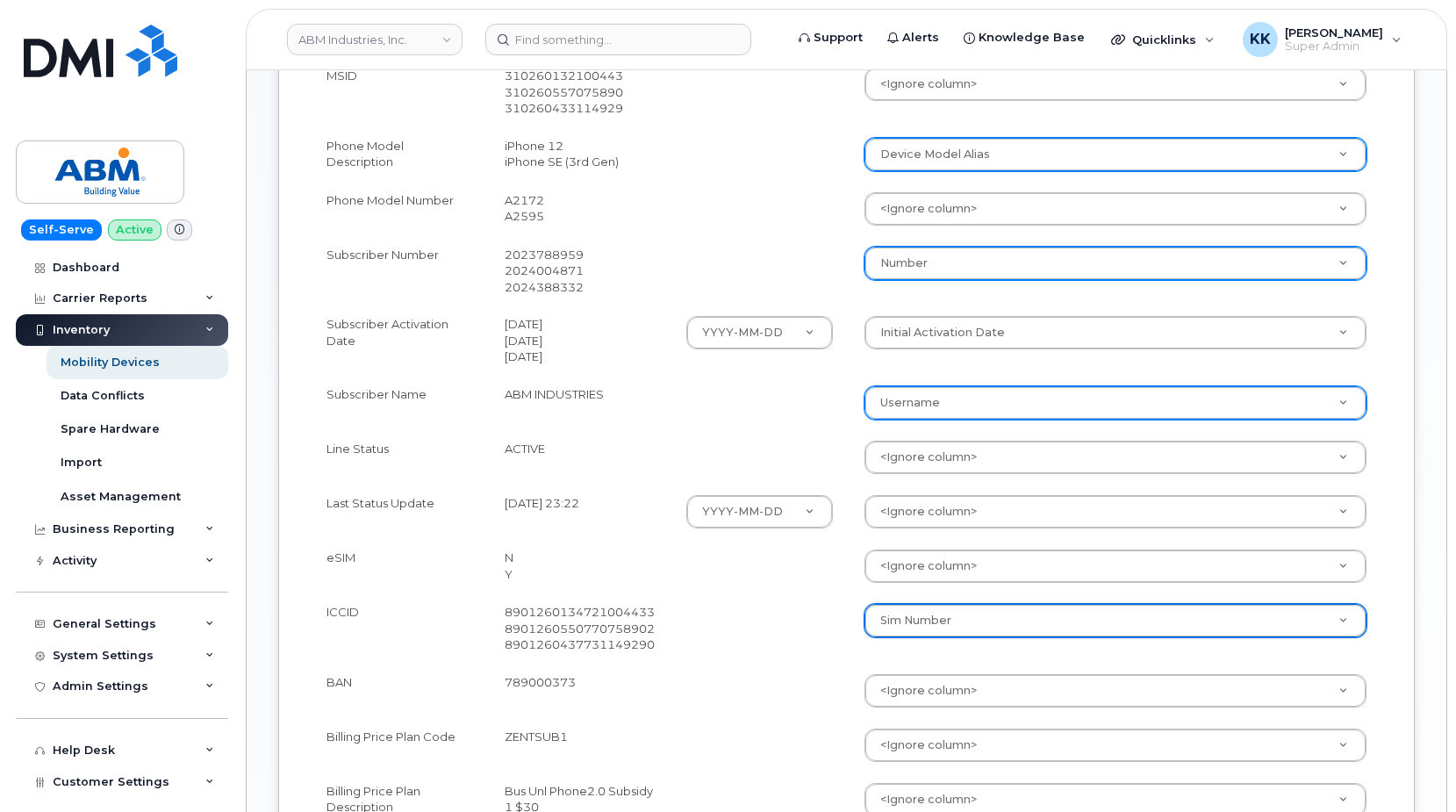
select select "sim_number"
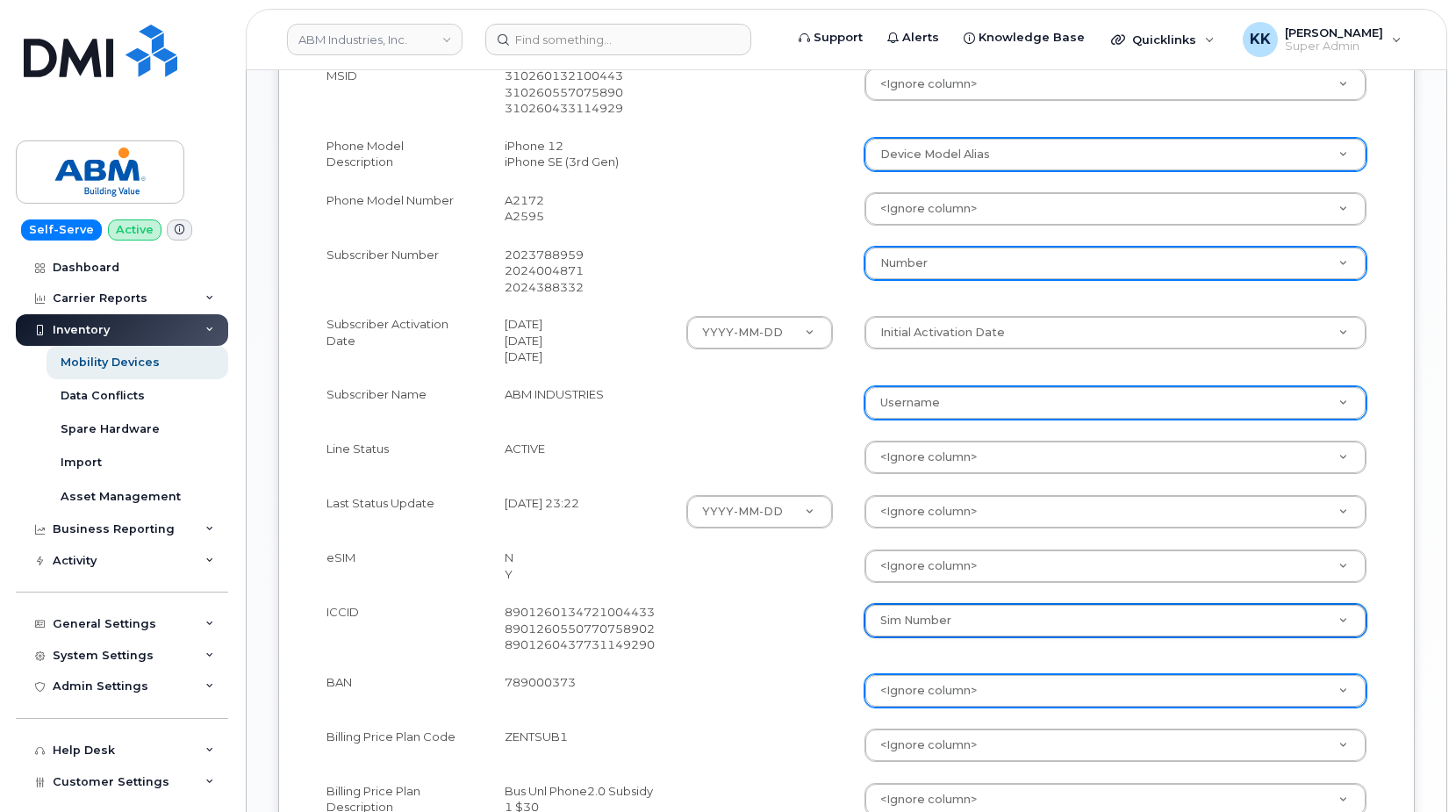
click at [946, 690] on body "ABM Industries, Inc. Support Alerts Knowledge Base Quicklinks Suspend / Cancel …" at bounding box center [728, 170] width 1456 height 1952
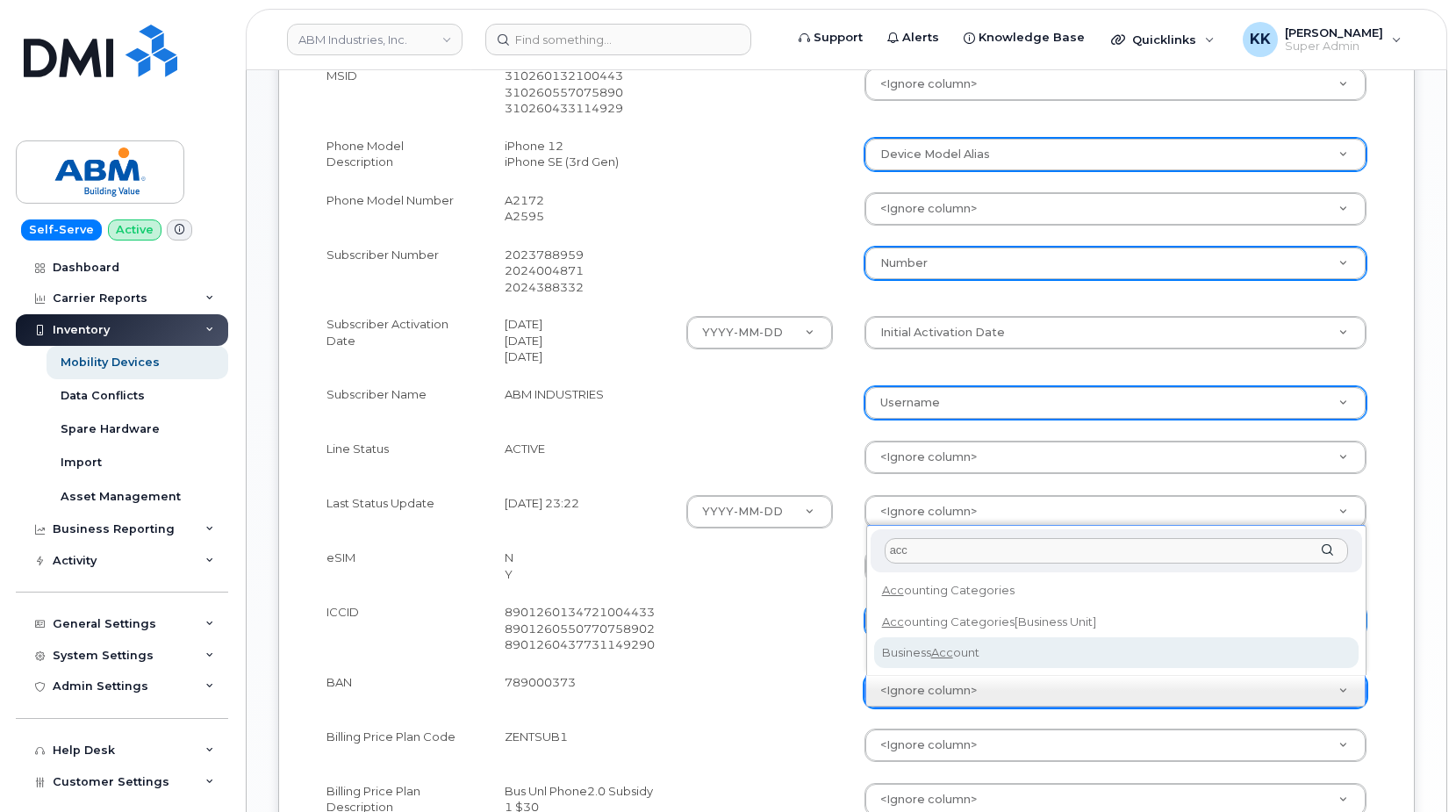
type input "acc"
select select "business_account_id"
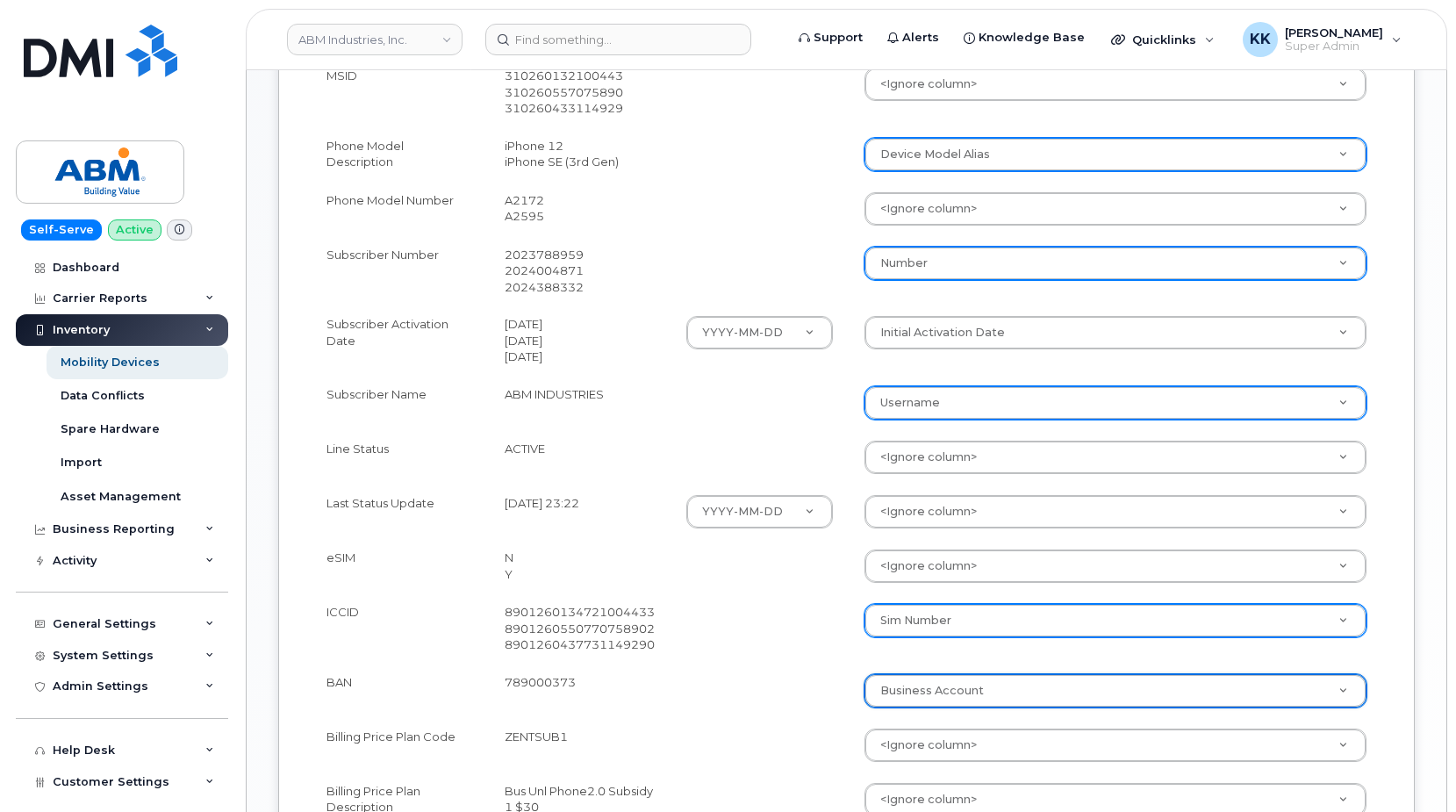
click at [825, 652] on td at bounding box center [760, 628] width 178 height 71
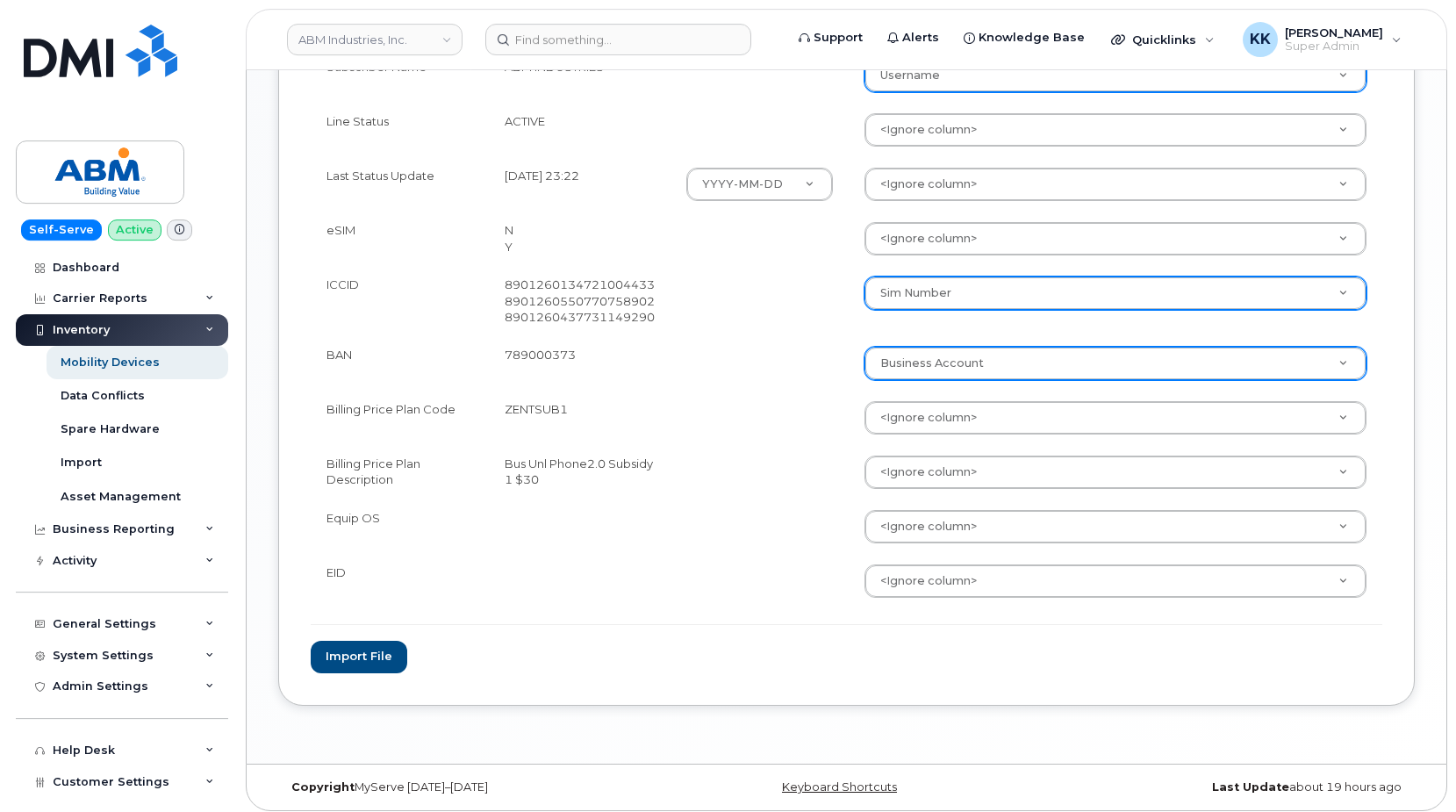
scroll to position [1141, 0]
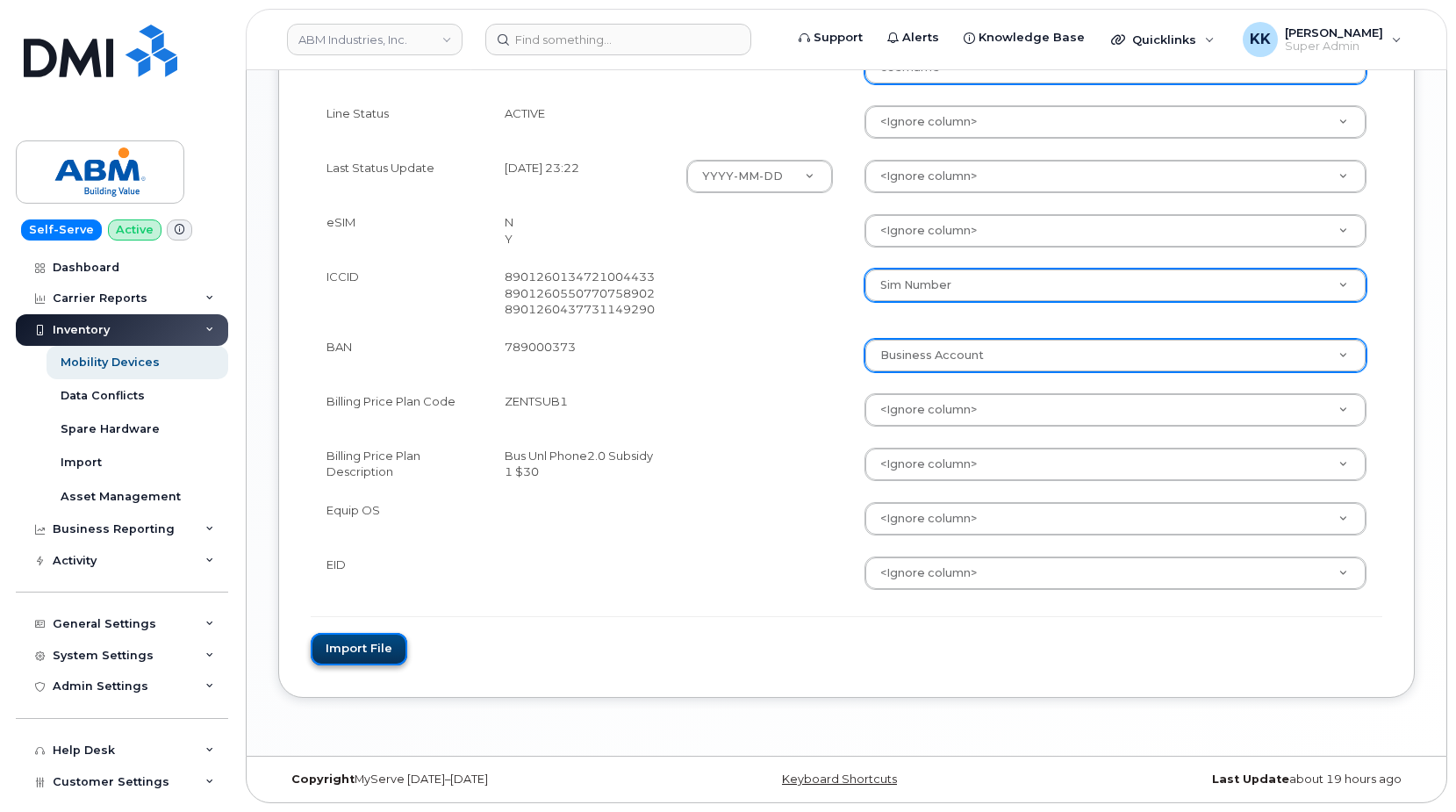
click at [379, 648] on button "Import file" at bounding box center [359, 649] width 97 height 33
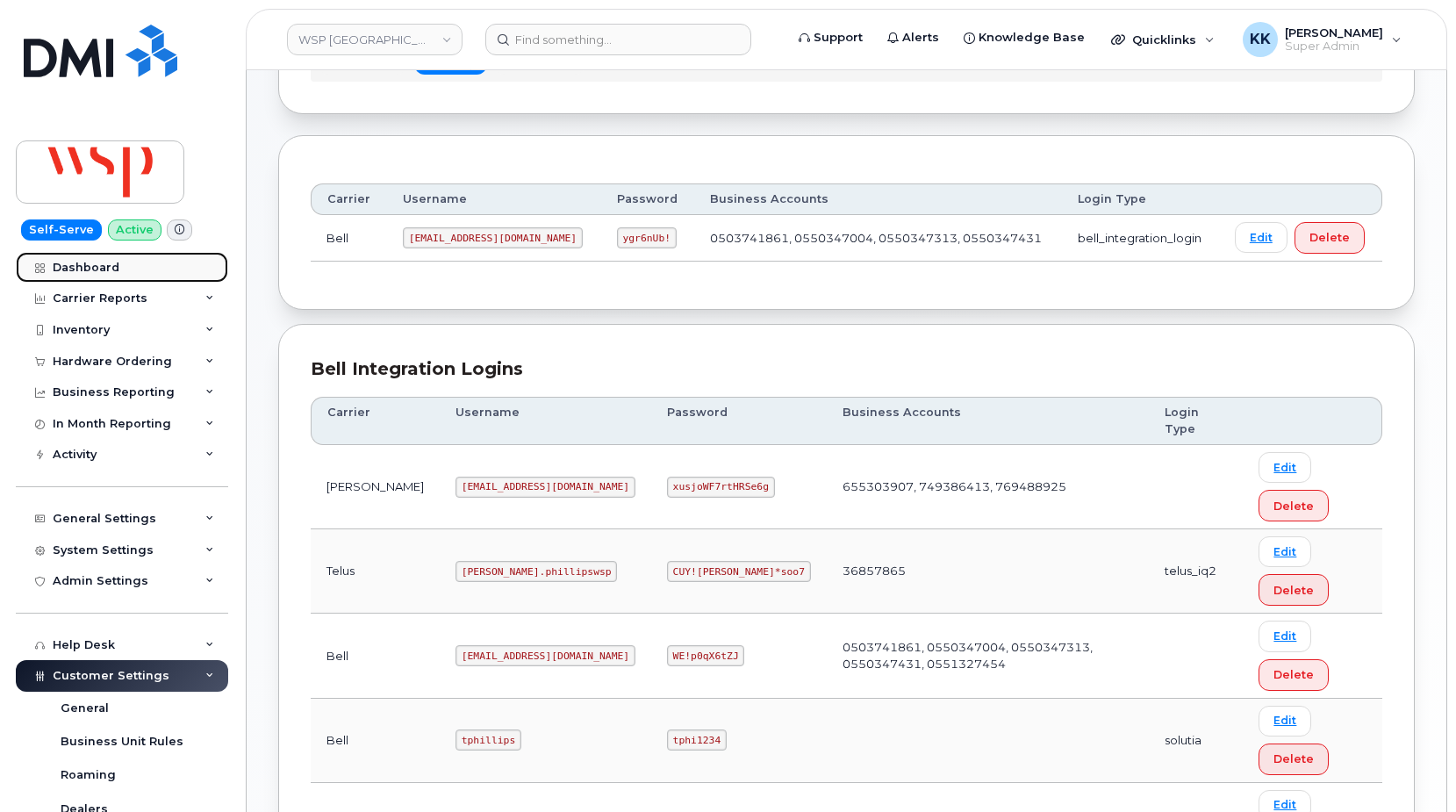
click at [106, 263] on div "Dashboard" at bounding box center [85, 267] width 67 height 15
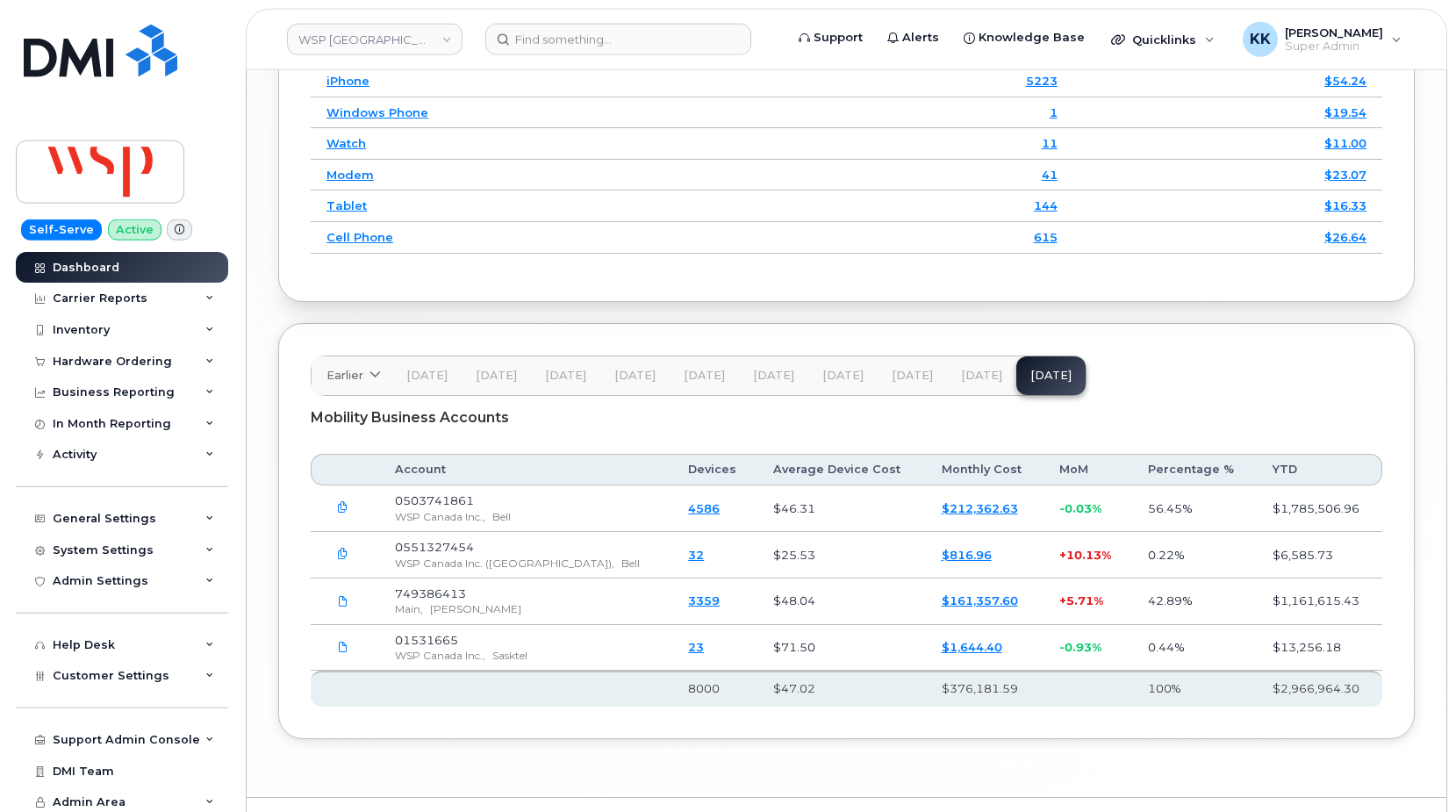
scroll to position [2485, 0]
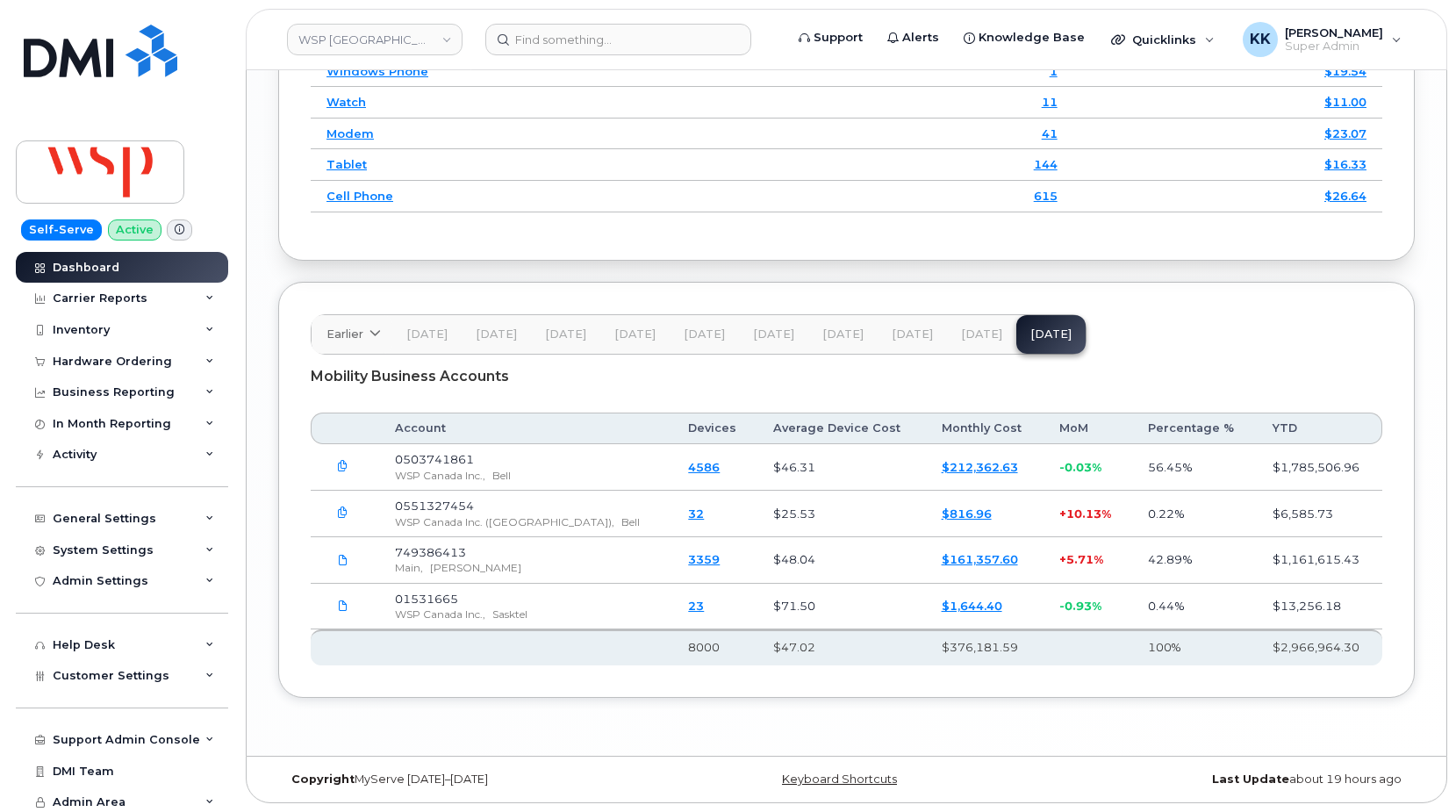
click at [942, 465] on link "$212,362.63" at bounding box center [980, 466] width 76 height 15
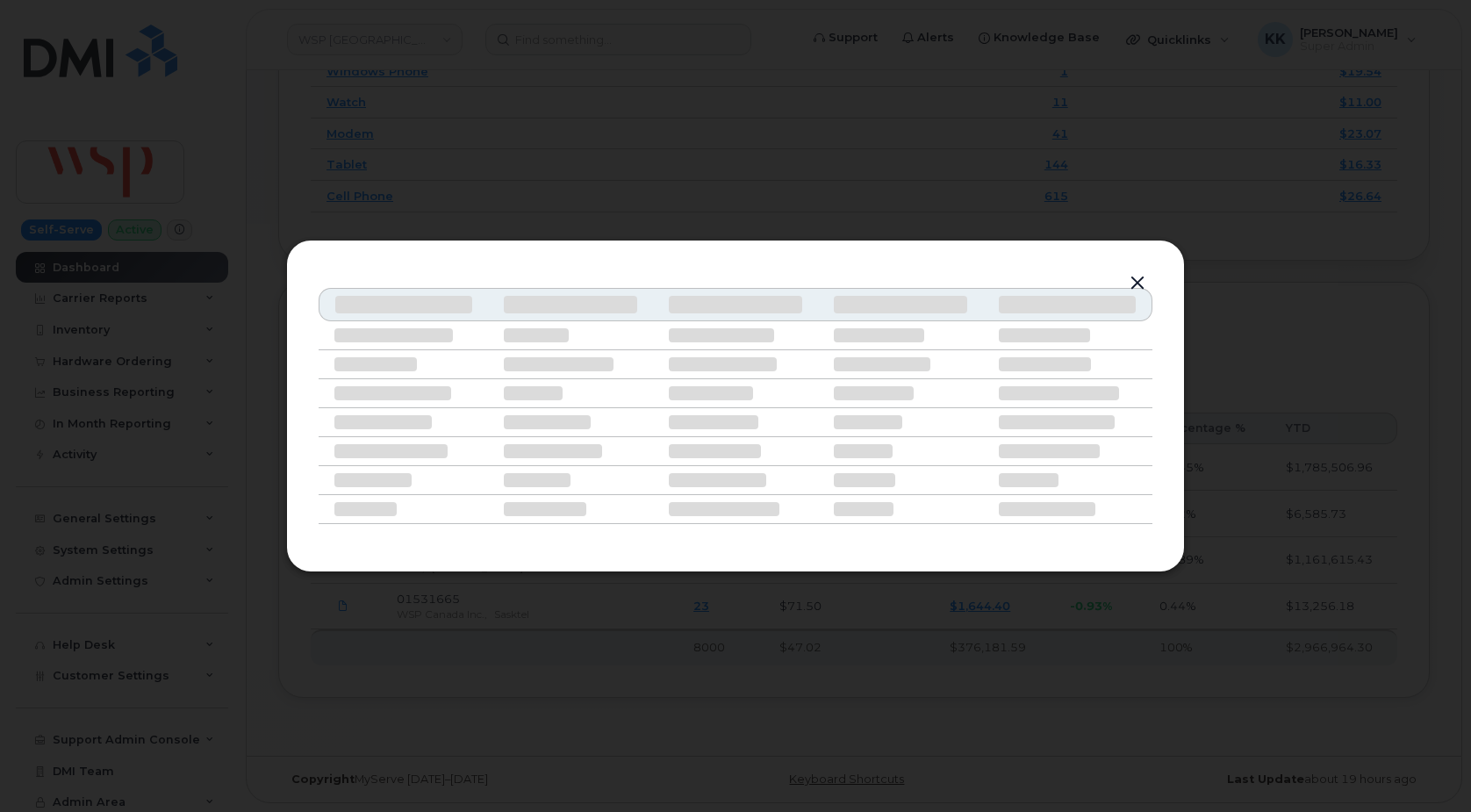
click at [1135, 279] on button "button" at bounding box center [1137, 283] width 26 height 24
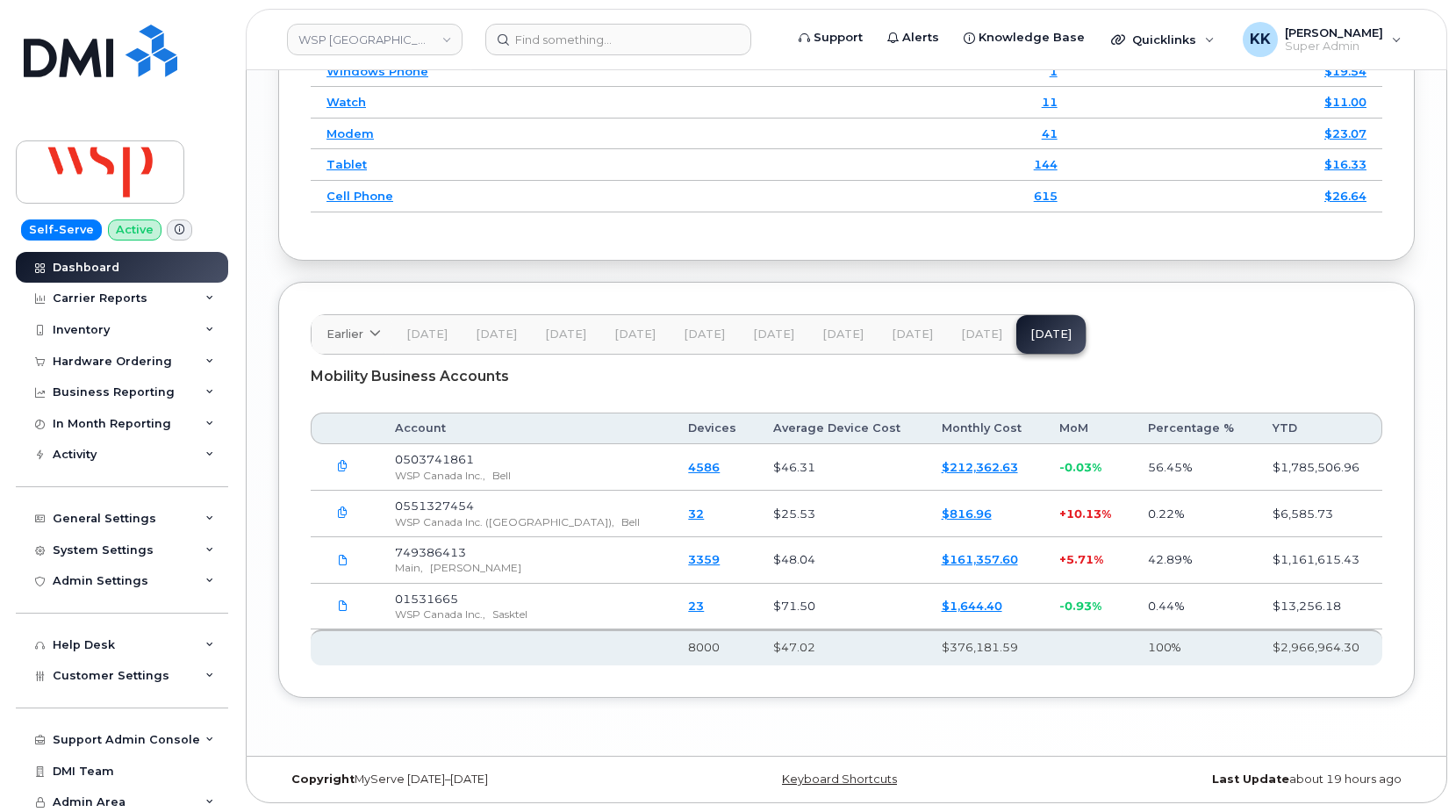
click at [959, 563] on link "$161,357.60" at bounding box center [980, 558] width 76 height 15
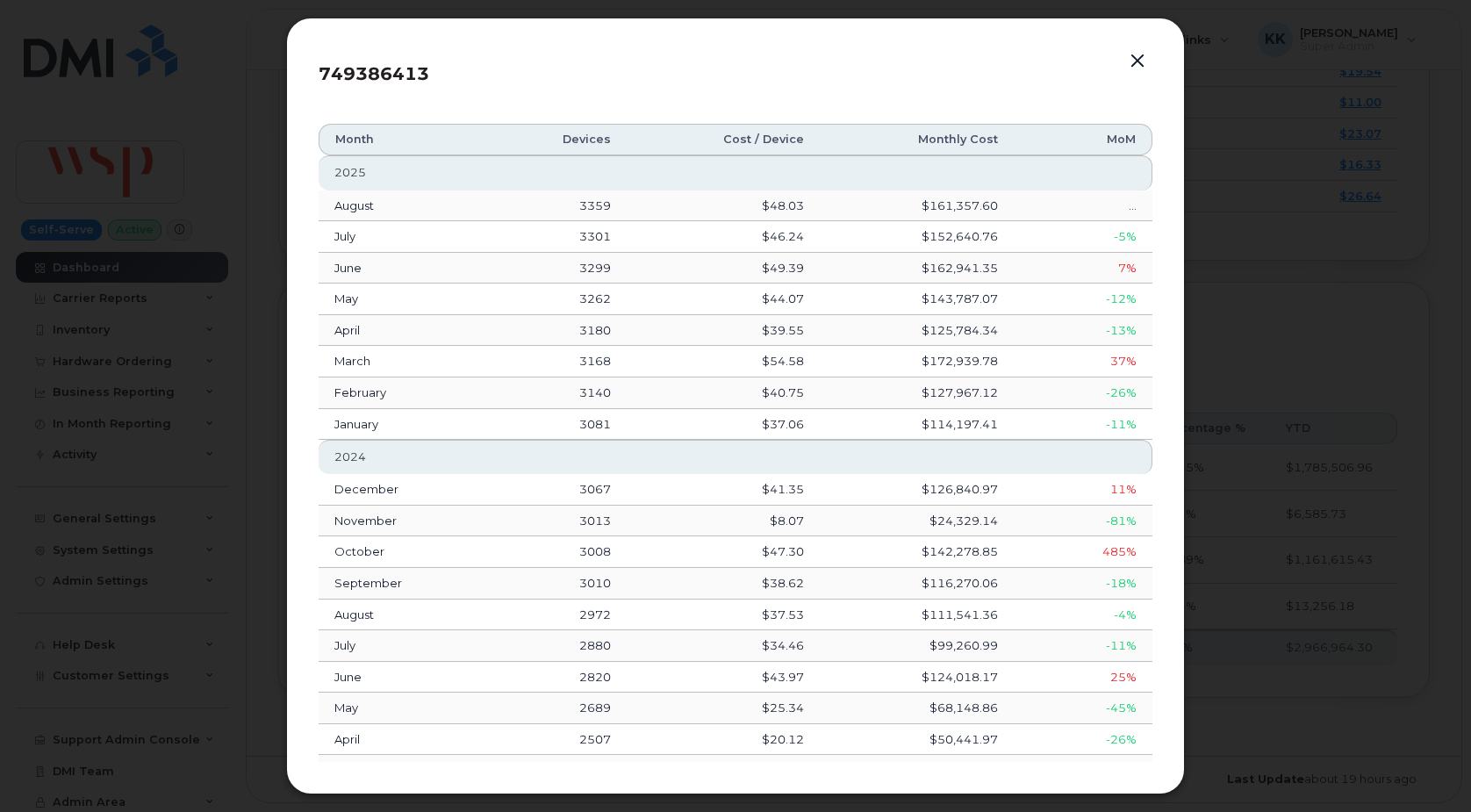
click at [1143, 58] on button "button" at bounding box center [1137, 61] width 26 height 24
